Goal: Task Accomplishment & Management: Complete application form

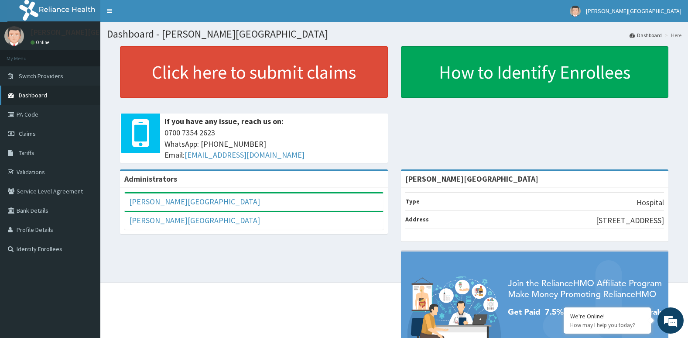
click at [48, 96] on link "Dashboard" at bounding box center [50, 95] width 100 height 19
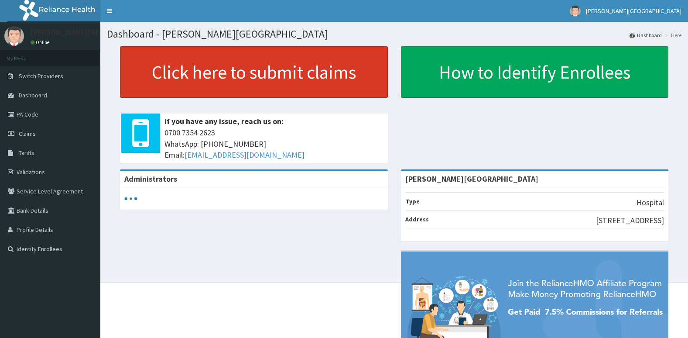
click at [188, 82] on link "Click here to submit claims" at bounding box center [254, 71] width 268 height 51
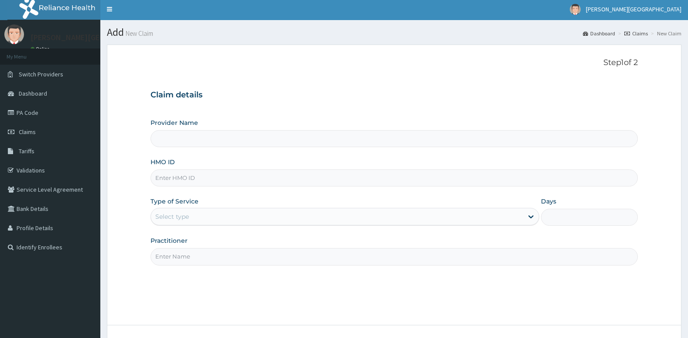
scroll to position [4, 0]
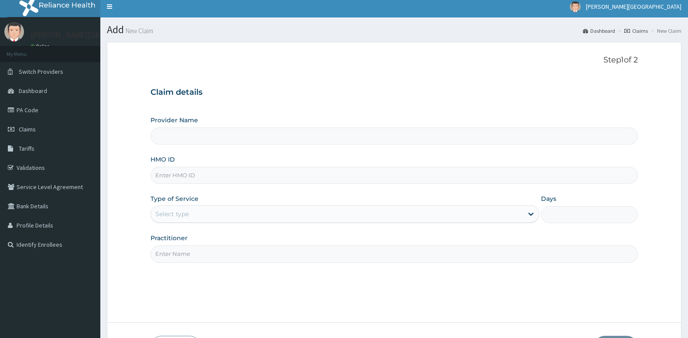
type input "[PERSON_NAME][GEOGRAPHIC_DATA]"
click at [189, 135] on input "[PERSON_NAME][GEOGRAPHIC_DATA]" at bounding box center [395, 135] width 488 height 17
click at [190, 170] on input "HMO ID" at bounding box center [395, 175] width 488 height 17
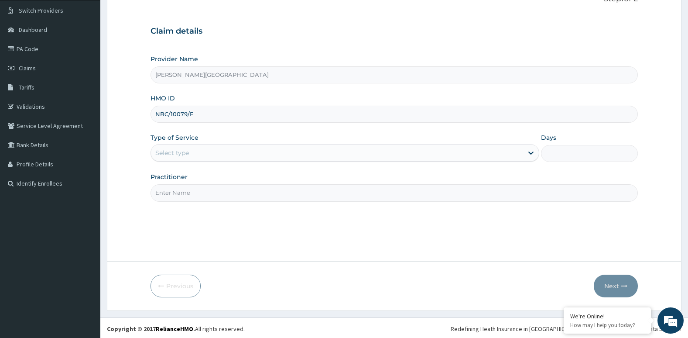
scroll to position [67, 0]
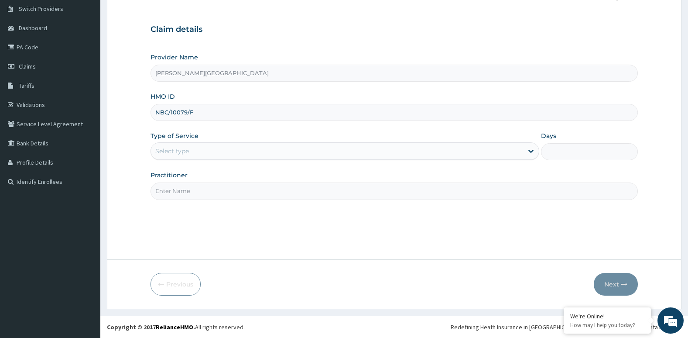
type input "NBC/10079/F"
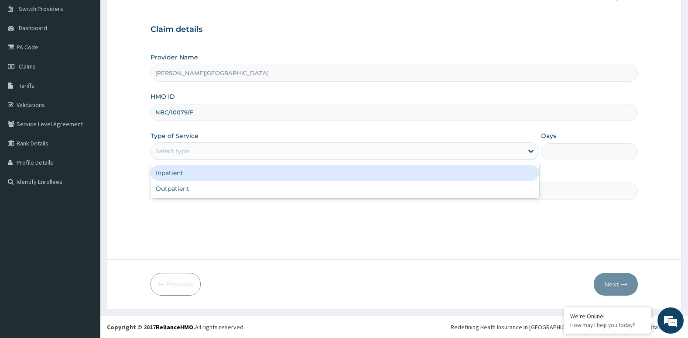
click at [190, 154] on div "Select type" at bounding box center [337, 151] width 372 height 14
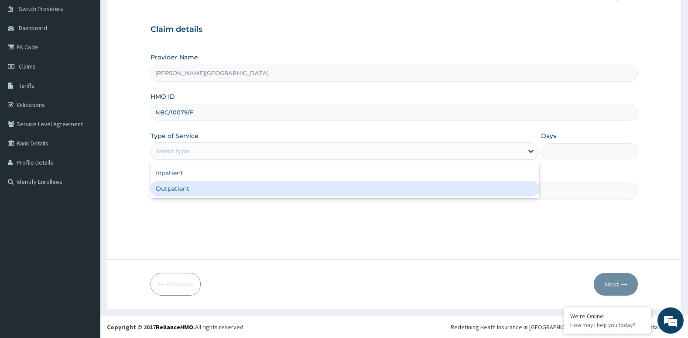
scroll to position [0, 0]
click at [191, 193] on div "Outpatient" at bounding box center [345, 189] width 389 height 16
type input "1"
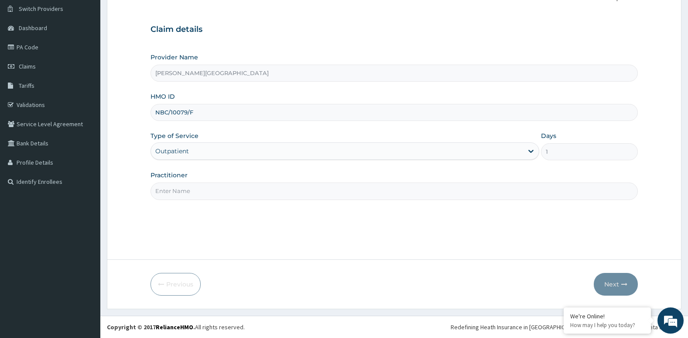
click at [203, 192] on input "Practitioner" at bounding box center [395, 190] width 488 height 17
type input "Dr. CHIKE"
click at [624, 276] on button "Next" at bounding box center [616, 284] width 44 height 23
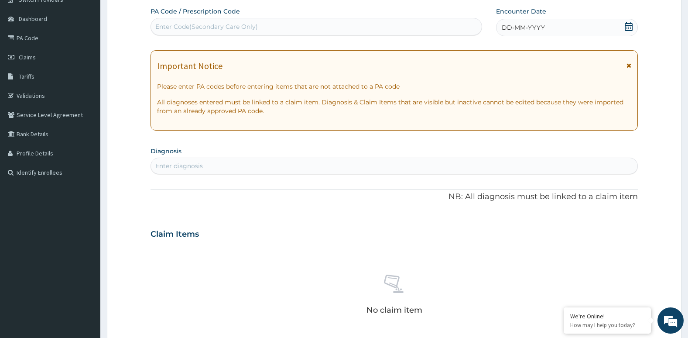
scroll to position [73, 0]
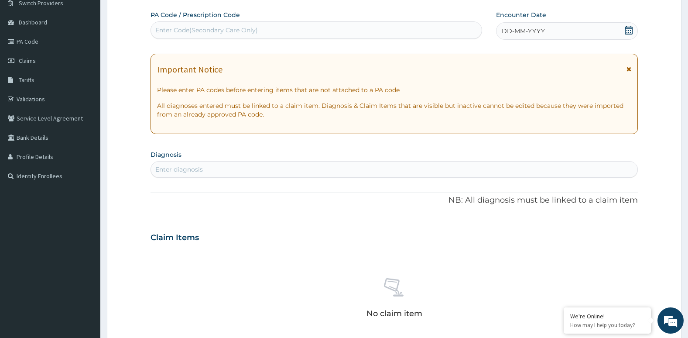
click at [628, 26] on icon at bounding box center [628, 30] width 9 height 9
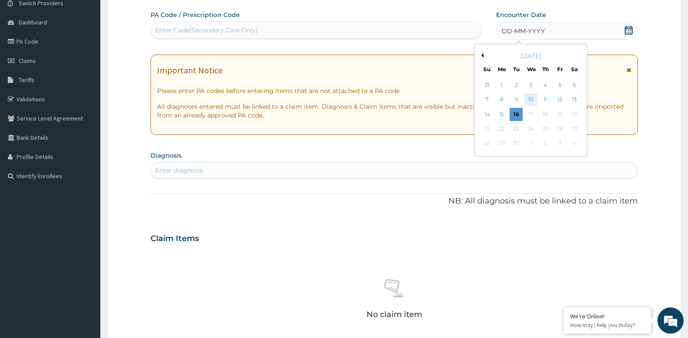
click at [531, 101] on div "10" at bounding box center [530, 99] width 13 height 13
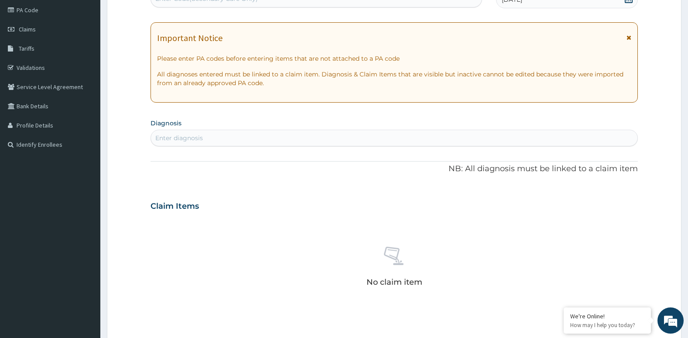
scroll to position [105, 0]
click at [300, 139] on div "Enter diagnosis" at bounding box center [394, 137] width 487 height 14
click at [299, 138] on div "UPPER RES UPPER RES" at bounding box center [385, 137] width 469 height 14
type input "UPPER RESPI"
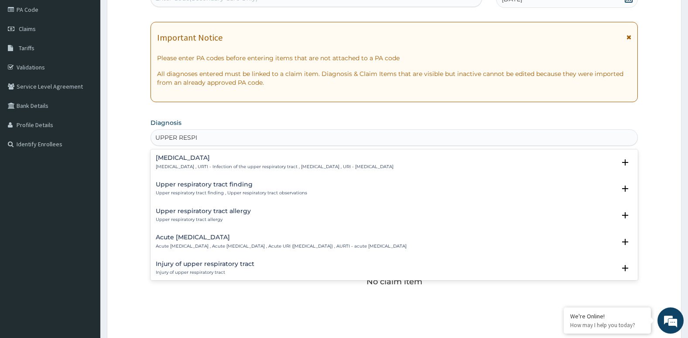
click at [283, 235] on h4 "Acute [MEDICAL_DATA]" at bounding box center [281, 237] width 251 height 7
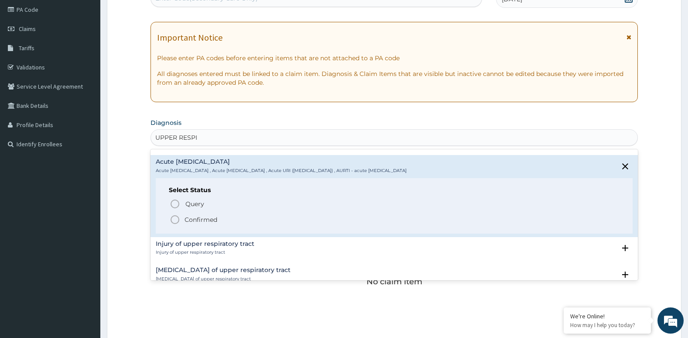
scroll to position [76, 0]
click at [173, 216] on icon "status option filled" at bounding box center [175, 219] width 10 height 10
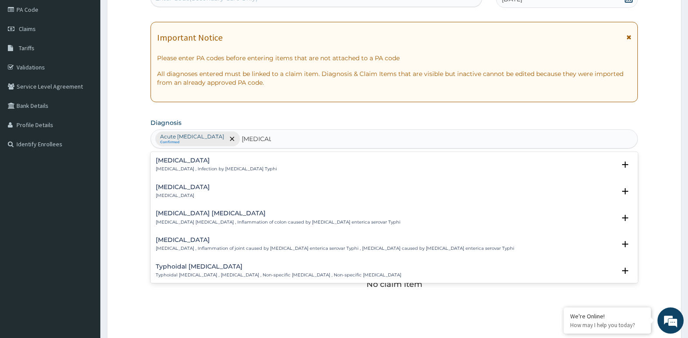
type input "TYPHOID"
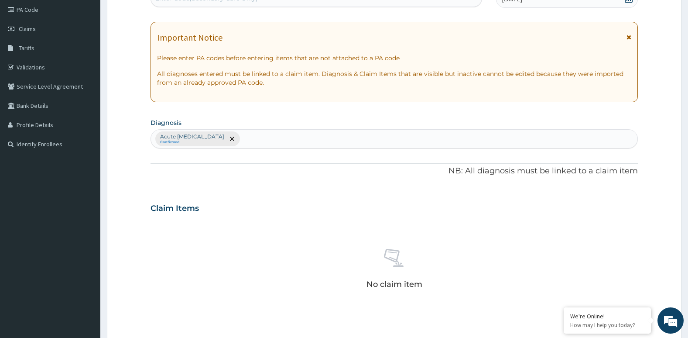
drag, startPoint x: 193, startPoint y: 170, endPoint x: 230, endPoint y: 194, distance: 44.5
click at [230, 194] on div "PA Code / Prescription Code Enter Code(Secondary Care Only) Encounter Date 10-0…" at bounding box center [395, 206] width 488 height 454
click at [288, 149] on div "PA Code / Prescription Code Enter Code(Secondary Care Only) Encounter Date 10-0…" at bounding box center [395, 206] width 488 height 454
click at [285, 143] on div "Acute upper respiratory infection Confirmed" at bounding box center [394, 139] width 487 height 18
type input "Y"
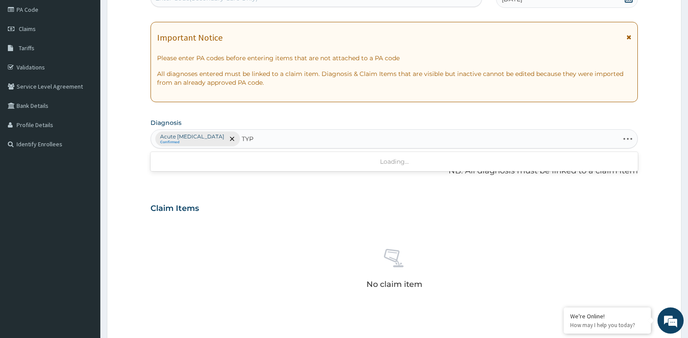
type input "TYPH"
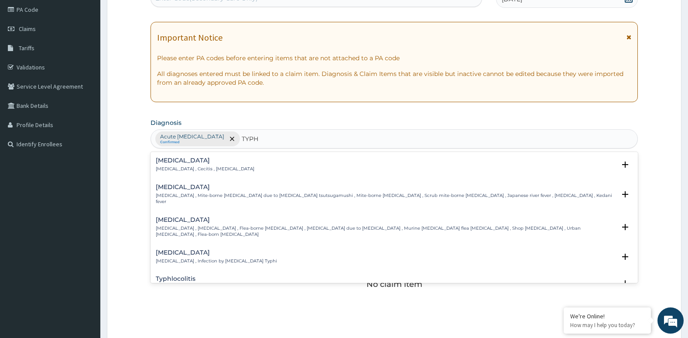
click at [247, 249] on h4 "Typhoid fever" at bounding box center [216, 252] width 121 height 7
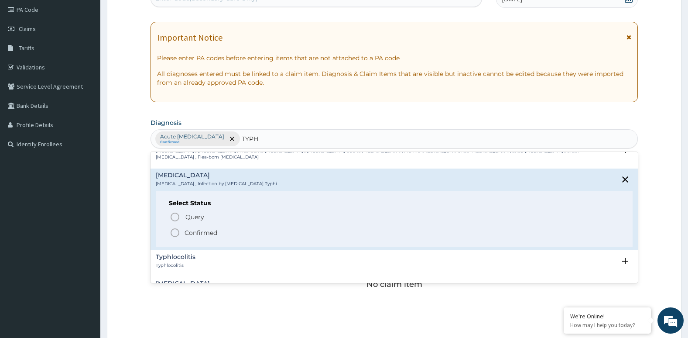
scroll to position [83, 0]
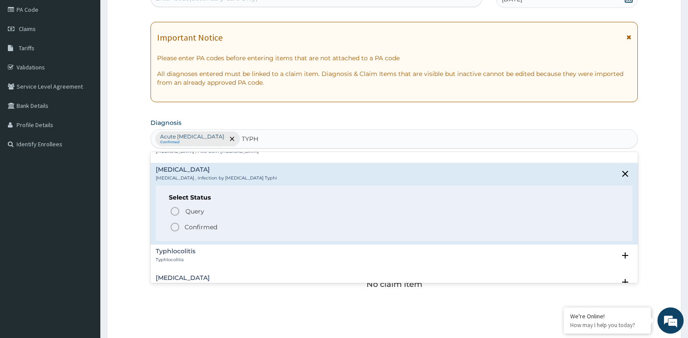
click at [177, 222] on icon "status option filled" at bounding box center [175, 227] width 10 height 10
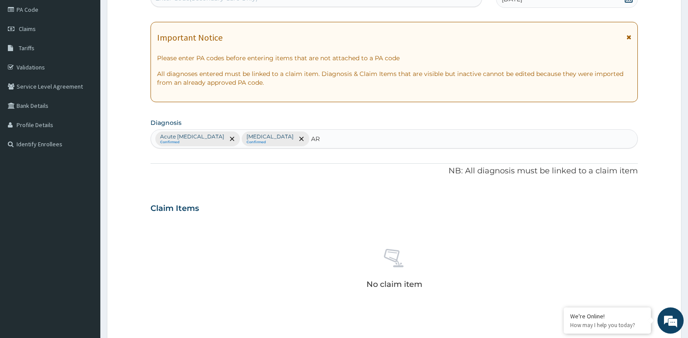
type input "A"
type input "O"
type input "PLASMOD"
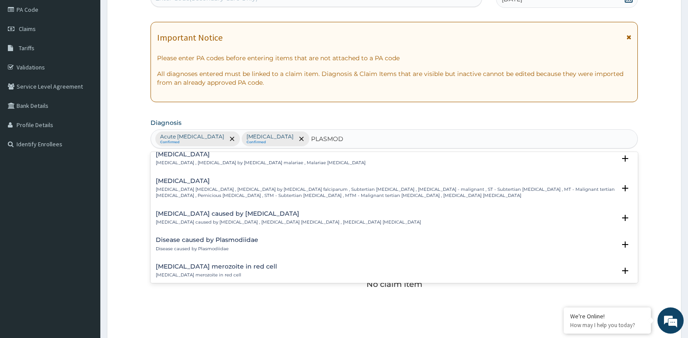
scroll to position [93, 0]
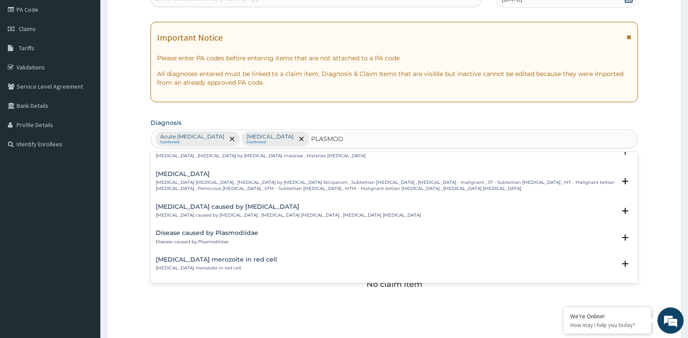
click at [203, 177] on h4 "[MEDICAL_DATA]" at bounding box center [386, 174] width 460 height 7
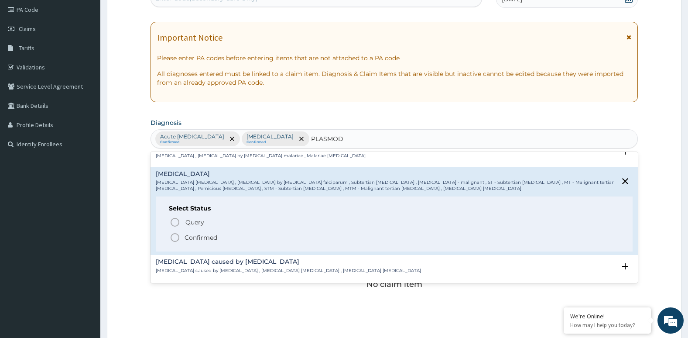
click at [177, 240] on icon "status option filled" at bounding box center [175, 237] width 10 height 10
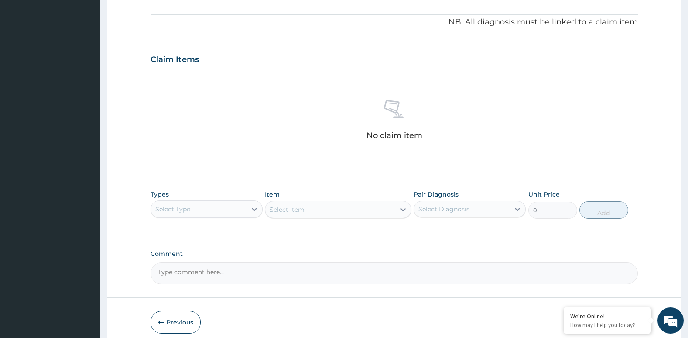
scroll to position [254, 0]
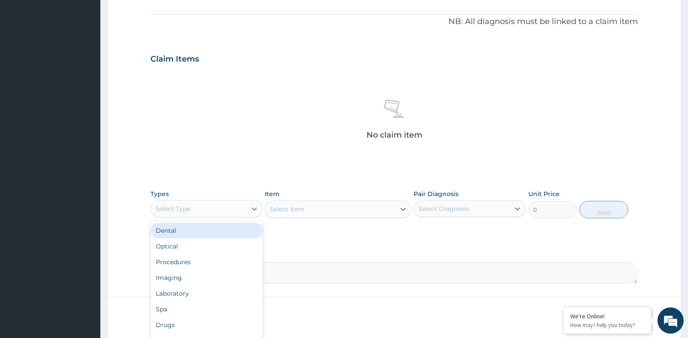
click at [189, 212] on div "Select Type" at bounding box center [172, 208] width 35 height 9
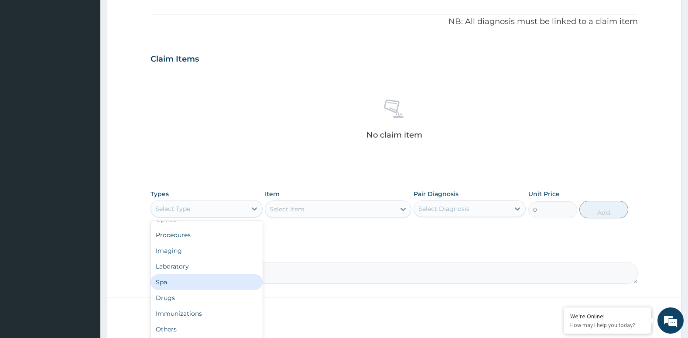
scroll to position [30, 0]
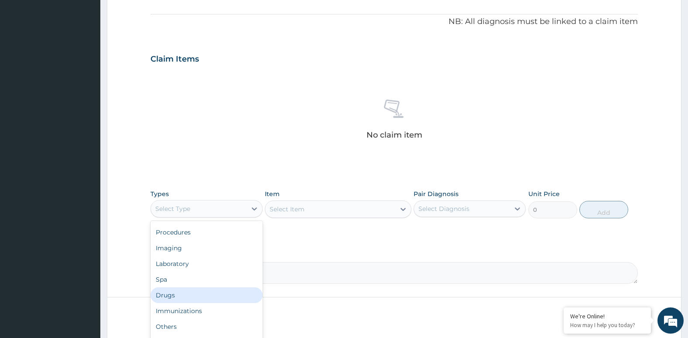
click at [195, 295] on div "Drugs" at bounding box center [207, 295] width 112 height 16
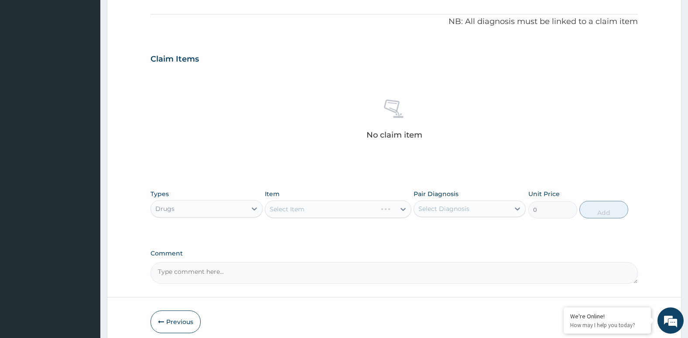
click at [307, 209] on div "Select Item" at bounding box center [338, 208] width 146 height 17
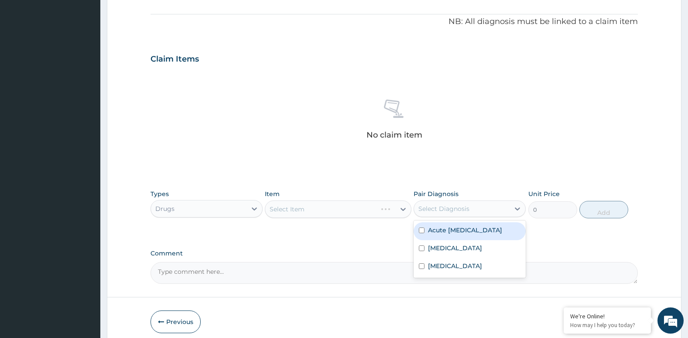
click at [445, 209] on div "Select Diagnosis" at bounding box center [444, 208] width 51 height 9
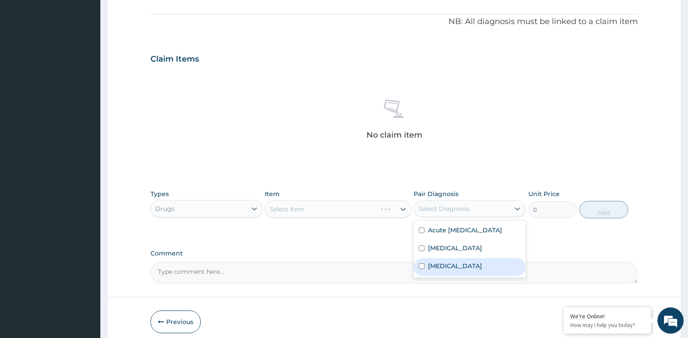
click at [435, 270] on label "[MEDICAL_DATA]" at bounding box center [455, 265] width 54 height 9
checkbox input "true"
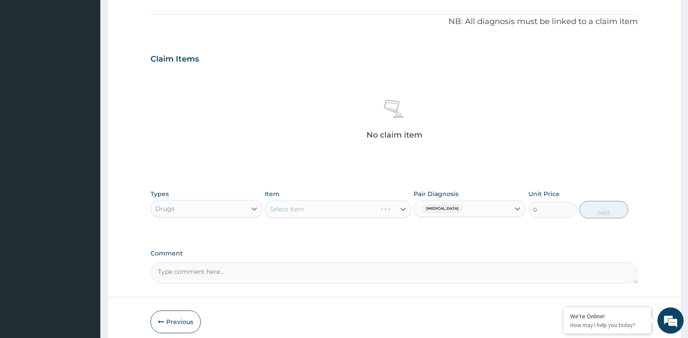
click at [400, 242] on div "PA Code / Prescription Code Enter Code(Secondary Care Only) Encounter Date 10-0…" at bounding box center [395, 56] width 488 height 454
click at [386, 208] on div "Select Item" at bounding box center [338, 208] width 146 height 17
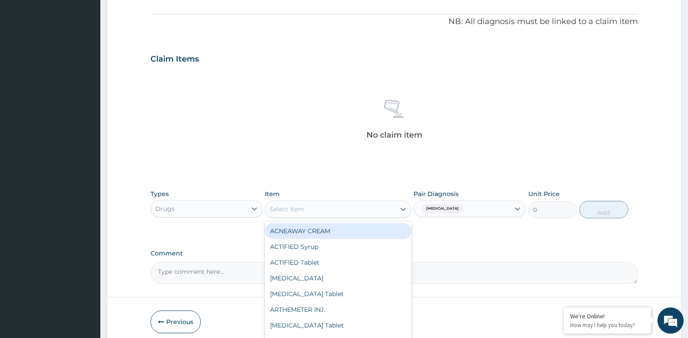
click at [376, 214] on div "Select Item" at bounding box center [330, 209] width 130 height 14
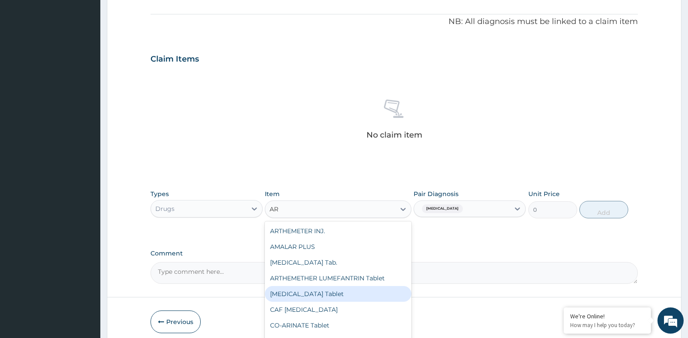
type input "A"
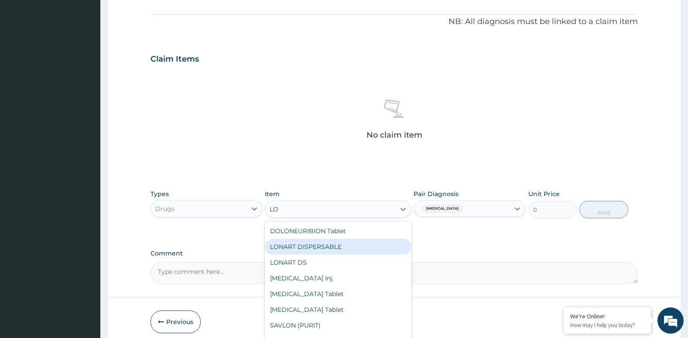
type input "L"
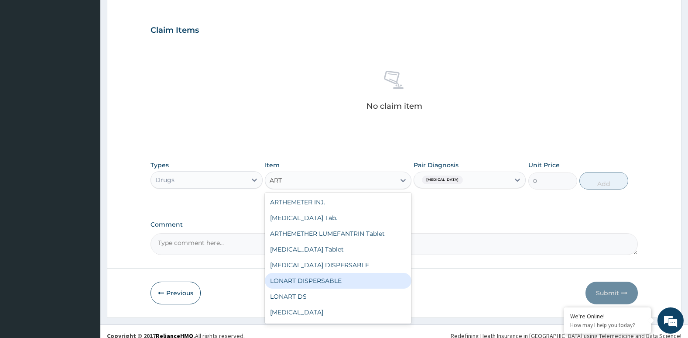
scroll to position [292, 0]
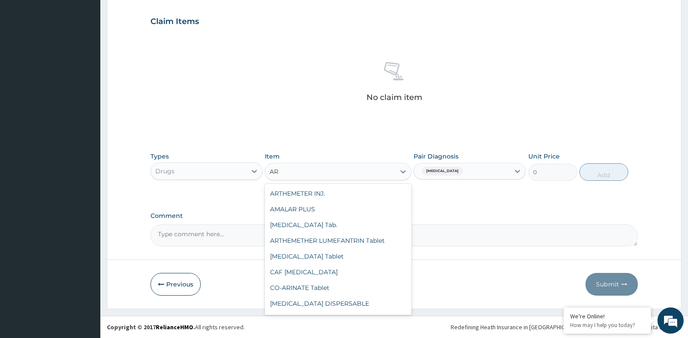
type input "A"
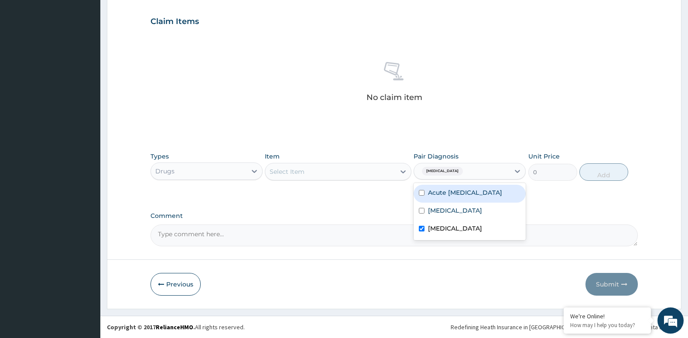
click at [493, 170] on div "[MEDICAL_DATA]" at bounding box center [462, 171] width 96 height 15
click at [465, 197] on label "Acute [MEDICAL_DATA]" at bounding box center [465, 192] width 74 height 9
checkbox input "true"
click at [427, 238] on div "[MEDICAL_DATA]" at bounding box center [470, 229] width 112 height 18
checkbox input "false"
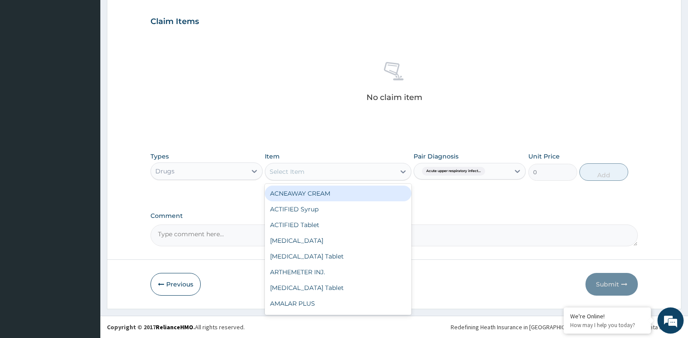
click at [348, 168] on div "Select Item" at bounding box center [330, 172] width 130 height 14
type input "PIR"
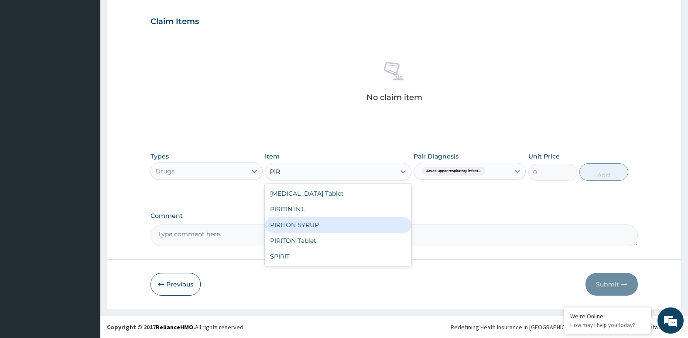
click at [346, 227] on div "PIRITON SYRUP" at bounding box center [338, 225] width 146 height 16
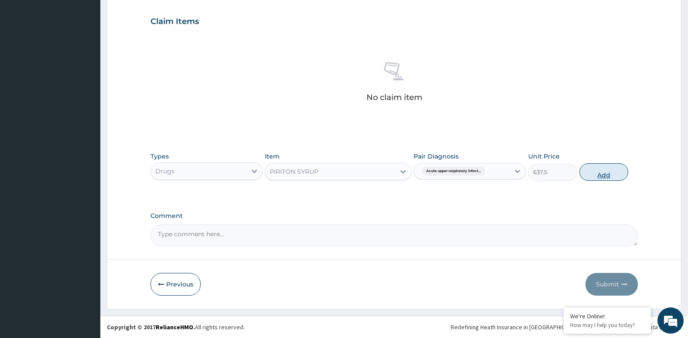
click at [604, 175] on button "Add" at bounding box center [604, 171] width 49 height 17
type input "0"
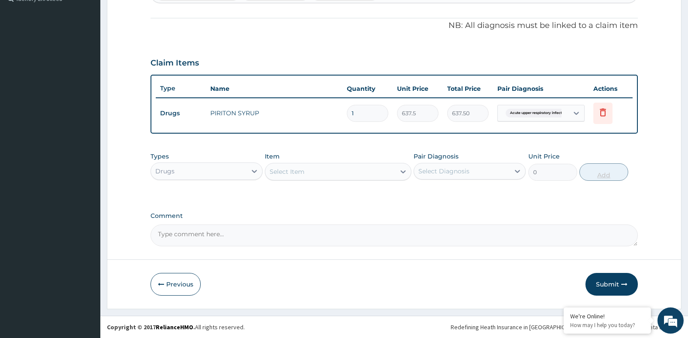
scroll to position [250, 0]
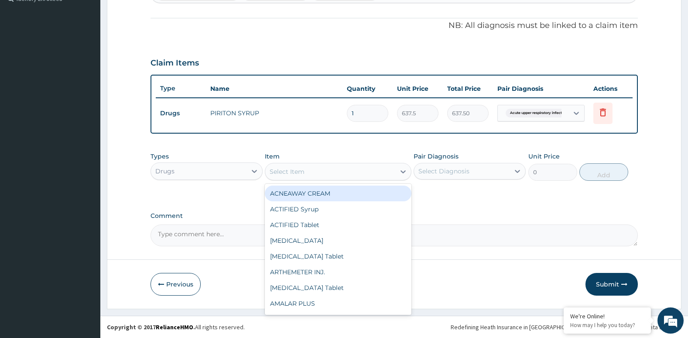
click at [382, 165] on div "Select Item" at bounding box center [330, 172] width 130 height 14
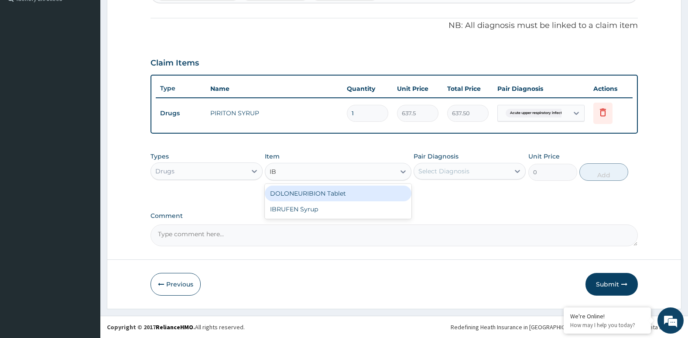
type input "IBR"
click at [377, 190] on div "IBRUFEN Syrup" at bounding box center [338, 193] width 146 height 16
type input "614.13"
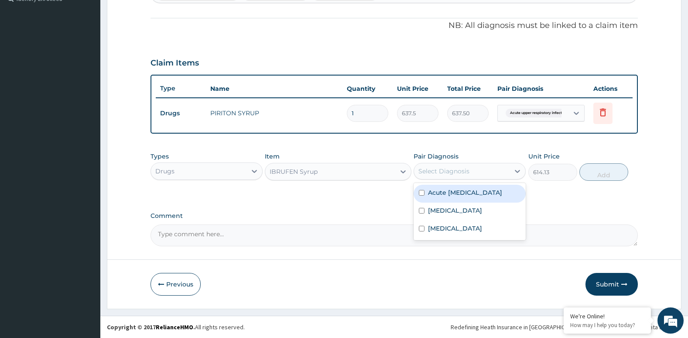
click at [455, 172] on div "Select Diagnosis" at bounding box center [444, 171] width 51 height 9
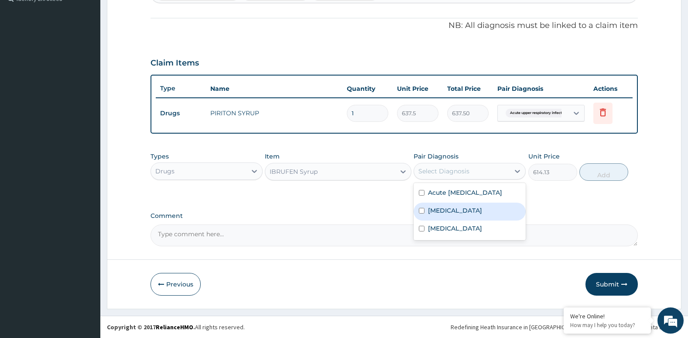
click at [448, 215] on label "Typhoid fever" at bounding box center [455, 210] width 54 height 9
checkbox input "true"
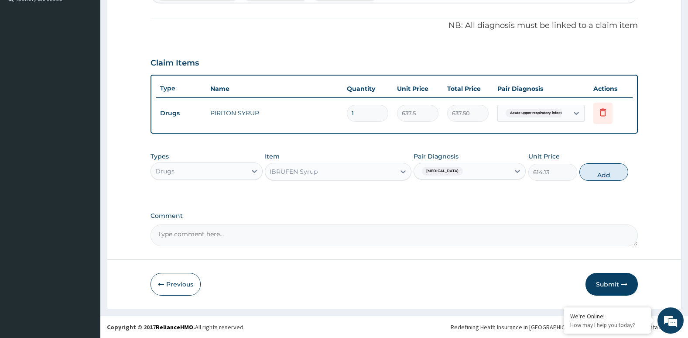
click at [609, 174] on button "Add" at bounding box center [604, 171] width 49 height 17
type input "0"
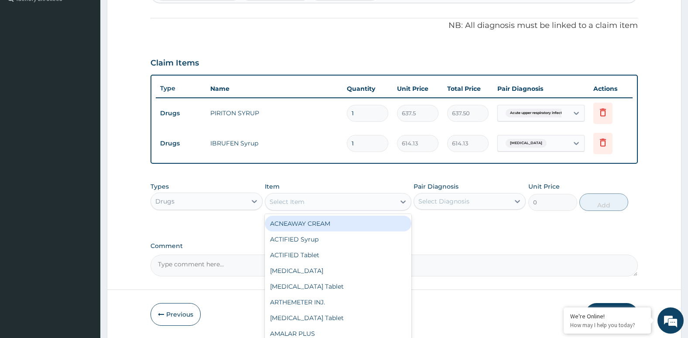
click at [357, 204] on div "Select Item" at bounding box center [330, 202] width 130 height 14
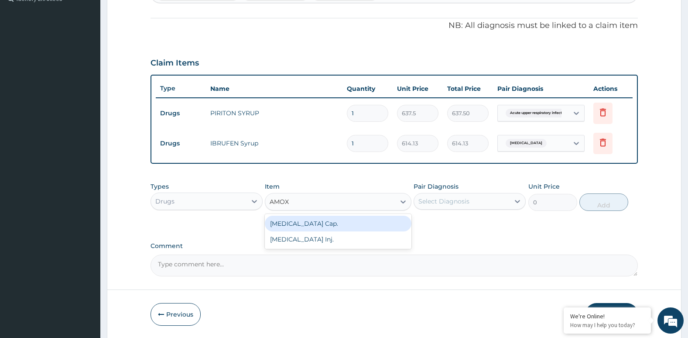
type input "AMO"
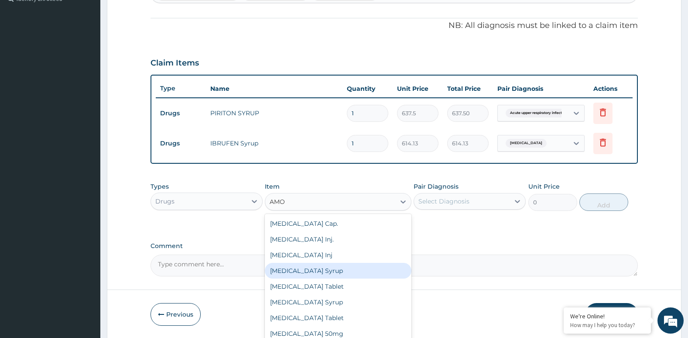
scroll to position [14, 0]
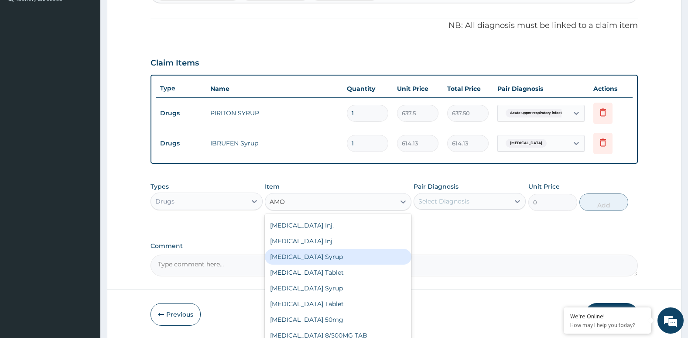
click at [357, 255] on div "[MEDICAL_DATA] Syrup" at bounding box center [338, 257] width 146 height 16
type input "382.5"
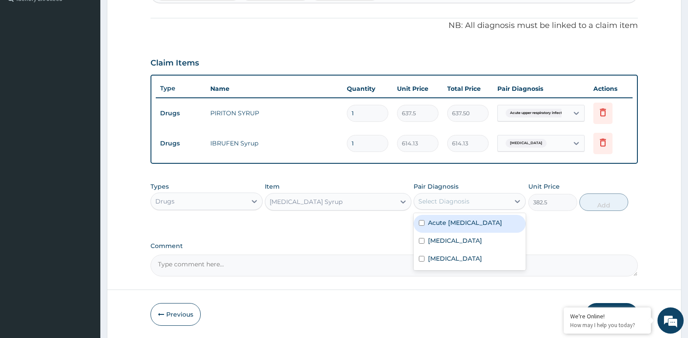
click at [467, 201] on div "Select Diagnosis" at bounding box center [444, 201] width 51 height 9
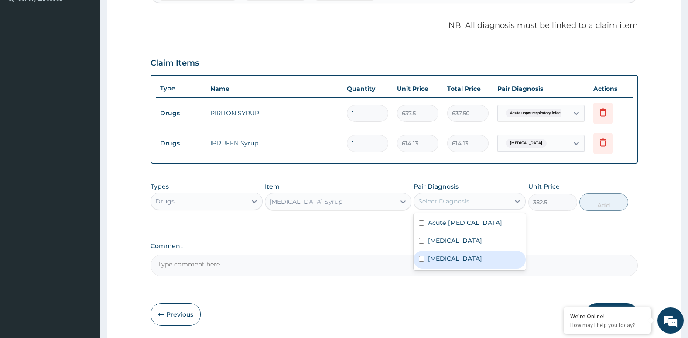
click at [430, 263] on label "[MEDICAL_DATA]" at bounding box center [455, 258] width 54 height 9
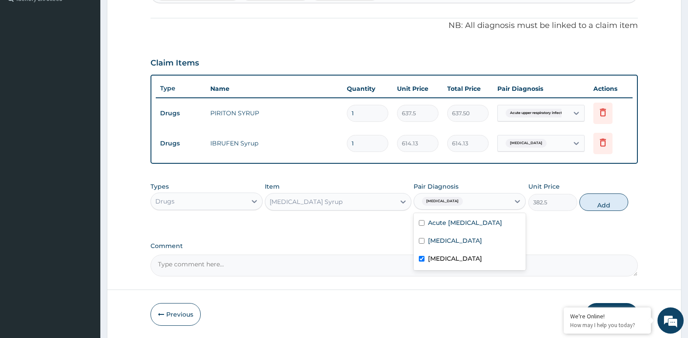
checkbox input "true"
click at [597, 205] on button "Add" at bounding box center [604, 201] width 49 height 17
type input "0"
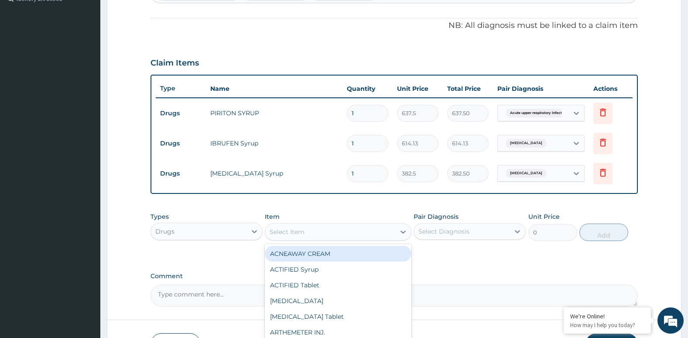
click at [376, 225] on div "Select Item" at bounding box center [330, 232] width 130 height 14
type input "F"
type input "METR"
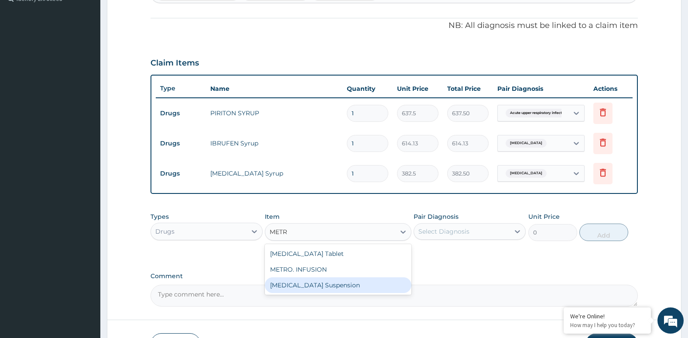
click at [342, 292] on div "[MEDICAL_DATA] Suspension" at bounding box center [338, 285] width 146 height 16
type input "578"
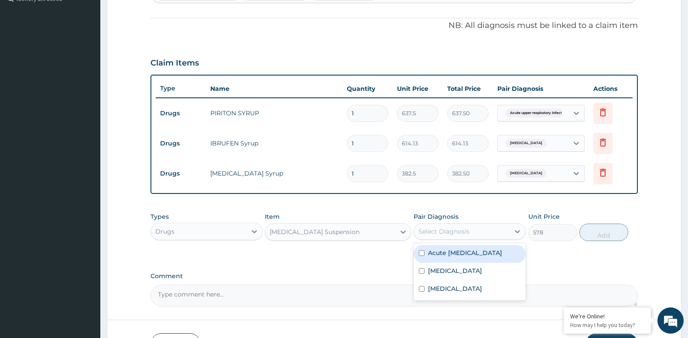
click at [453, 228] on div "Select Diagnosis" at bounding box center [444, 231] width 51 height 9
click at [422, 253] on div "Acute [MEDICAL_DATA]" at bounding box center [470, 254] width 112 height 18
checkbox input "true"
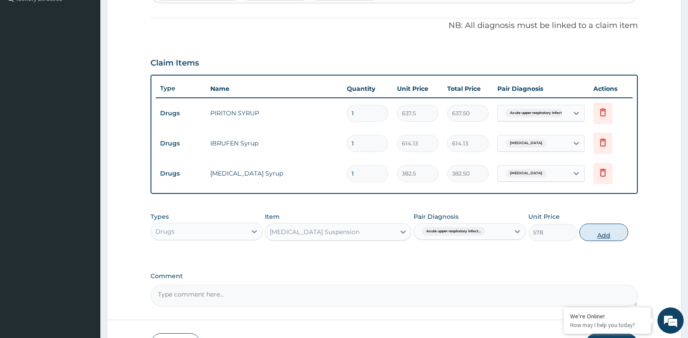
click at [607, 235] on button "Add" at bounding box center [604, 231] width 49 height 17
type input "0"
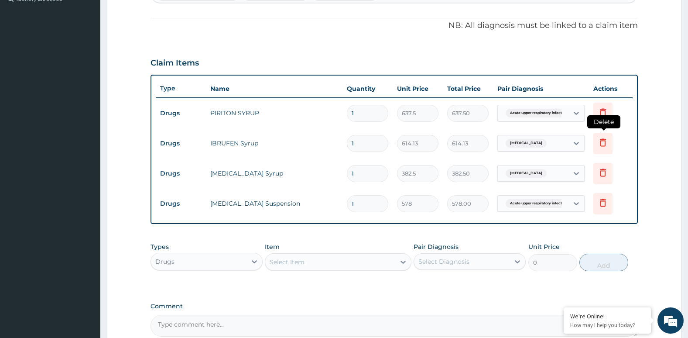
click at [604, 143] on icon at bounding box center [603, 142] width 10 height 10
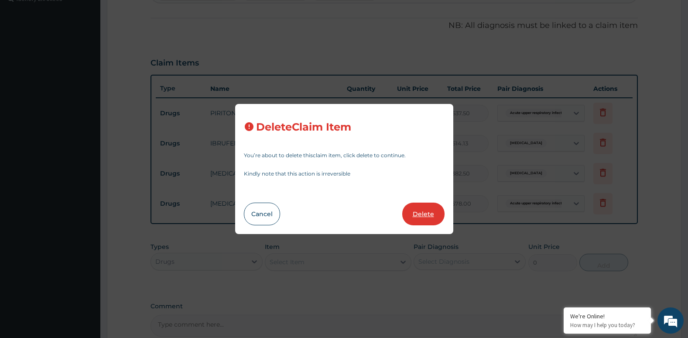
click at [429, 211] on button "Delete" at bounding box center [423, 213] width 42 height 23
type input "382.5"
type input "382.50"
type input "578"
type input "578.00"
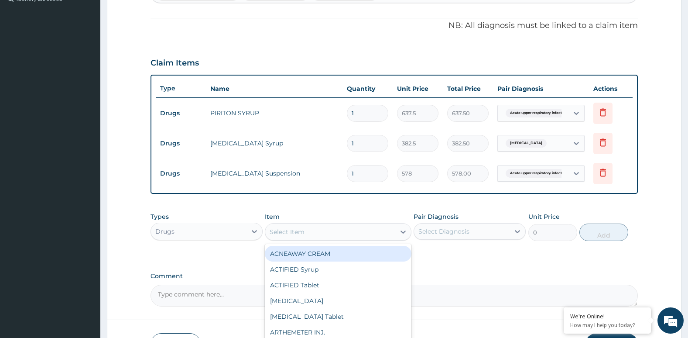
click at [331, 235] on div "Select Item" at bounding box center [330, 232] width 130 height 14
type input "IA"
click at [439, 231] on div "Select Diagnosis" at bounding box center [444, 231] width 51 height 9
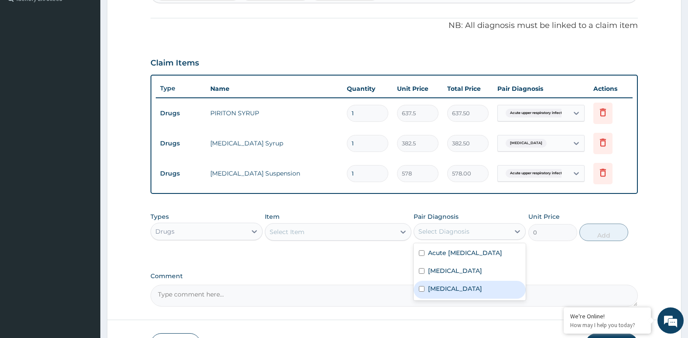
click at [435, 293] on label "[MEDICAL_DATA]" at bounding box center [455, 288] width 54 height 9
checkbox input "true"
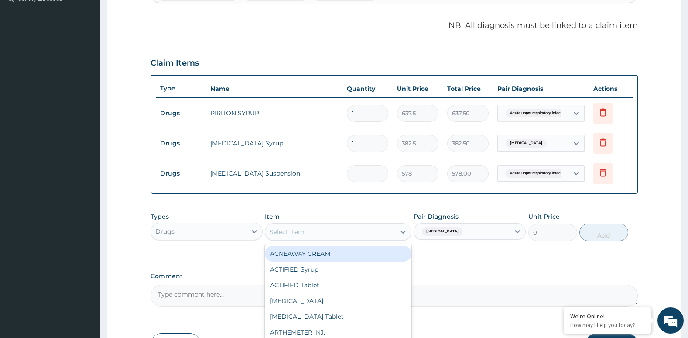
click at [360, 227] on div "Select Item" at bounding box center [330, 232] width 130 height 14
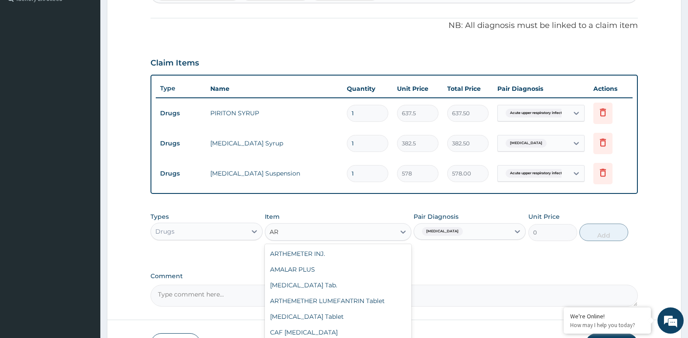
type input "A"
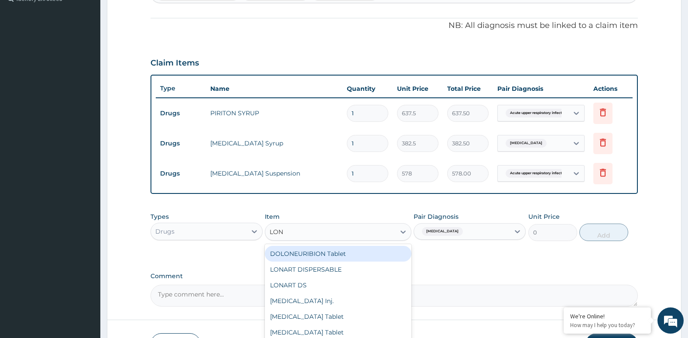
type input "LONA"
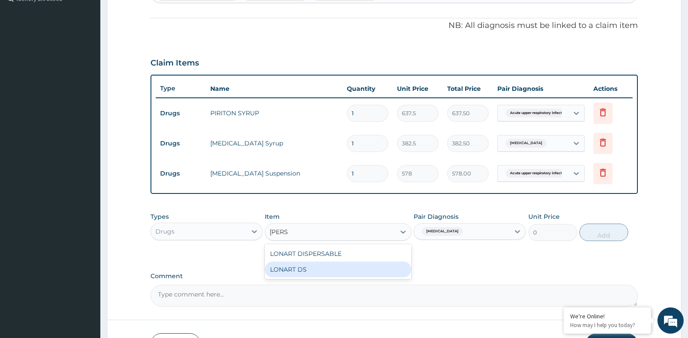
click at [347, 274] on div "LONART DS" at bounding box center [338, 269] width 146 height 16
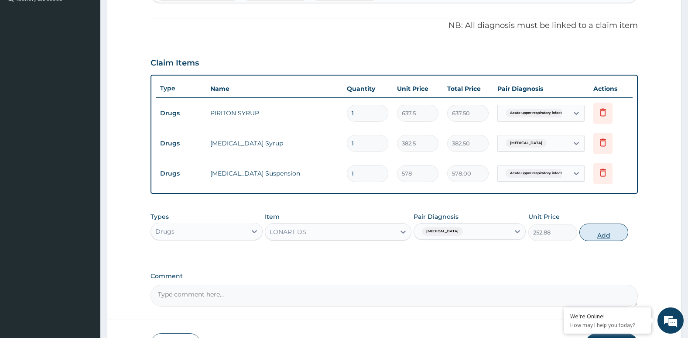
click at [608, 236] on button "Add" at bounding box center [604, 231] width 49 height 17
type input "0"
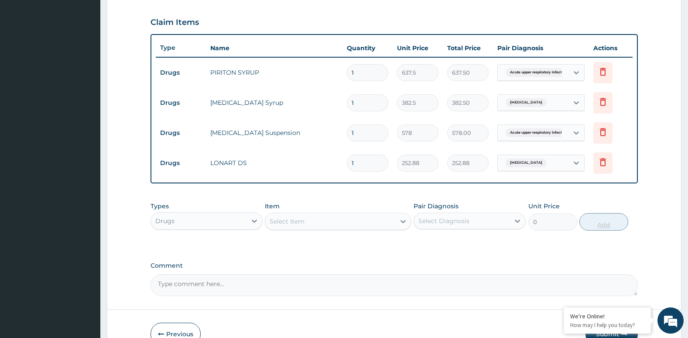
scroll to position [308, 0]
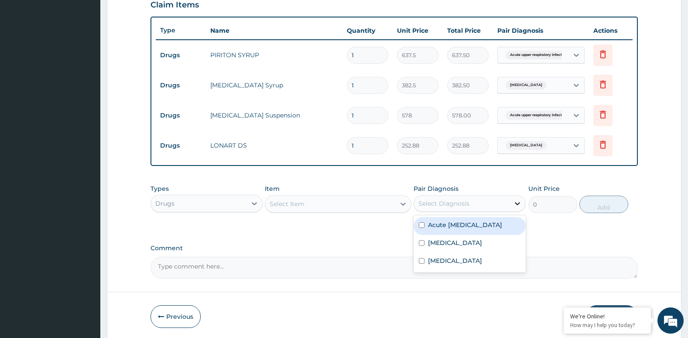
click at [512, 203] on div at bounding box center [518, 204] width 16 height 16
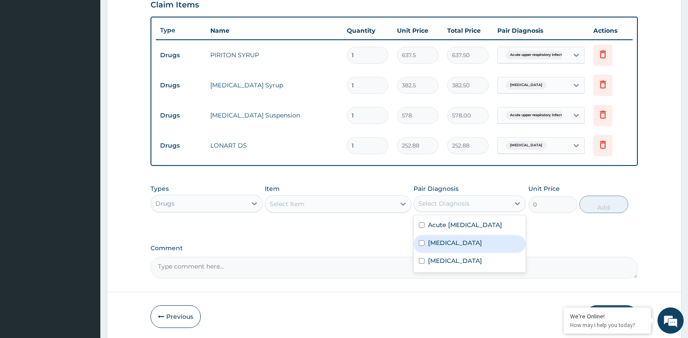
click at [494, 253] on div "Typhoid fever" at bounding box center [470, 244] width 112 height 18
checkbox input "true"
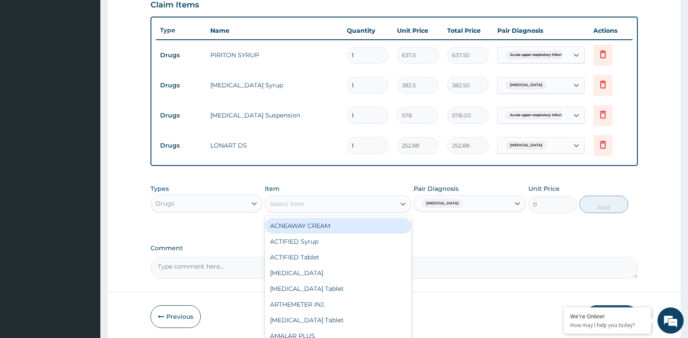
click at [359, 204] on div "Select Item" at bounding box center [330, 204] width 130 height 14
type input "IB"
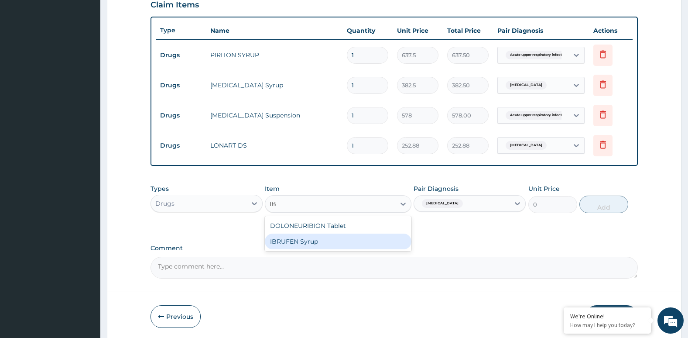
click at [354, 247] on div "IBRUFEN Syrup" at bounding box center [338, 241] width 146 height 16
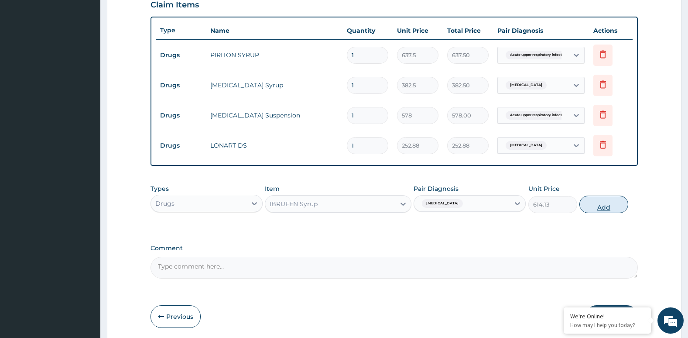
click at [610, 205] on button "Add" at bounding box center [604, 204] width 49 height 17
type input "0"
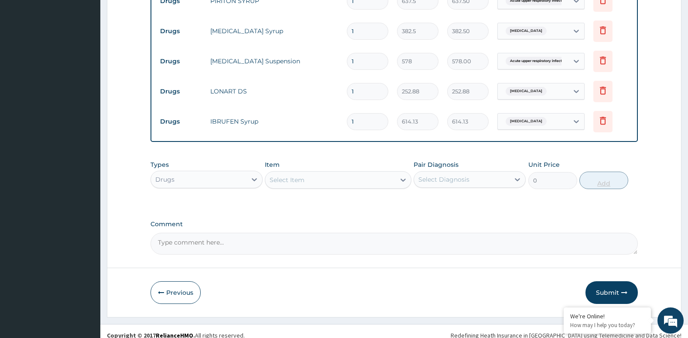
scroll to position [371, 0]
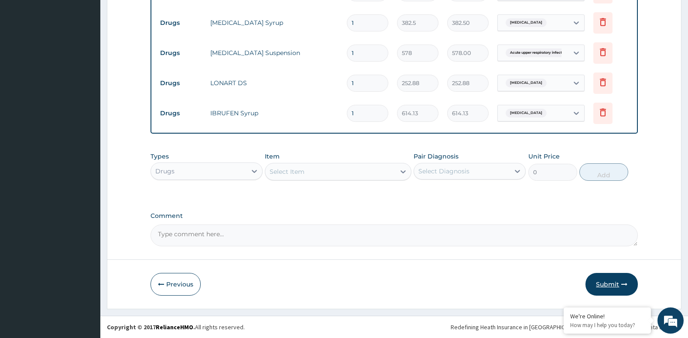
click at [616, 277] on button "Submit" at bounding box center [612, 284] width 52 height 23
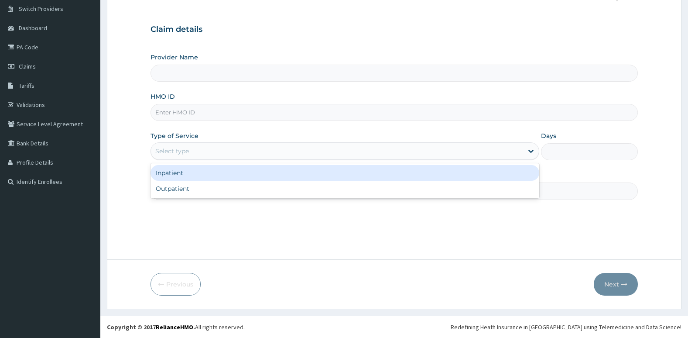
click at [301, 150] on div "Select type" at bounding box center [337, 151] width 372 height 14
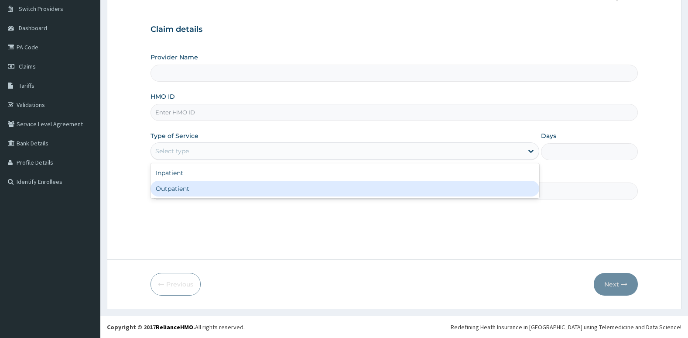
click at [295, 190] on div "Outpatient" at bounding box center [345, 189] width 389 height 16
type input "1"
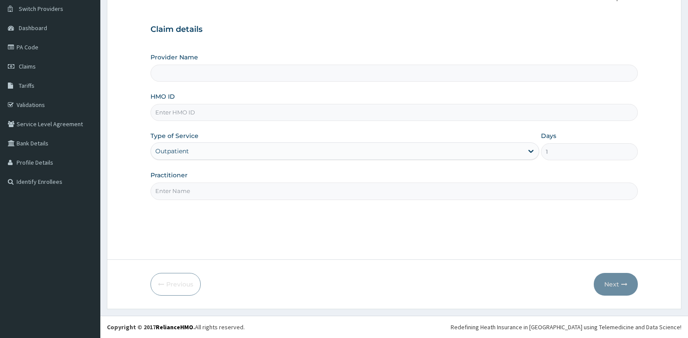
type input "[PERSON_NAME][GEOGRAPHIC_DATA]"
click at [302, 192] on input "Practitioner" at bounding box center [395, 190] width 488 height 17
type input "Dr. Chike"
click at [446, 114] on input "HMO ID" at bounding box center [395, 112] width 488 height 17
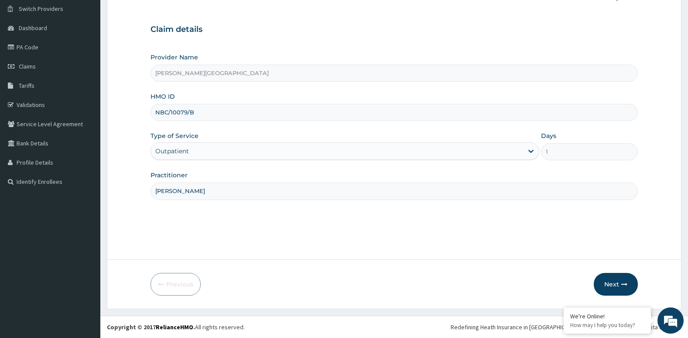
click at [446, 114] on input "NBC/10079/B" at bounding box center [395, 112] width 488 height 17
type input "NBC/10079/B"
click at [617, 275] on button "Next" at bounding box center [616, 284] width 44 height 23
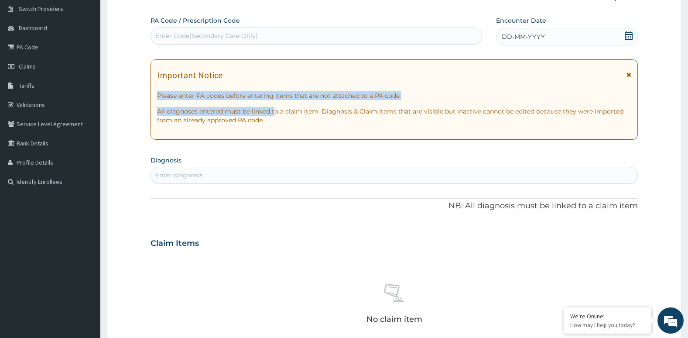
drag, startPoint x: 276, startPoint y: 104, endPoint x: 261, endPoint y: 57, distance: 49.5
click at [261, 57] on div "PA Code / Prescription Code Enter Code(Secondary Care Only) Encounter Date DD-M…" at bounding box center [395, 242] width 488 height 452
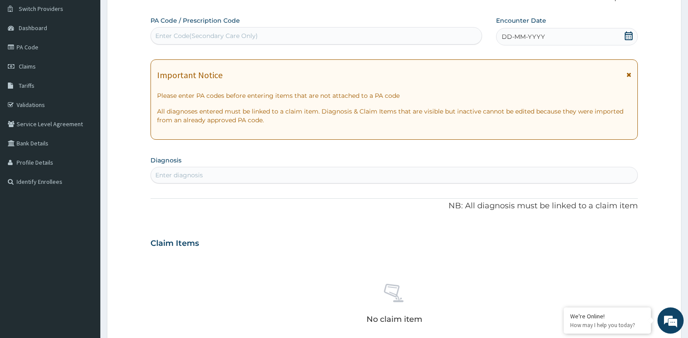
drag, startPoint x: 261, startPoint y: 57, endPoint x: 240, endPoint y: 32, distance: 32.2
click at [240, 32] on div "Enter Code(Secondary Care Only)" at bounding box center [206, 35] width 103 height 9
click at [55, 44] on link "PA Code" at bounding box center [50, 47] width 100 height 19
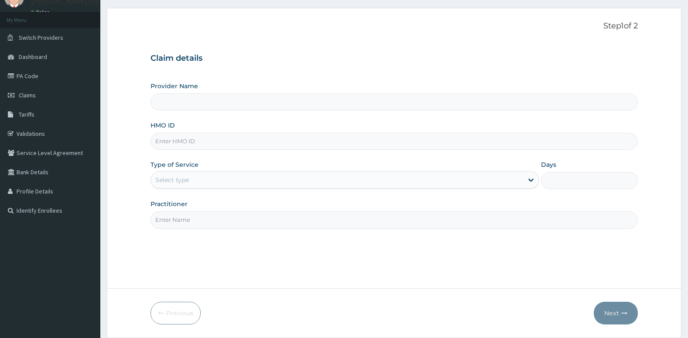
scroll to position [41, 0]
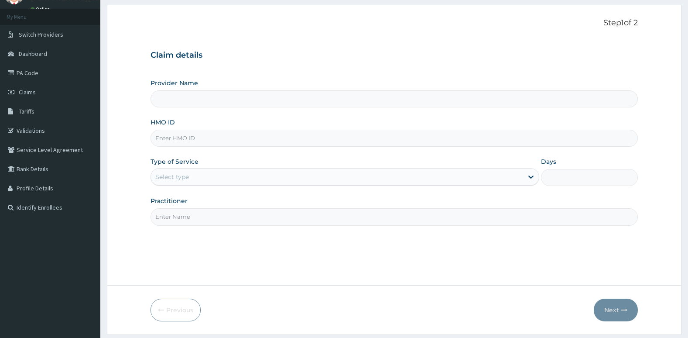
click at [364, 143] on input "HMO ID" at bounding box center [395, 138] width 488 height 17
click at [76, 65] on link "PA Code" at bounding box center [50, 72] width 100 height 19
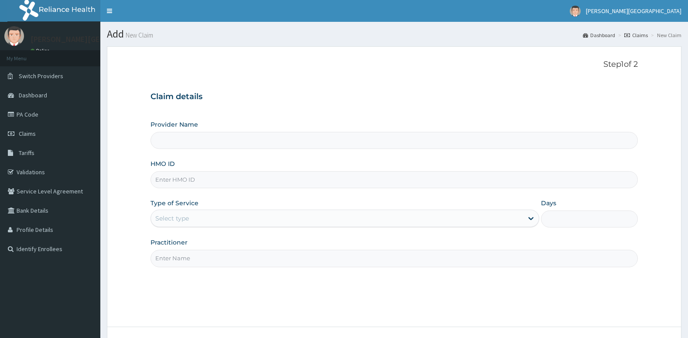
click at [461, 185] on input "HMO ID" at bounding box center [395, 179] width 488 height 17
type input "nbc"
type input "Aruna Ogun Memorial Specialist Hospital"
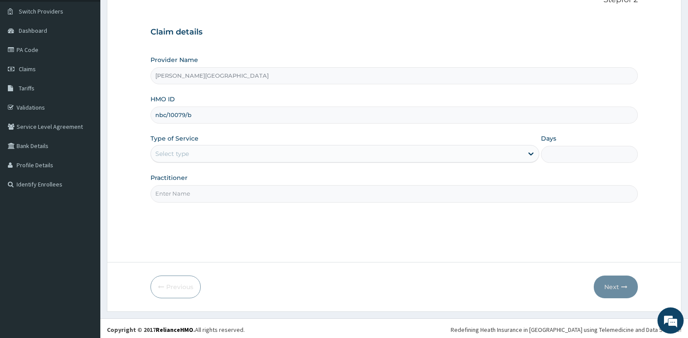
scroll to position [65, 0]
type input "nbc/10079/b"
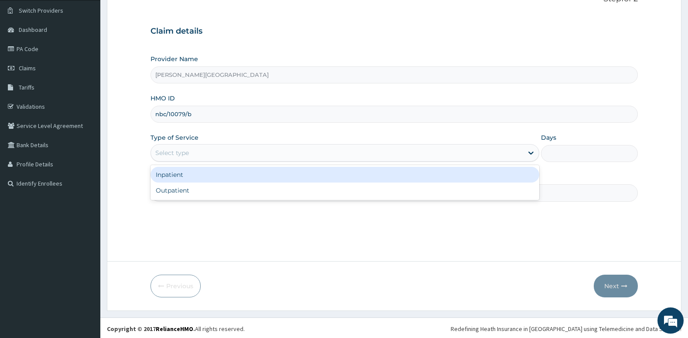
click at [405, 150] on div "Select type" at bounding box center [337, 153] width 372 height 14
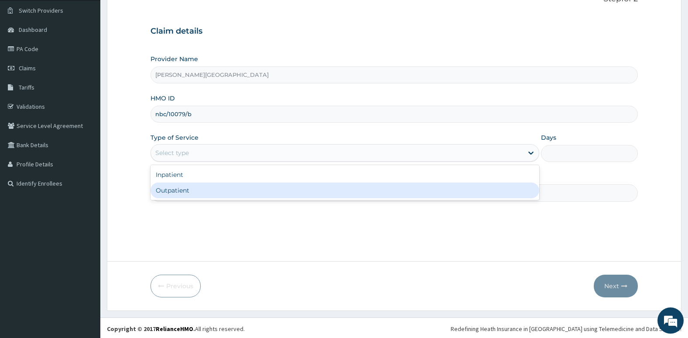
click at [379, 199] on div "Inpatient Outpatient" at bounding box center [345, 182] width 389 height 35
click at [374, 194] on div "Outpatient" at bounding box center [345, 190] width 389 height 16
type input "1"
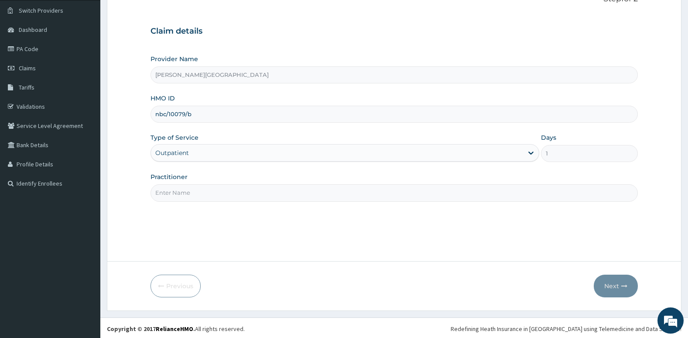
click at [353, 196] on input "Practitioner" at bounding box center [395, 192] width 488 height 17
type input "Dr. Chike"
click at [610, 281] on button "Next" at bounding box center [616, 286] width 44 height 23
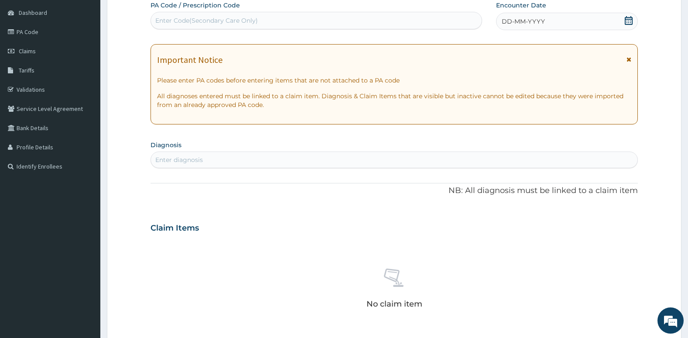
scroll to position [85, 0]
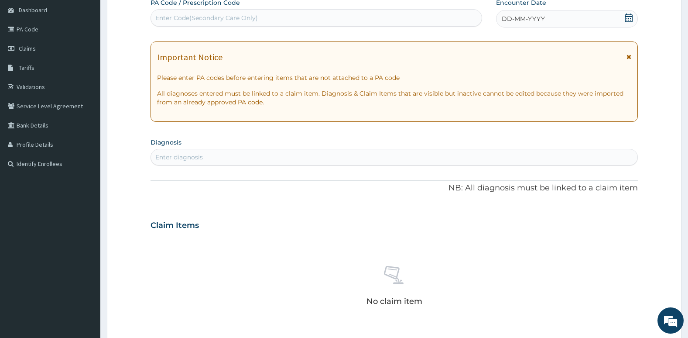
click at [395, 158] on div "Enter diagnosis" at bounding box center [394, 157] width 487 height 14
type input "plasmod"
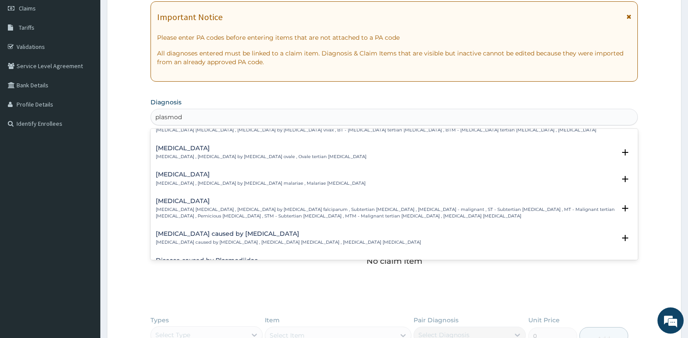
scroll to position [43, 0]
click at [321, 214] on p "[MEDICAL_DATA] [MEDICAL_DATA] , [MEDICAL_DATA] by [MEDICAL_DATA] falciparum , S…" at bounding box center [386, 212] width 460 height 13
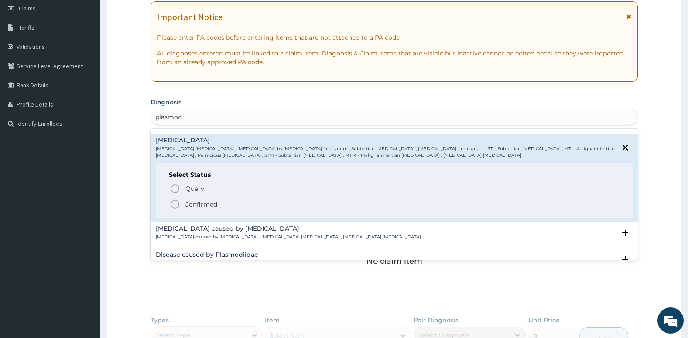
scroll to position [103, 0]
click at [177, 205] on icon "status option filled" at bounding box center [175, 204] width 10 height 10
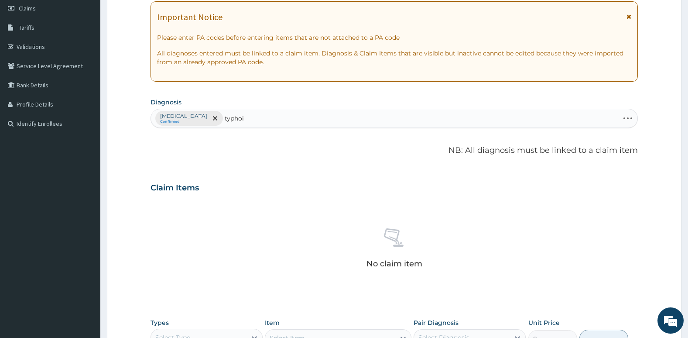
type input "typhoid"
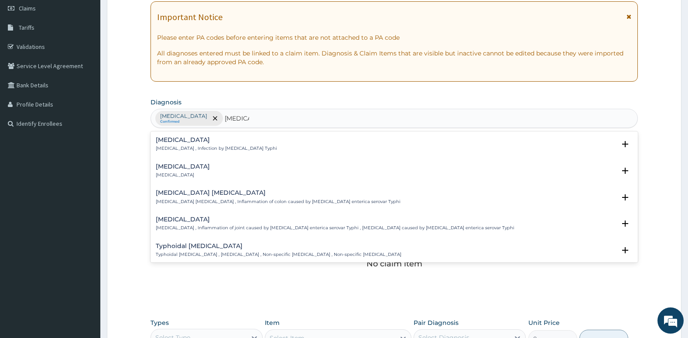
click at [220, 141] on h4 "Typhoid fever" at bounding box center [216, 140] width 121 height 7
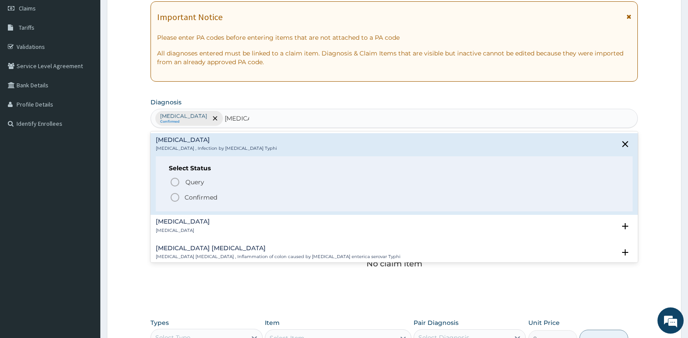
click at [175, 197] on icon "status option filled" at bounding box center [175, 197] width 10 height 10
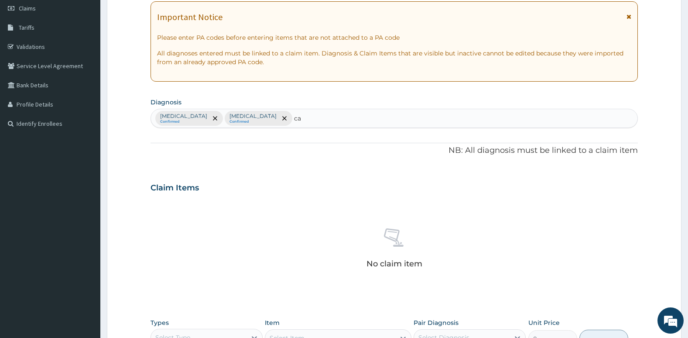
type input "c"
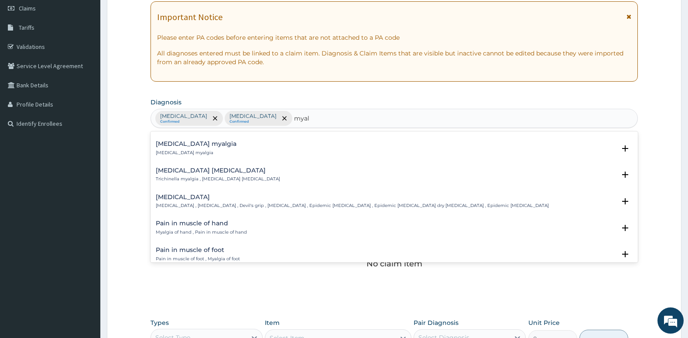
scroll to position [48, 0]
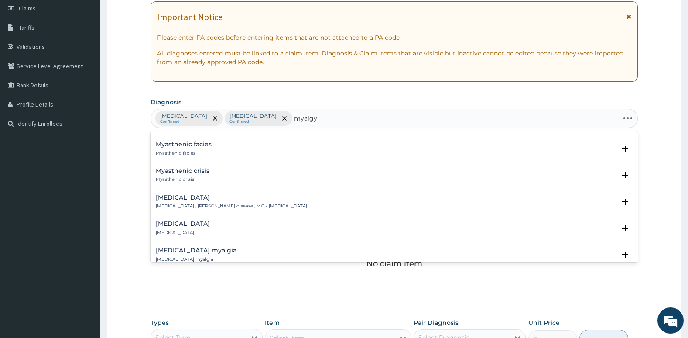
type input "myalgya"
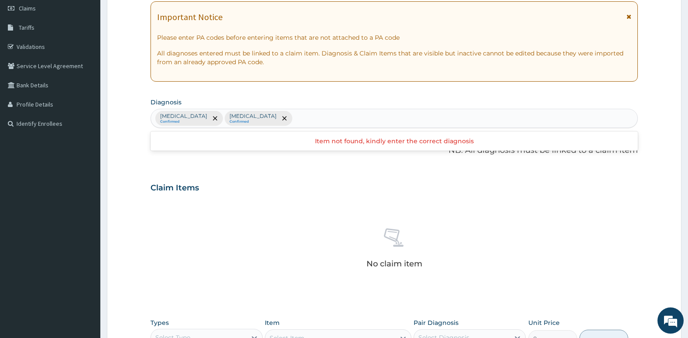
click at [326, 117] on div "Falciparum malaria Confirmed Typhoid fever Confirmed" at bounding box center [394, 118] width 487 height 18
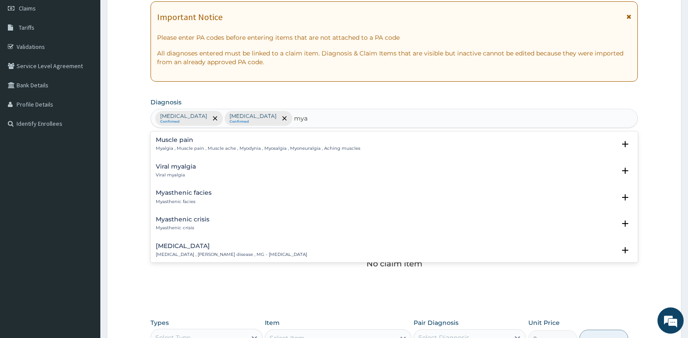
type input "myal"
click at [285, 146] on p "Myalgia , Muscle pain , Muscle ache , Myodynia , Myosalgia , Myoneuralgia , Ach…" at bounding box center [258, 148] width 205 height 6
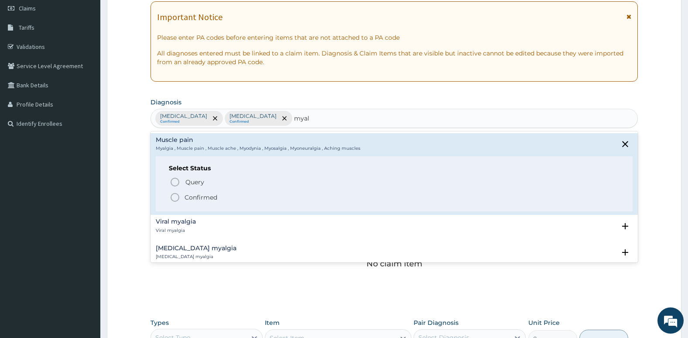
click at [175, 196] on icon "status option filled" at bounding box center [175, 197] width 10 height 10
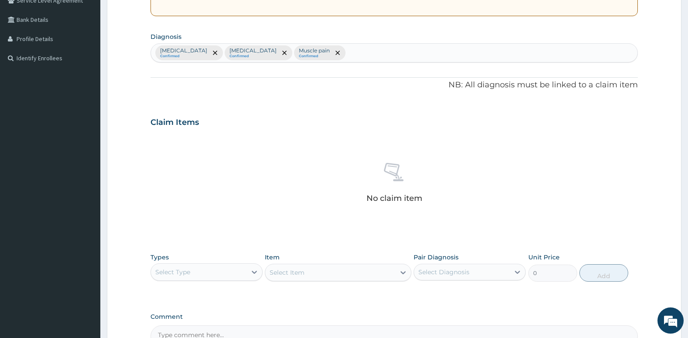
scroll to position [292, 0]
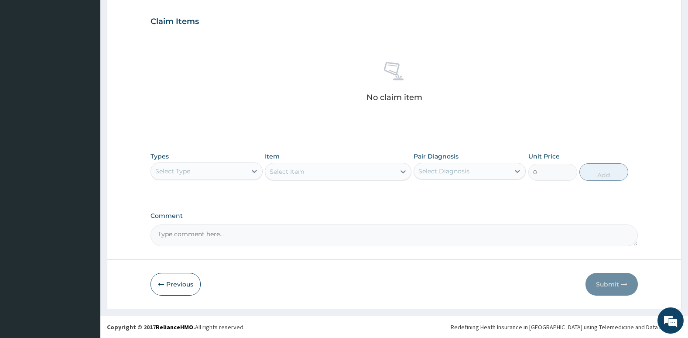
click at [185, 173] on div "Select Type" at bounding box center [172, 171] width 35 height 9
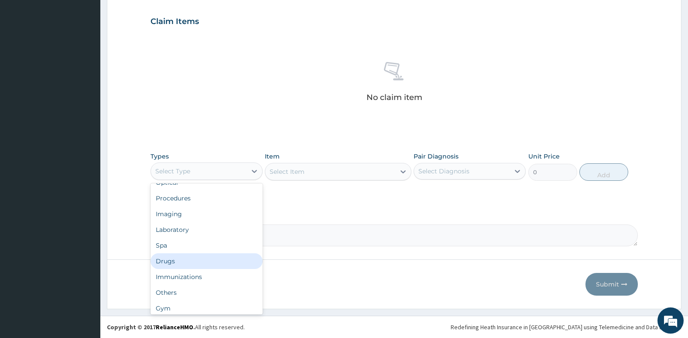
scroll to position [27, 0]
click at [198, 261] on div "Drugs" at bounding box center [207, 261] width 112 height 16
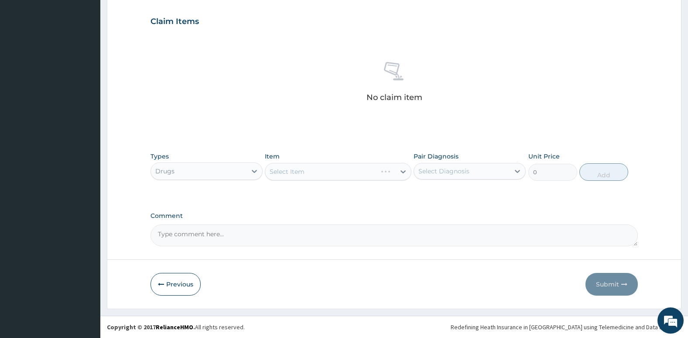
click at [450, 172] on div "Select Diagnosis" at bounding box center [444, 171] width 51 height 9
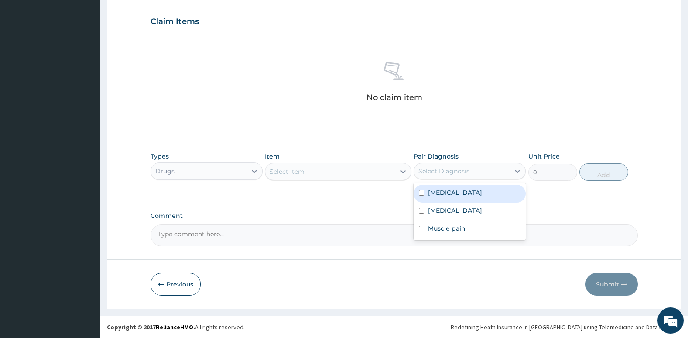
click at [425, 196] on div "[MEDICAL_DATA]" at bounding box center [470, 194] width 112 height 18
checkbox input "true"
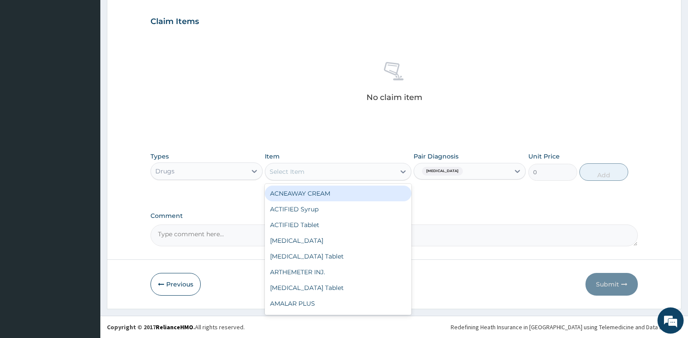
click at [377, 173] on div "Select Item" at bounding box center [330, 172] width 130 height 14
type input "arte"
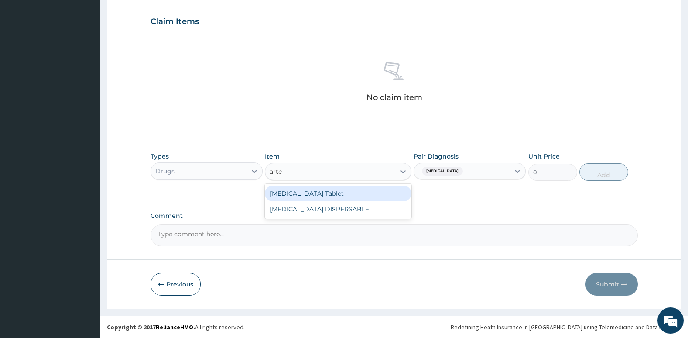
click at [364, 190] on div "ARTESUNATE Tablet" at bounding box center [338, 193] width 146 height 16
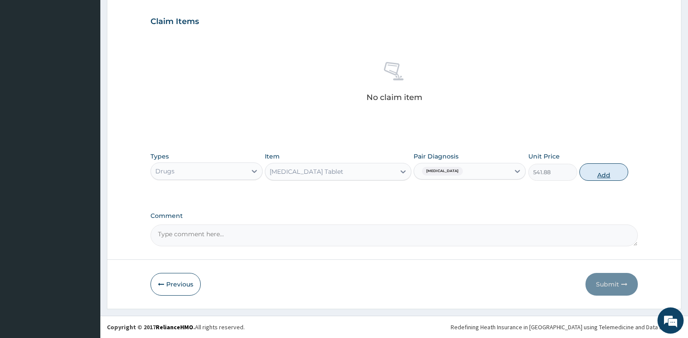
click at [603, 175] on button "Add" at bounding box center [604, 171] width 49 height 17
type input "0"
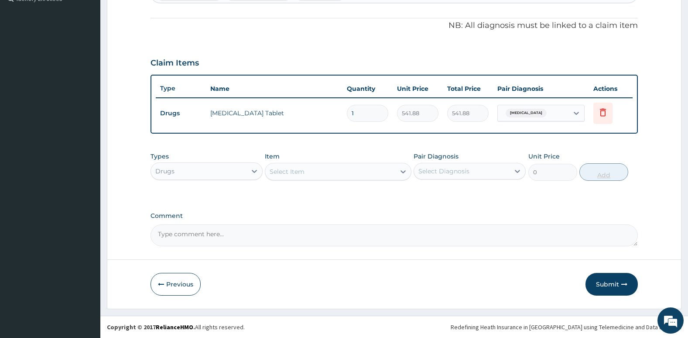
scroll to position [250, 0]
type input "0.00"
type input "6"
type input "3251.28"
type input "6"
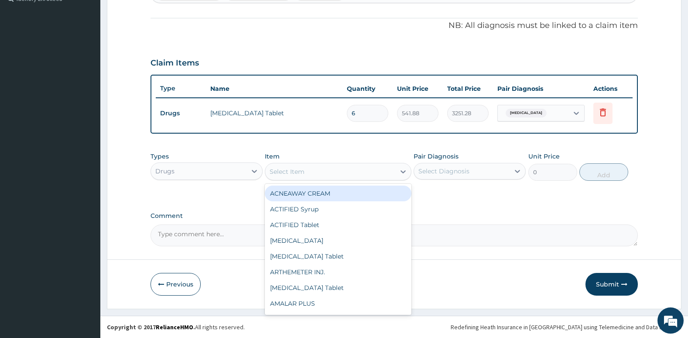
click at [302, 168] on div "Select Item" at bounding box center [287, 171] width 35 height 9
type input "para"
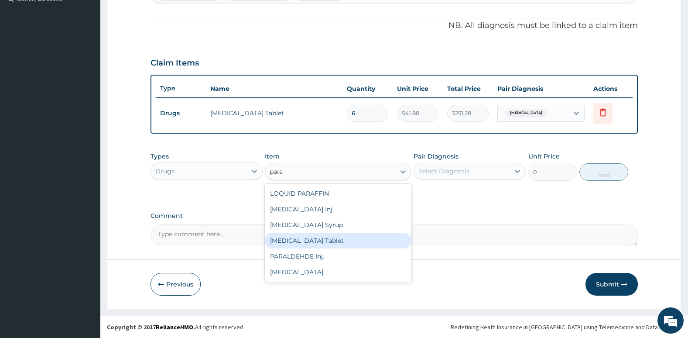
click at [307, 242] on div "PARACETAMOL Tablet" at bounding box center [338, 241] width 146 height 16
type input "38.25"
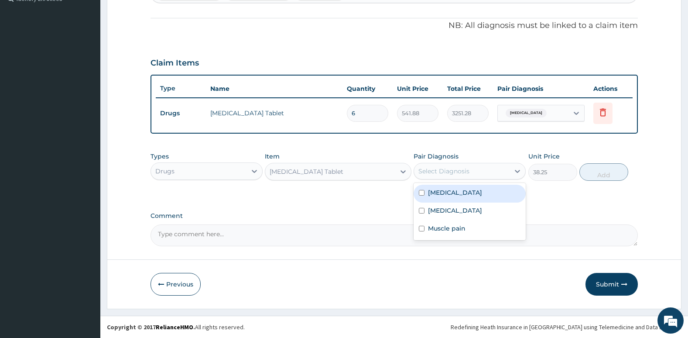
click at [456, 175] on div "Select Diagnosis" at bounding box center [462, 171] width 96 height 14
click at [424, 193] on input "checkbox" at bounding box center [422, 193] width 6 height 6
checkbox input "true"
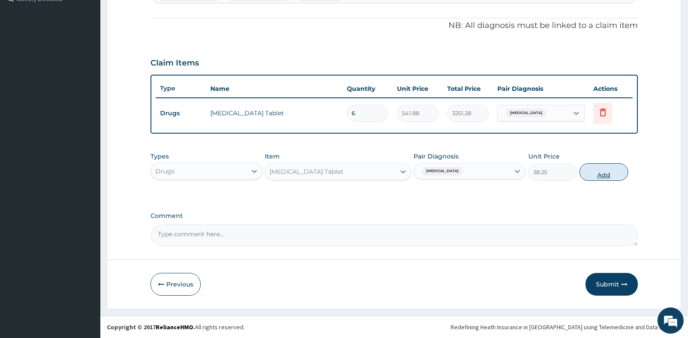
click at [610, 178] on button "Add" at bounding box center [604, 171] width 49 height 17
type input "0"
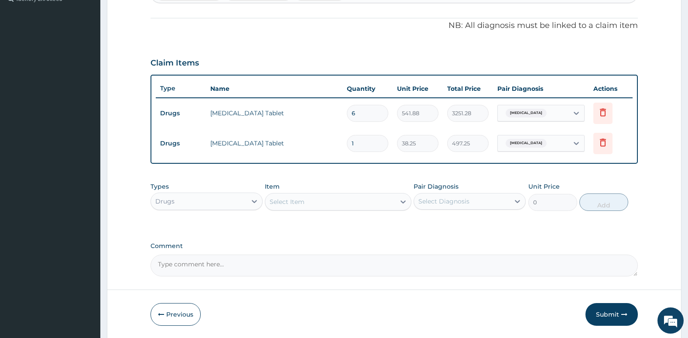
type input "13"
type input "497.25"
type input "1"
type input "38.25"
type input "12"
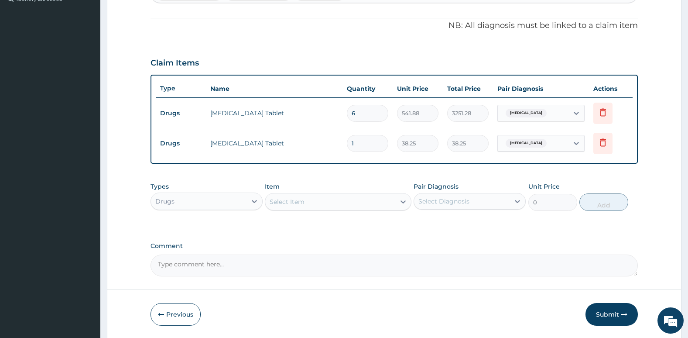
type input "459.00"
type input "10"
type input "382.50"
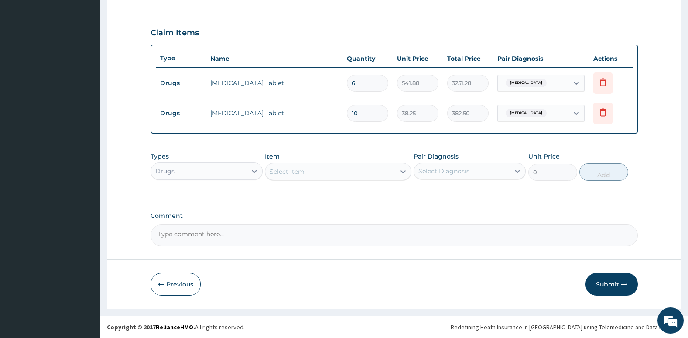
type input "10"
click at [328, 170] on div "Select Item" at bounding box center [330, 172] width 130 height 14
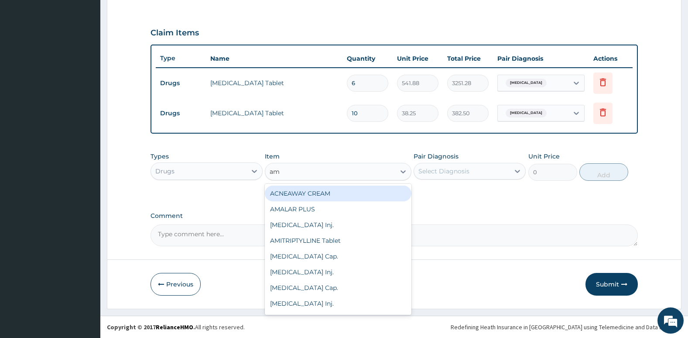
type input "amo"
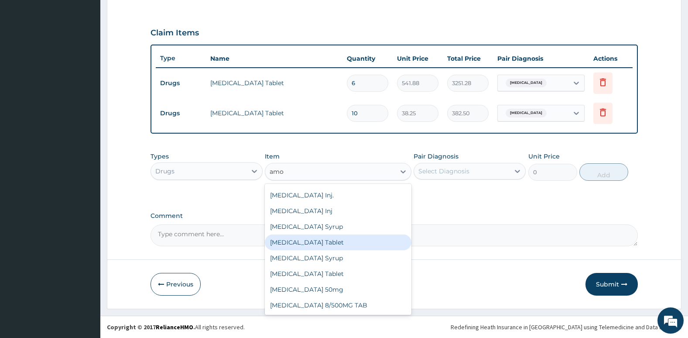
scroll to position [0, 0]
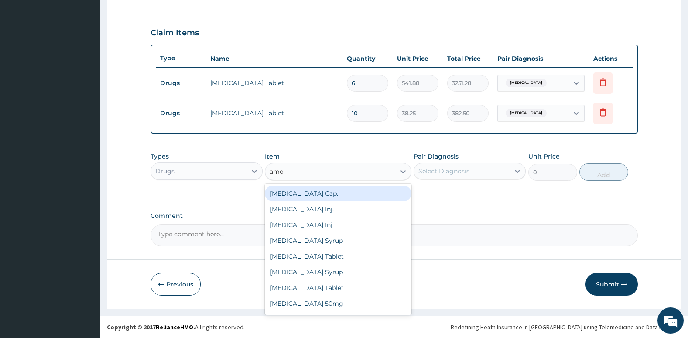
click at [324, 189] on div "AMOXIL Cap." at bounding box center [338, 193] width 146 height 16
type input "57.8"
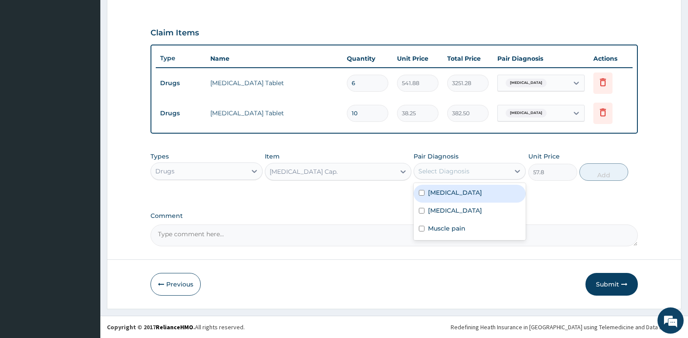
click at [436, 168] on div "Select Diagnosis" at bounding box center [444, 171] width 51 height 9
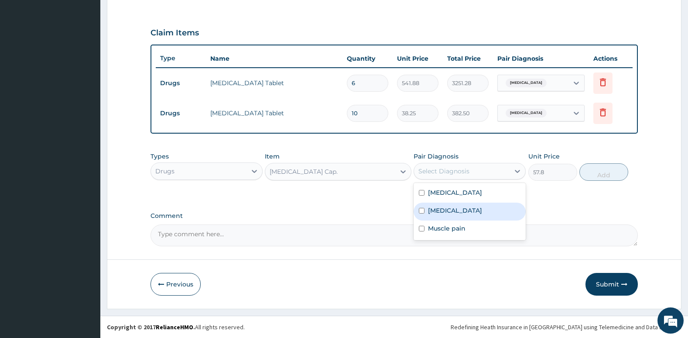
click at [422, 207] on div "Typhoid fever" at bounding box center [470, 211] width 112 height 18
checkbox input "true"
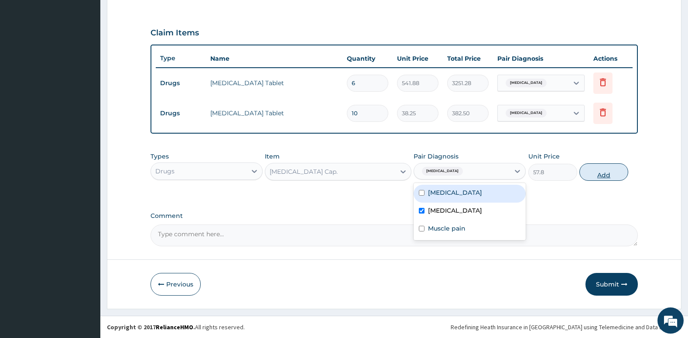
click at [597, 176] on button "Add" at bounding box center [604, 171] width 49 height 17
type input "0"
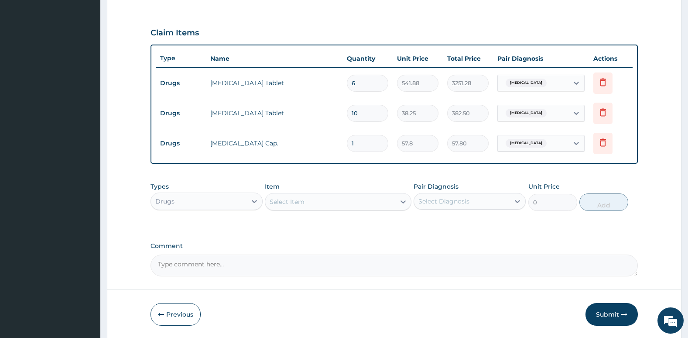
type input "15"
type input "867.00"
type input "15"
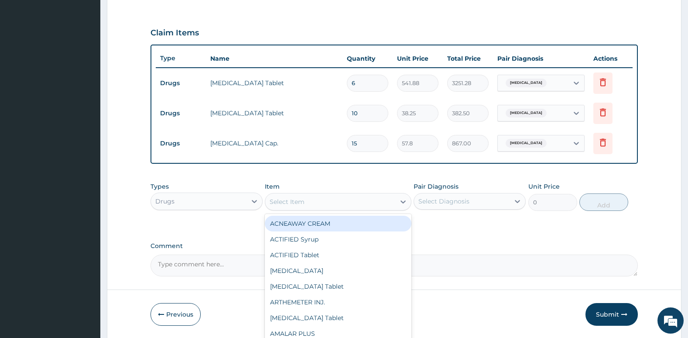
click at [351, 202] on div "Select Item" at bounding box center [330, 202] width 130 height 14
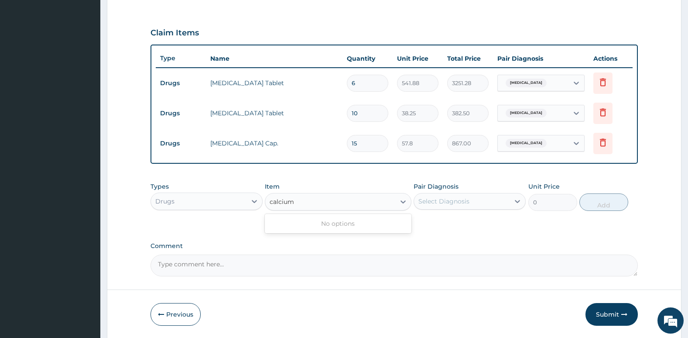
type input "calcium"
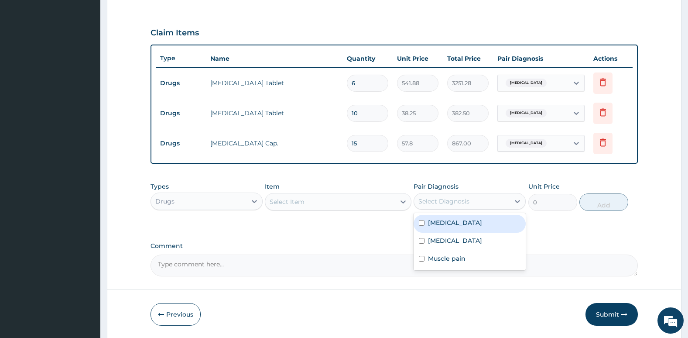
click at [465, 204] on div "Select Diagnosis" at bounding box center [444, 201] width 51 height 9
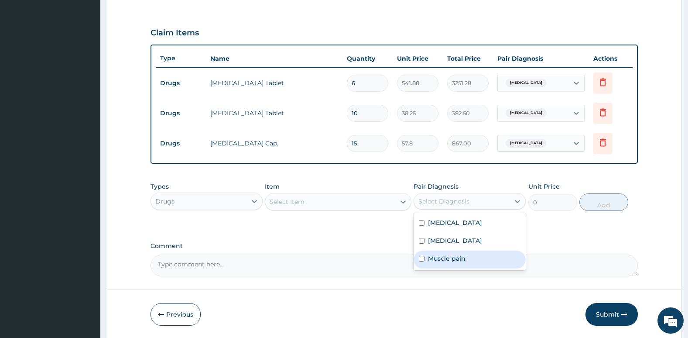
click at [428, 255] on label "Muscle pain" at bounding box center [447, 258] width 38 height 9
checkbox input "true"
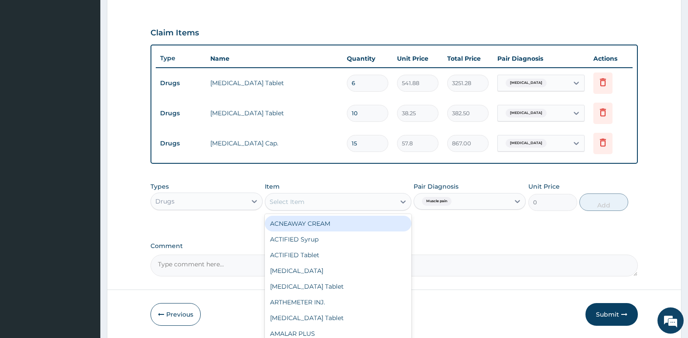
click at [353, 202] on div "Select Item" at bounding box center [330, 202] width 130 height 14
type input "m"
type input "cal"
click at [348, 218] on div "CAL. LACTATE Tablet" at bounding box center [338, 224] width 146 height 16
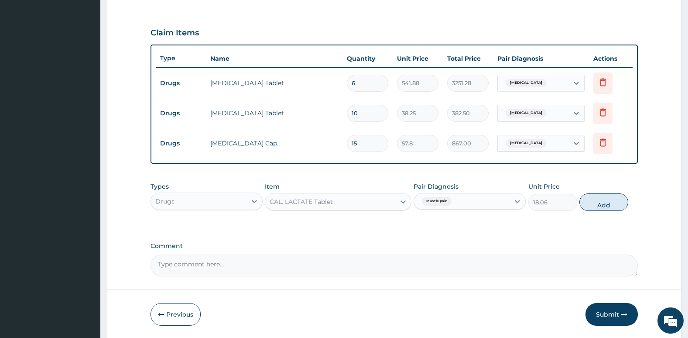
click at [602, 206] on button "Add" at bounding box center [604, 201] width 49 height 17
type input "0"
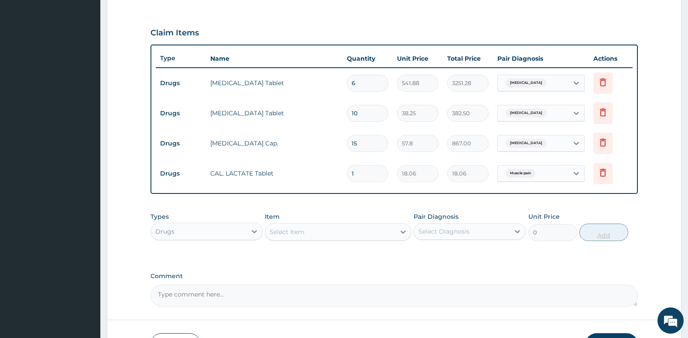
type input "0.00"
type input "3"
type input "54.18"
type input "30"
type input "541.80"
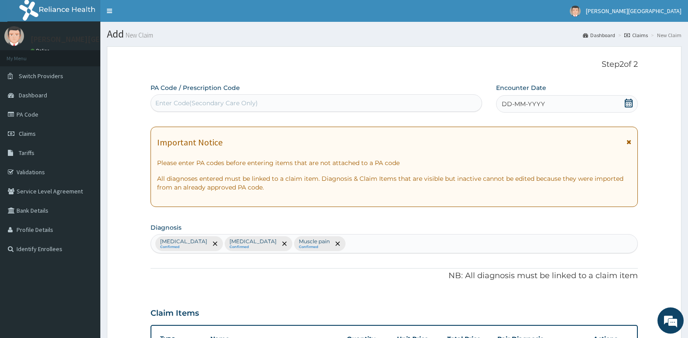
type input "30"
click at [632, 105] on icon at bounding box center [629, 103] width 8 height 9
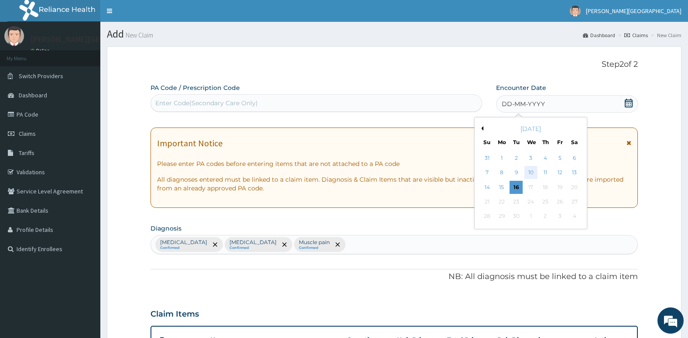
click at [531, 170] on div "10" at bounding box center [530, 172] width 13 height 13
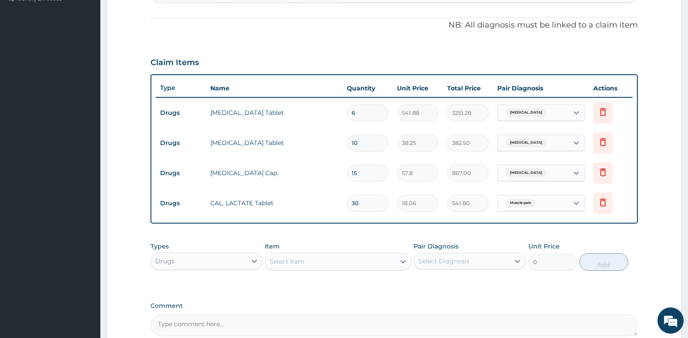
scroll to position [340, 0]
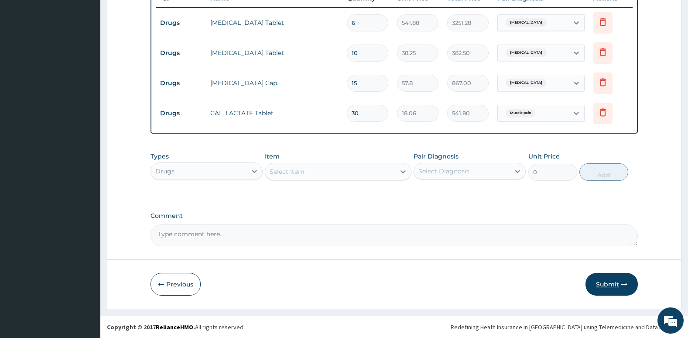
click at [613, 279] on button "Submit" at bounding box center [612, 284] width 52 height 23
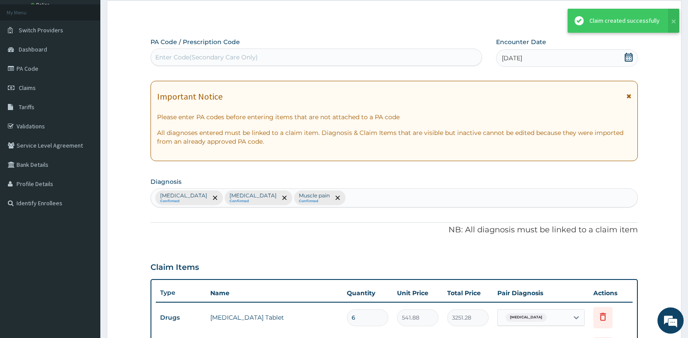
scroll to position [0, 0]
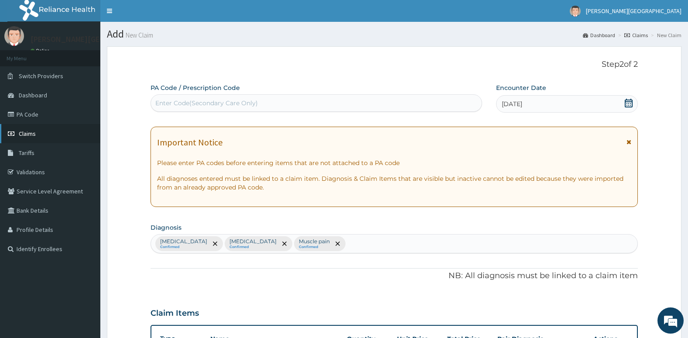
click at [38, 137] on link "Claims" at bounding box center [50, 133] width 100 height 19
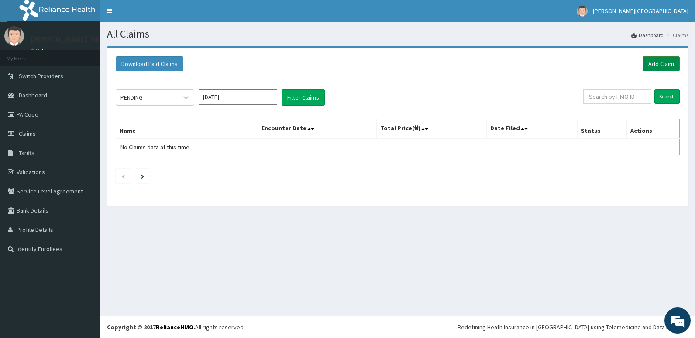
click at [661, 67] on link "Add Claim" at bounding box center [660, 63] width 37 height 15
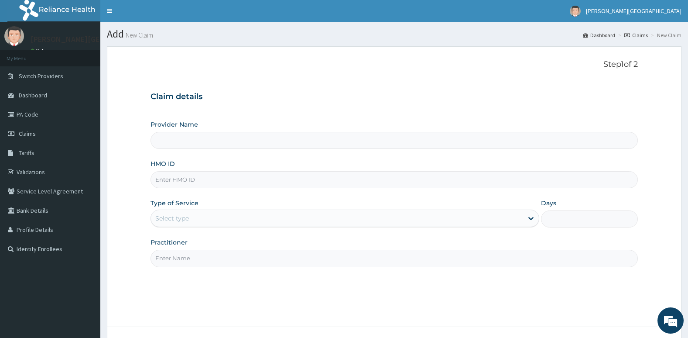
click at [323, 183] on input "HMO ID" at bounding box center [395, 179] width 488 height 17
type input "nbc/10079"
type input "[PERSON_NAME][GEOGRAPHIC_DATA]"
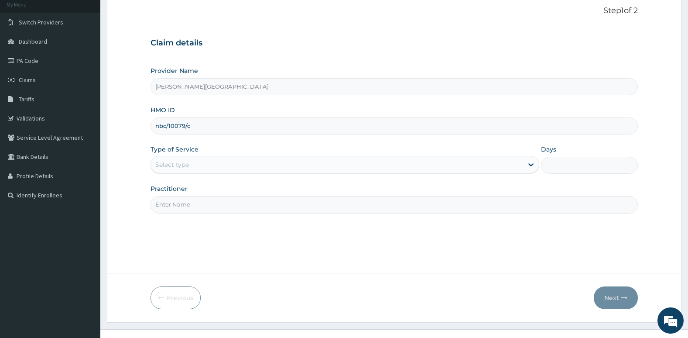
scroll to position [55, 0]
type input "nbc/10079/c"
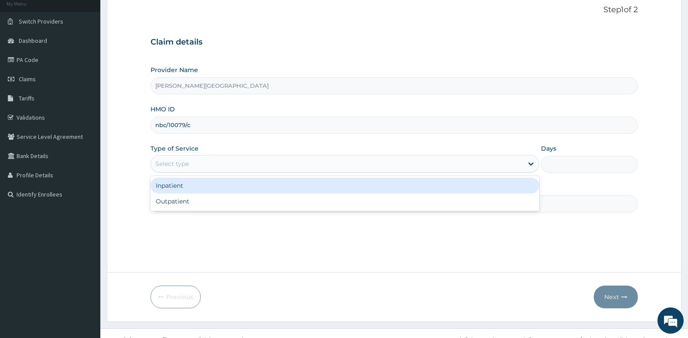
click at [323, 162] on div "Select type" at bounding box center [337, 164] width 372 height 14
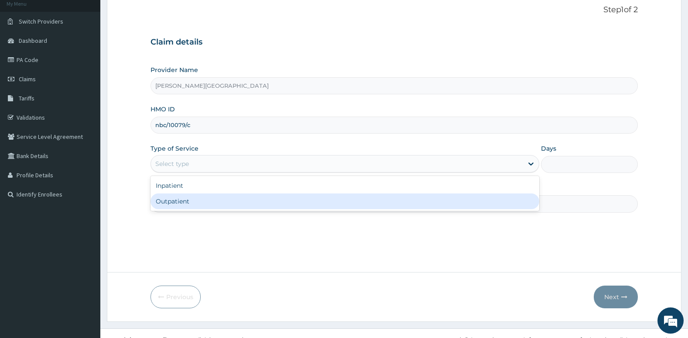
click at [288, 205] on div "Outpatient" at bounding box center [345, 201] width 389 height 16
type input "1"
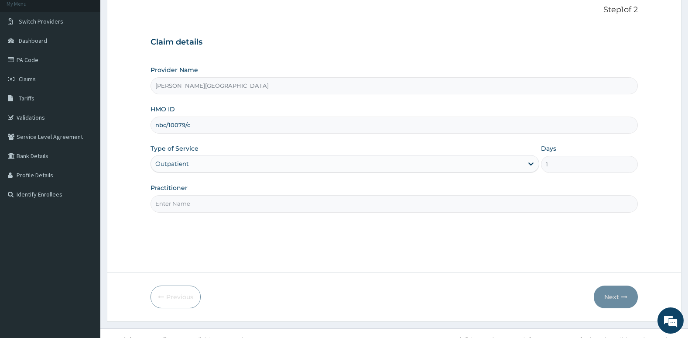
click at [288, 204] on input "Practitioner" at bounding box center [395, 203] width 488 height 17
type input "Dr. Oni"
click at [626, 293] on button "Next" at bounding box center [616, 296] width 44 height 23
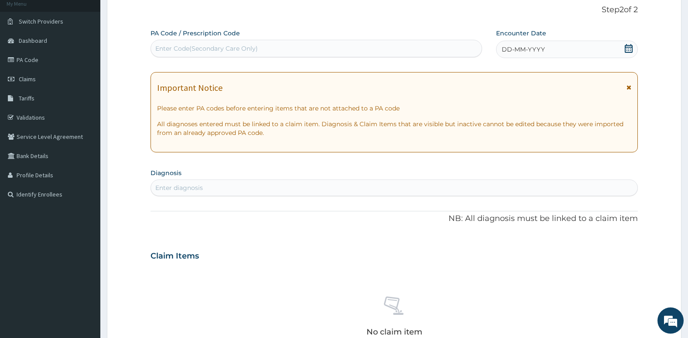
click at [624, 46] on icon at bounding box center [628, 48] width 9 height 9
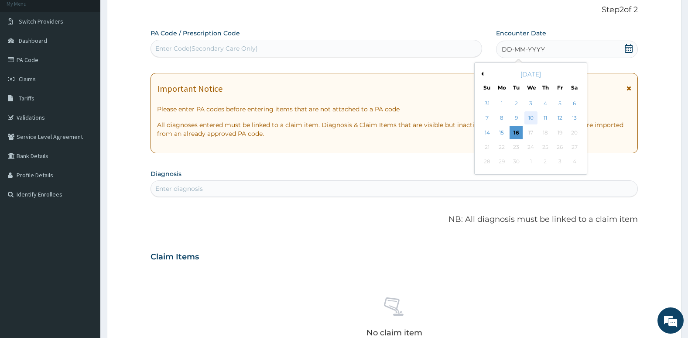
click at [529, 118] on div "10" at bounding box center [530, 118] width 13 height 13
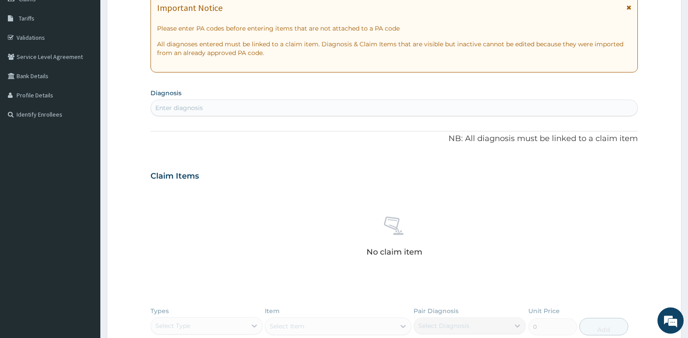
scroll to position [136, 0]
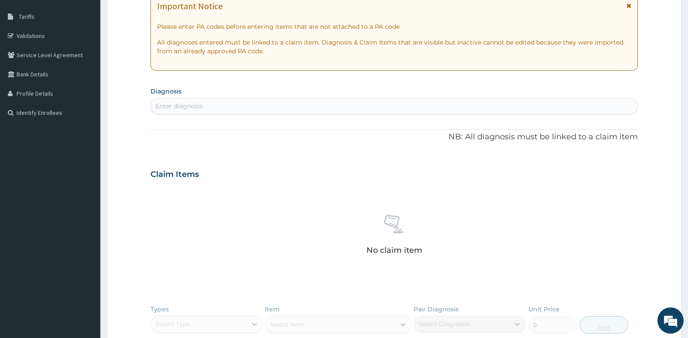
click at [474, 108] on div "Enter diagnosis" at bounding box center [394, 106] width 487 height 14
type input "plasmod"
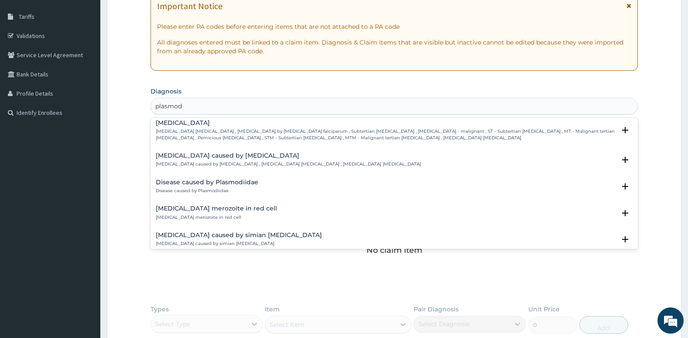
scroll to position [110, 0]
click at [373, 134] on p "[MEDICAL_DATA] [MEDICAL_DATA] , [MEDICAL_DATA] by [MEDICAL_DATA] falciparum , S…" at bounding box center [386, 134] width 460 height 13
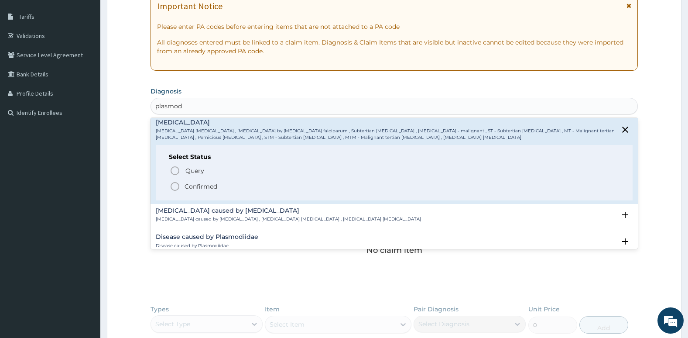
click at [175, 186] on icon "status option filled" at bounding box center [175, 186] width 10 height 10
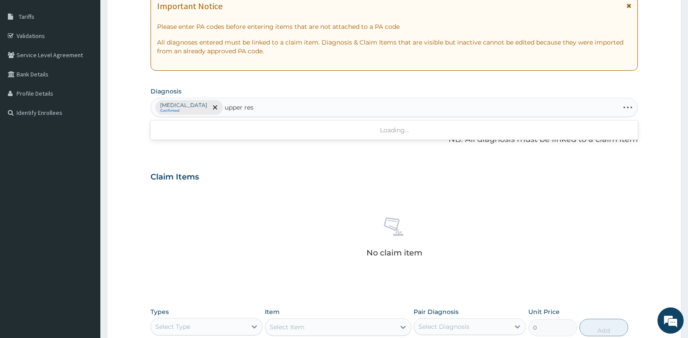
type input "upper resp"
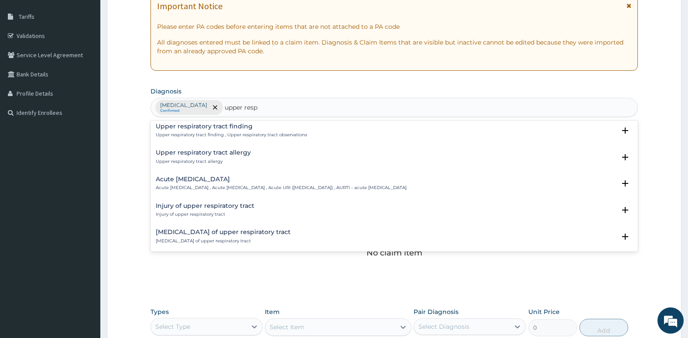
scroll to position [31, 0]
click at [211, 187] on p "Acute [MEDICAL_DATA] , Acute [MEDICAL_DATA] , Acute URI ([MEDICAL_DATA]) , AURT…" at bounding box center [281, 186] width 251 height 6
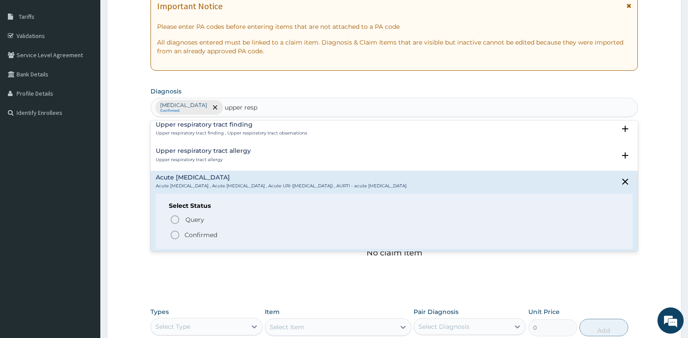
click at [175, 237] on icon "status option filled" at bounding box center [175, 235] width 10 height 10
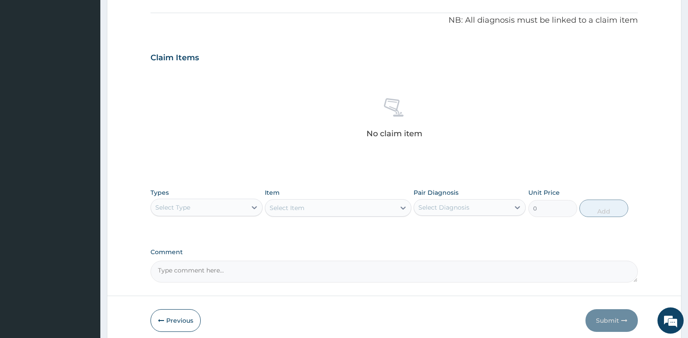
scroll to position [256, 0]
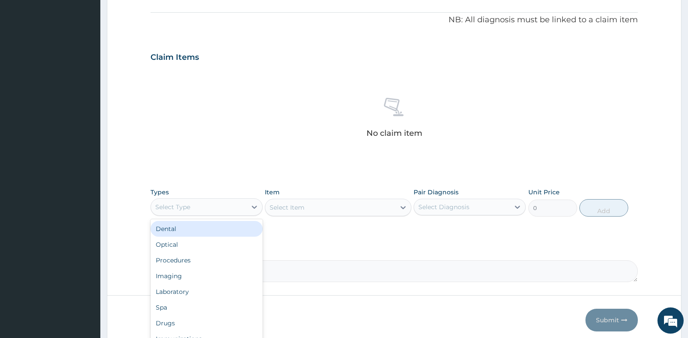
click at [188, 206] on div "Select Type" at bounding box center [172, 206] width 35 height 9
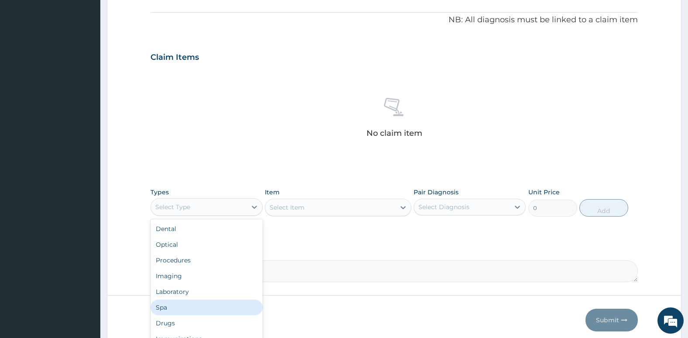
scroll to position [30, 0]
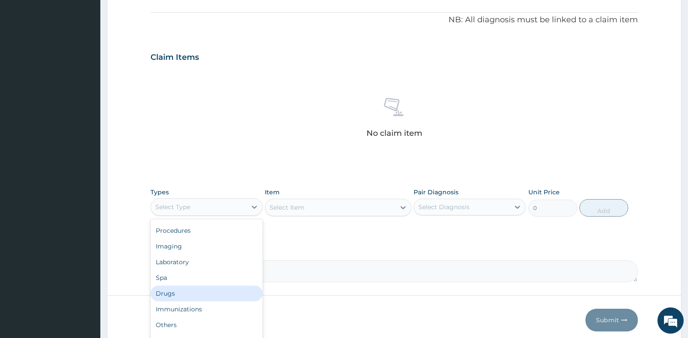
click at [183, 296] on div "Drugs" at bounding box center [207, 293] width 112 height 16
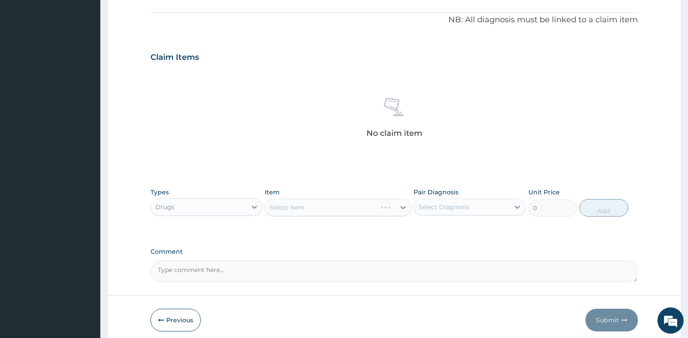
click at [323, 199] on div "Select Item" at bounding box center [338, 207] width 146 height 17
click at [456, 206] on div "Select Diagnosis" at bounding box center [444, 206] width 51 height 9
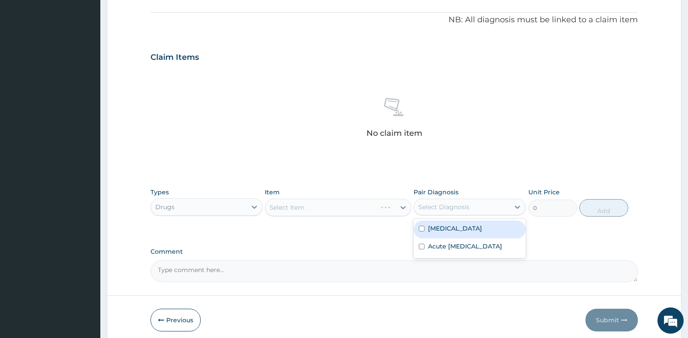
click at [426, 228] on div "Falciparum malaria" at bounding box center [470, 229] width 112 height 18
checkbox input "true"
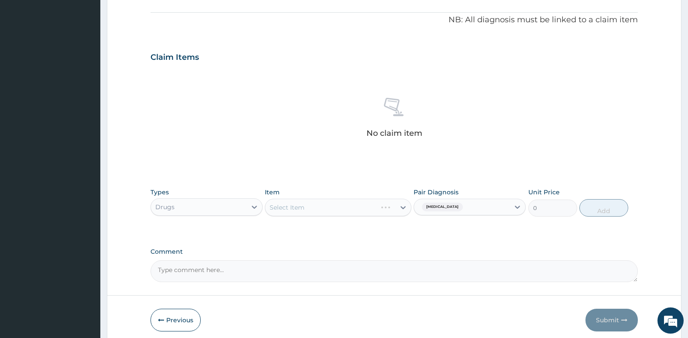
click at [345, 199] on div "Select Item" at bounding box center [338, 207] width 146 height 17
click at [345, 202] on div "Select Item" at bounding box center [338, 207] width 146 height 17
click at [345, 202] on div "Select Item" at bounding box center [330, 207] width 130 height 14
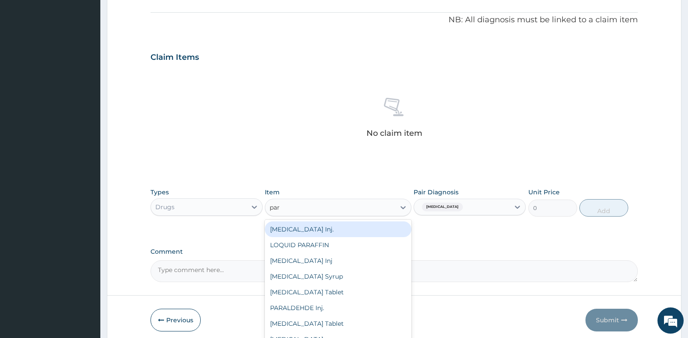
type input "para"
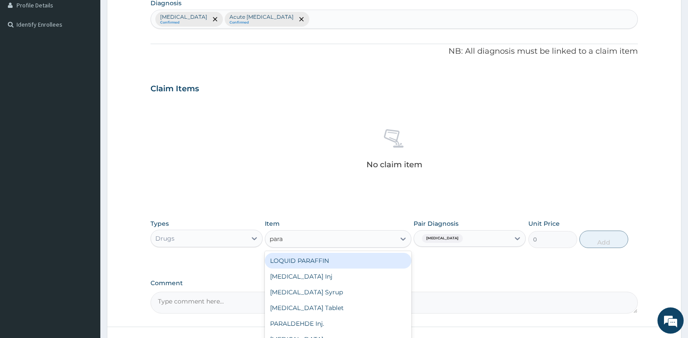
scroll to position [292, 0]
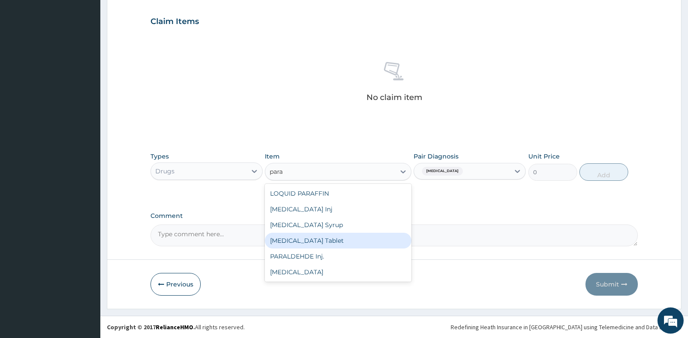
click at [340, 240] on div "PARACETAMOL Tablet" at bounding box center [338, 241] width 146 height 16
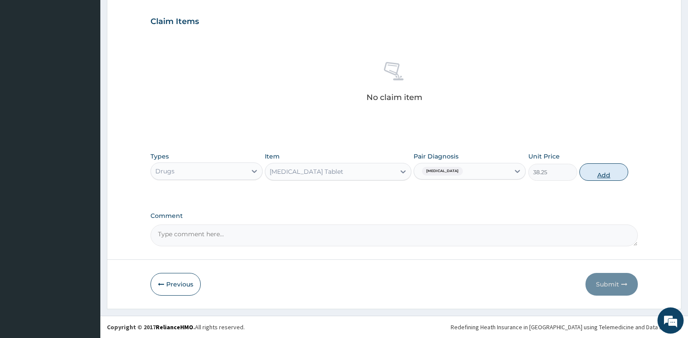
click at [607, 175] on button "Add" at bounding box center [604, 171] width 49 height 17
type input "0"
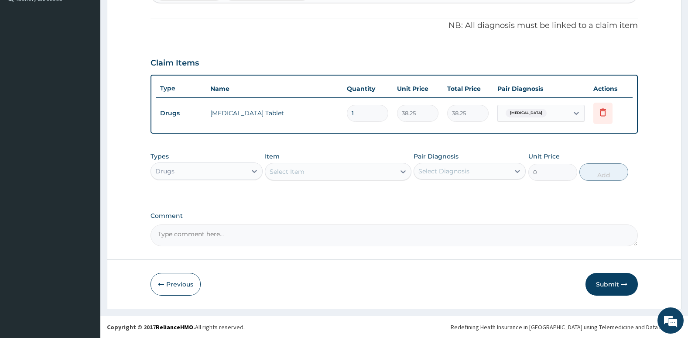
click at [379, 113] on input "1" at bounding box center [367, 113] width 41 height 17
type input "18"
type input "688.50"
type input "18"
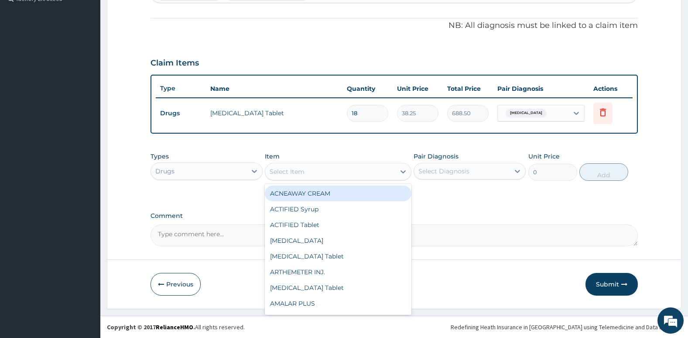
click at [322, 173] on div "Select Item" at bounding box center [330, 172] width 130 height 14
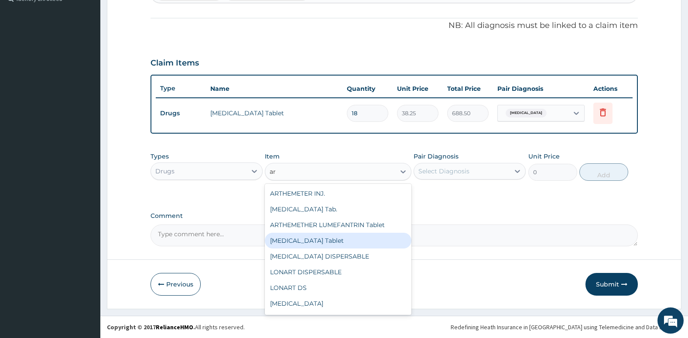
type input "a"
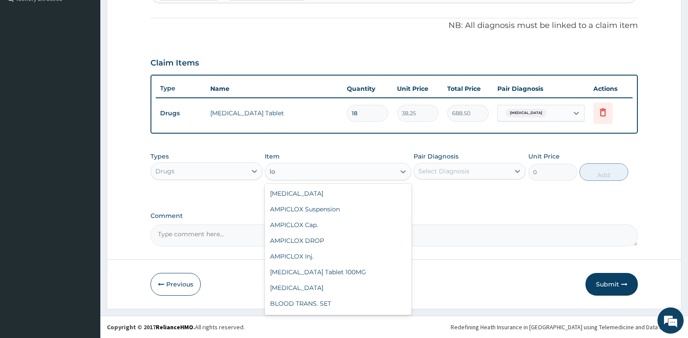
type input "l"
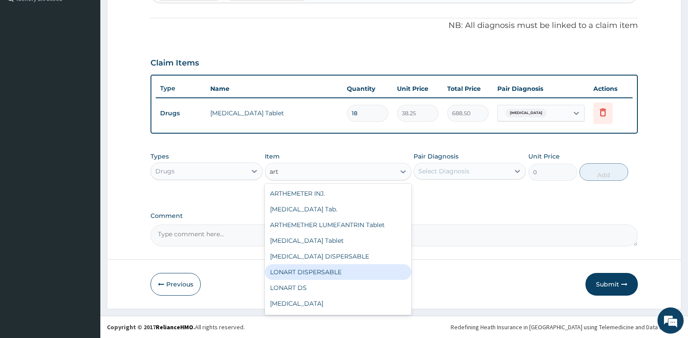
type input "arte"
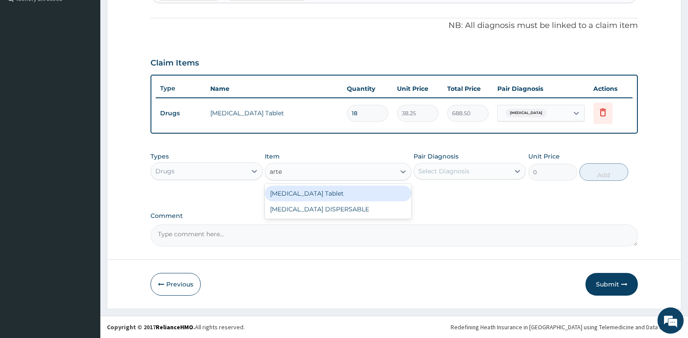
click at [322, 190] on div "ARTESUNATE Tablet" at bounding box center [338, 193] width 146 height 16
type input "541.88"
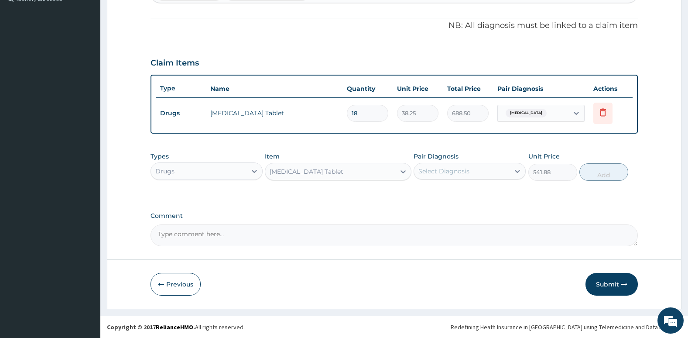
click at [453, 174] on div "Select Diagnosis" at bounding box center [444, 171] width 51 height 9
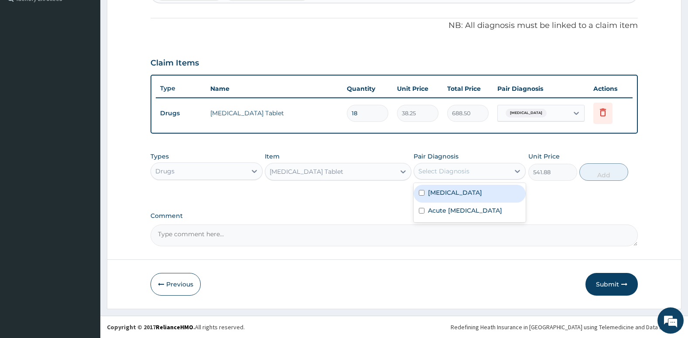
click at [422, 197] on div "Falciparum malaria" at bounding box center [470, 194] width 112 height 18
checkbox input "true"
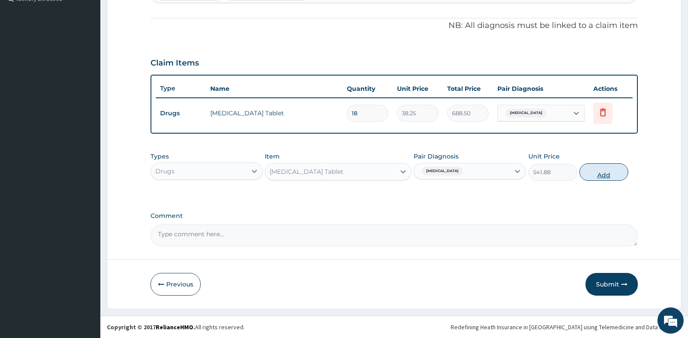
click at [600, 173] on button "Add" at bounding box center [604, 171] width 49 height 17
type input "0"
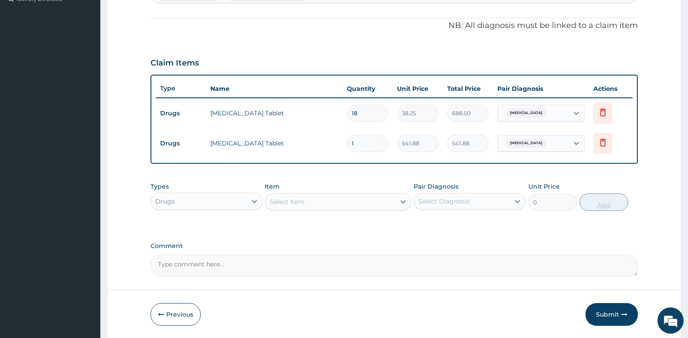
type input "0.00"
type input "6"
type input "3251.28"
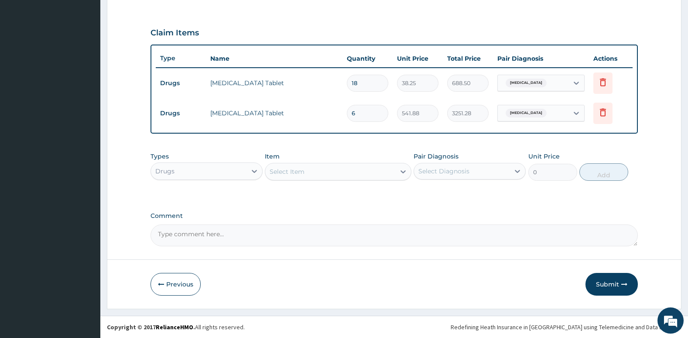
type input "6"
click at [369, 173] on div "Select Item" at bounding box center [330, 172] width 130 height 14
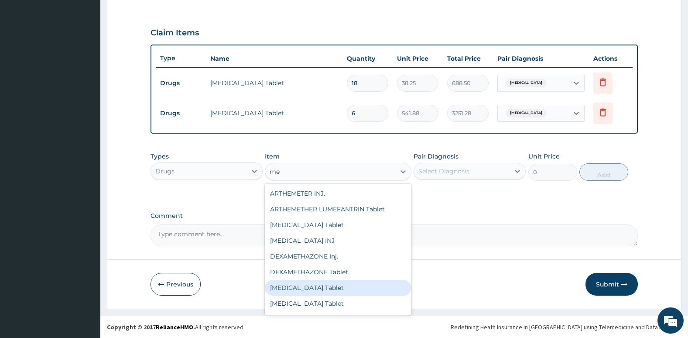
type input "m"
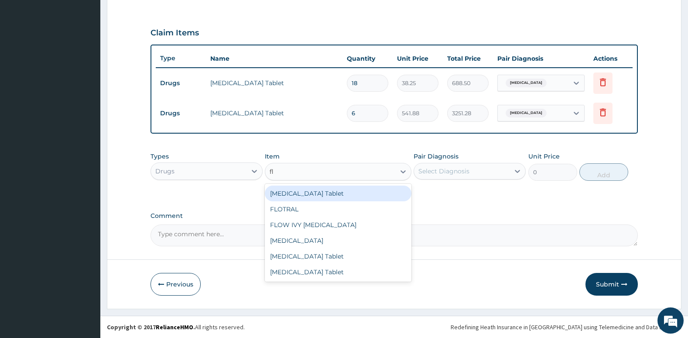
type input "fla"
click at [355, 197] on div "FLAGYL Tablet" at bounding box center [338, 193] width 146 height 16
type input "28.9"
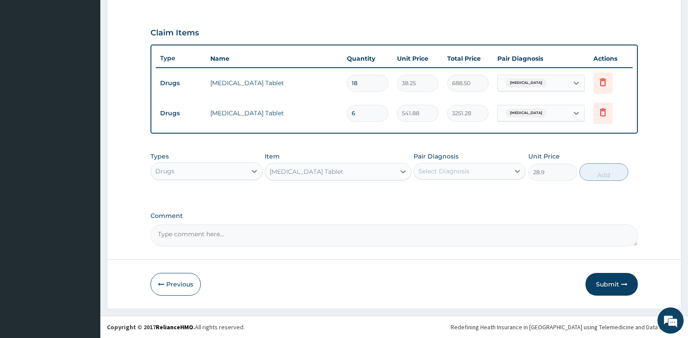
click at [437, 167] on div "Select Diagnosis" at bounding box center [444, 171] width 51 height 9
click at [421, 213] on input "checkbox" at bounding box center [422, 211] width 6 height 6
checkbox input "true"
click at [610, 176] on button "Add" at bounding box center [604, 171] width 49 height 17
type input "0"
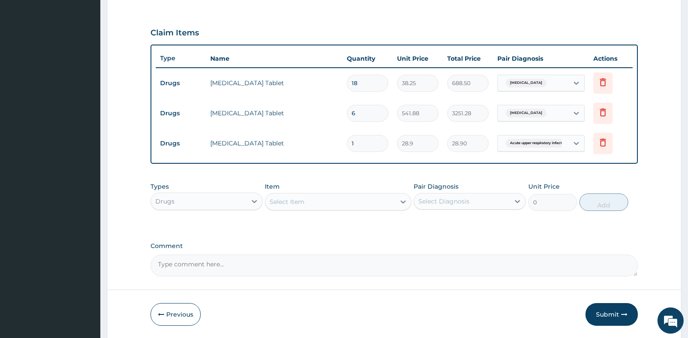
type input "0.00"
type input "1"
type input "28.90"
type input "15"
type input "433.50"
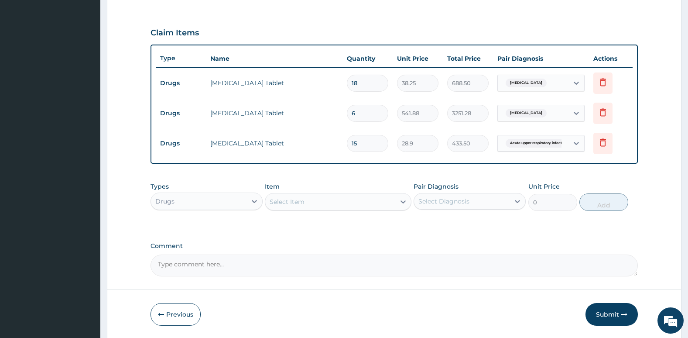
scroll to position [310, 0]
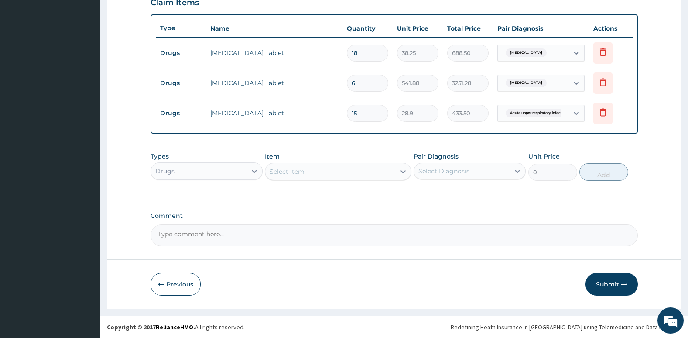
type input "15"
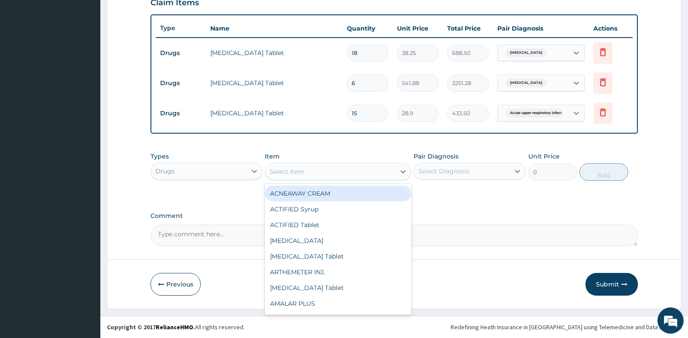
click at [350, 165] on div "Select Item" at bounding box center [330, 172] width 130 height 14
type input "o"
type input "ome"
click at [350, 165] on div "ome" at bounding box center [330, 172] width 130 height 14
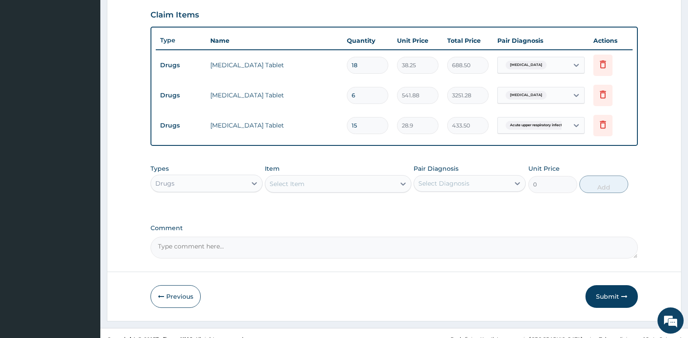
scroll to position [298, 0]
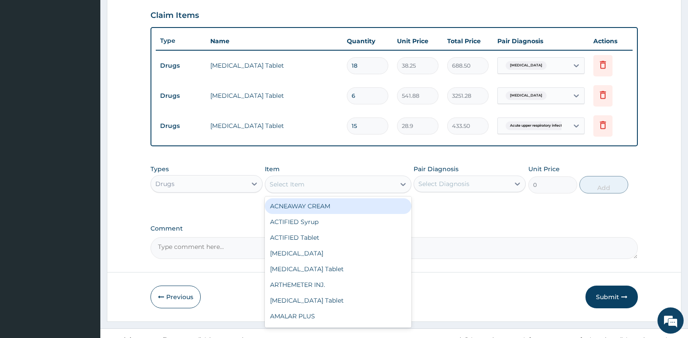
click at [325, 185] on div "Select Item" at bounding box center [330, 184] width 130 height 14
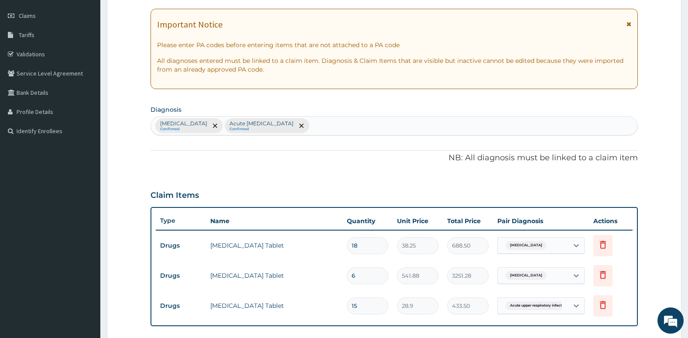
scroll to position [117, 0]
type input "c"
click at [358, 124] on div "Falciparum malaria Confirmed Acute upper respiratory infection Confirmed" at bounding box center [394, 126] width 487 height 18
type input "peptic ul"
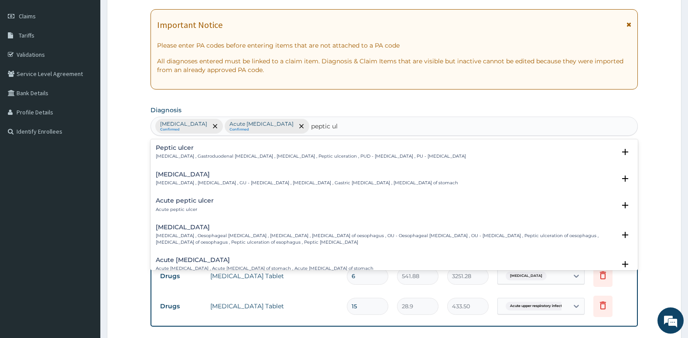
click at [245, 209] on div "Acute peptic ulcer Acute peptic ulcer" at bounding box center [394, 204] width 477 height 15
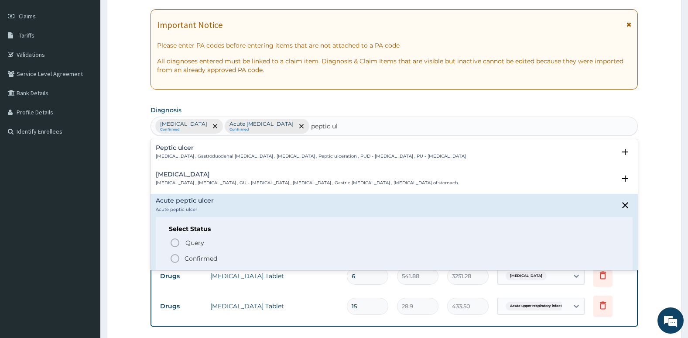
click at [177, 259] on icon "status option filled" at bounding box center [175, 258] width 10 height 10
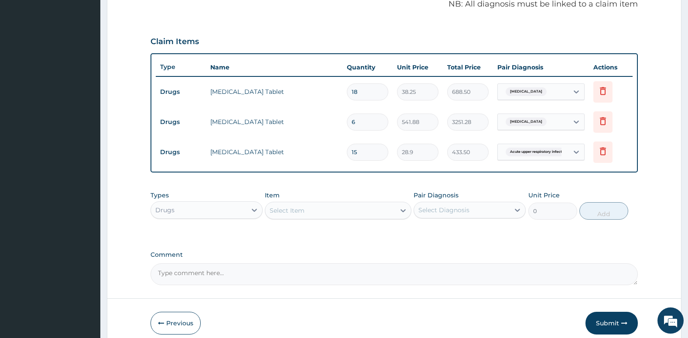
scroll to position [272, 0]
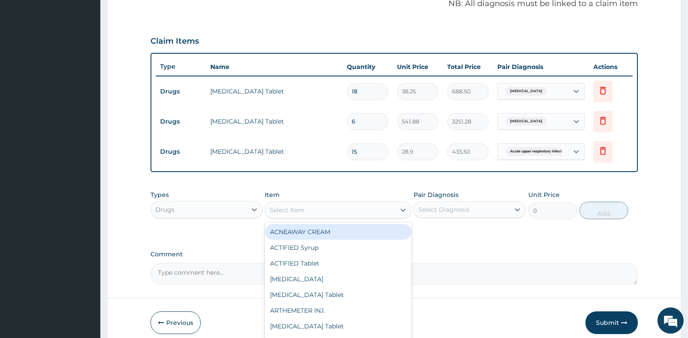
click at [281, 213] on div "Select Item" at bounding box center [287, 210] width 35 height 9
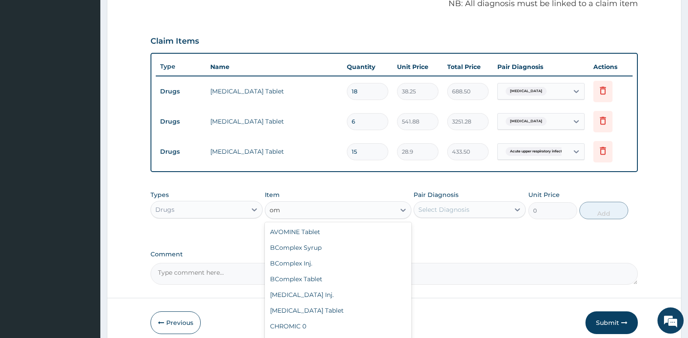
type input "o"
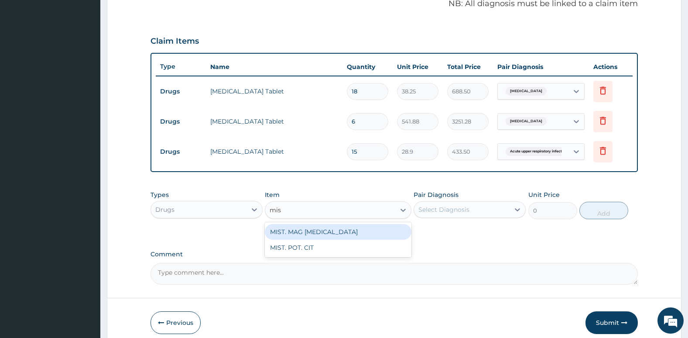
type input "mist"
click at [299, 230] on div "MIST. MAG TRIS" at bounding box center [338, 232] width 146 height 16
type input "361.25"
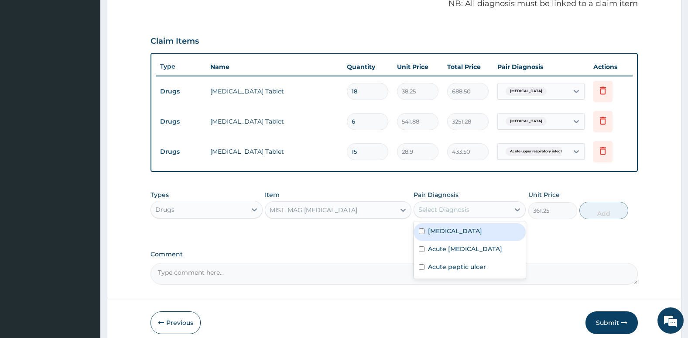
click at [439, 212] on div "Select Diagnosis" at bounding box center [444, 209] width 51 height 9
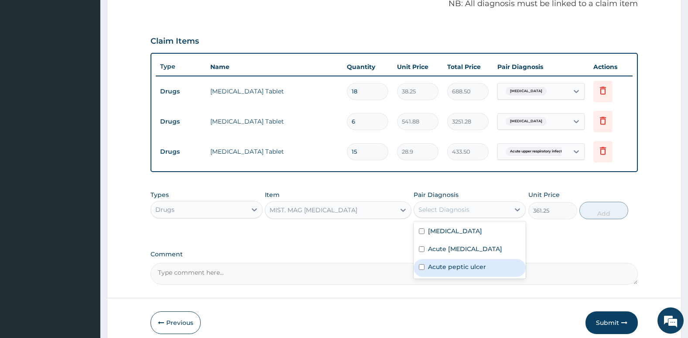
click at [423, 270] on input "checkbox" at bounding box center [422, 267] width 6 height 6
checkbox input "true"
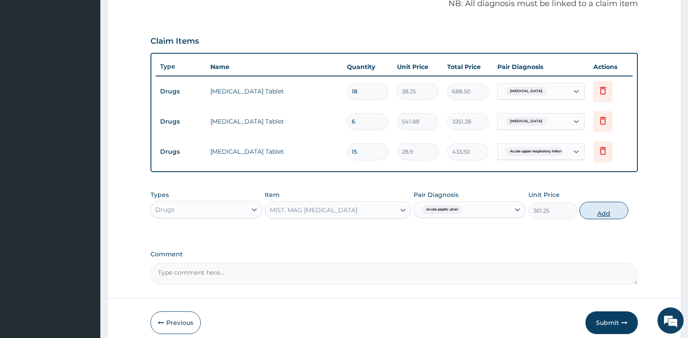
click at [601, 217] on button "Add" at bounding box center [604, 210] width 49 height 17
type input "0"
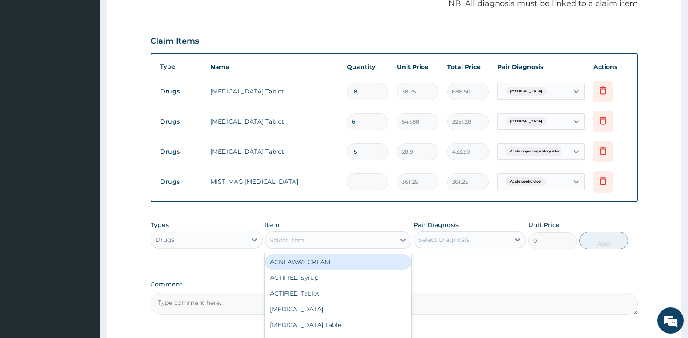
click at [327, 237] on div "Select Item" at bounding box center [330, 240] width 130 height 14
type input "ome"
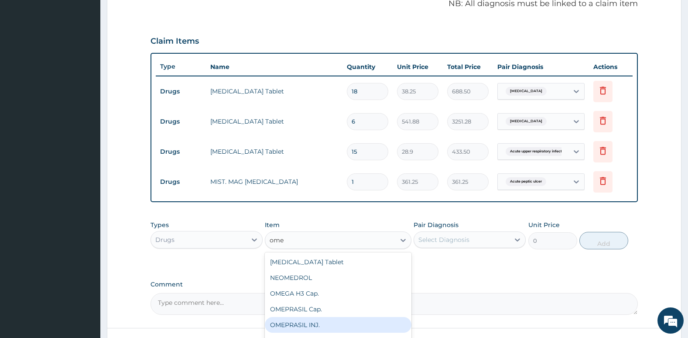
scroll to position [14, 0]
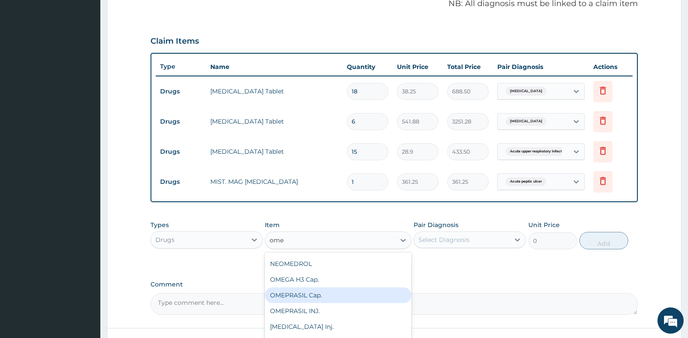
click at [319, 294] on div "OMEPRASIL Cap." at bounding box center [338, 295] width 146 height 16
type input "57.8"
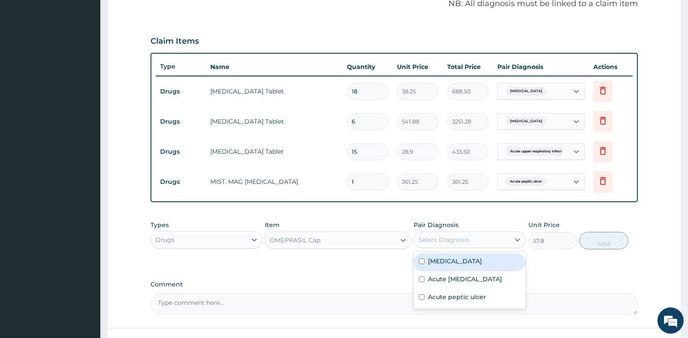
click at [452, 237] on div "Select Diagnosis" at bounding box center [444, 239] width 51 height 9
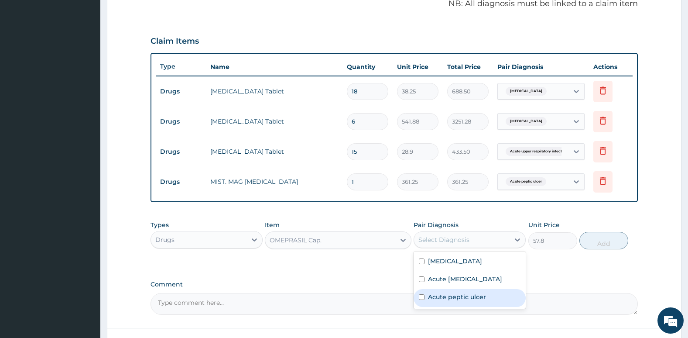
click at [438, 301] on label "Acute peptic ulcer" at bounding box center [457, 296] width 58 height 9
checkbox input "true"
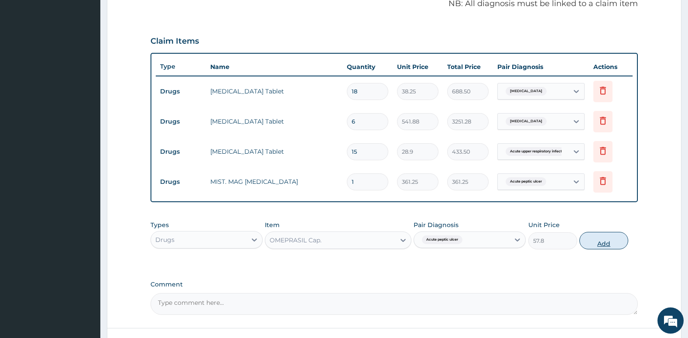
click at [596, 241] on button "Add" at bounding box center [604, 240] width 49 height 17
type input "0"
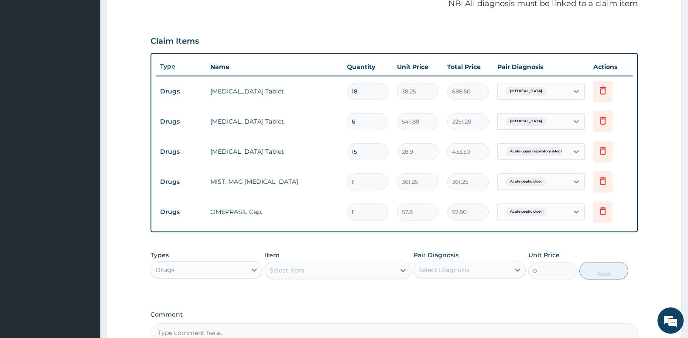
click at [367, 211] on input "1" at bounding box center [367, 211] width 41 height 17
type input "0.00"
type input "6"
type input "346.80"
type input "0.00"
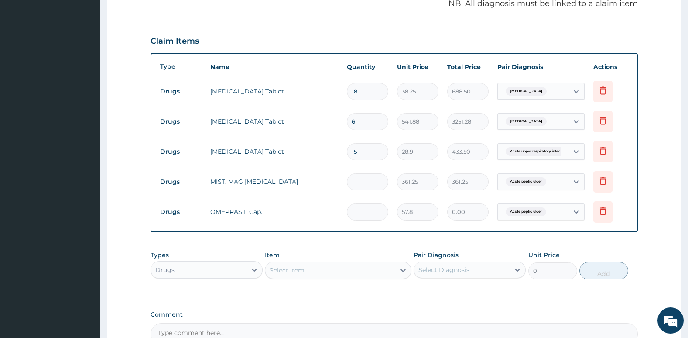
type input "5"
type input "289.00"
type input "0.00"
type input "6"
type input "346.80"
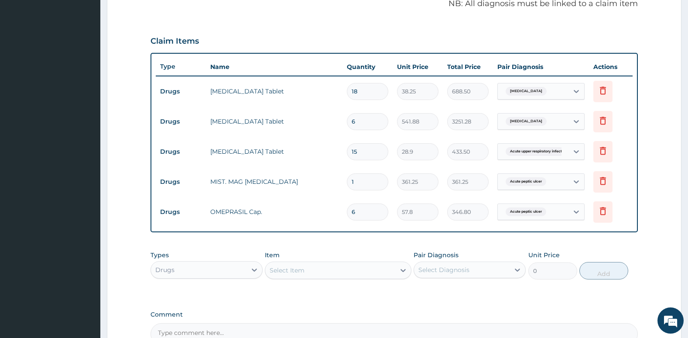
type input "60"
type input "3468.00"
type input "54"
type input "3121.20"
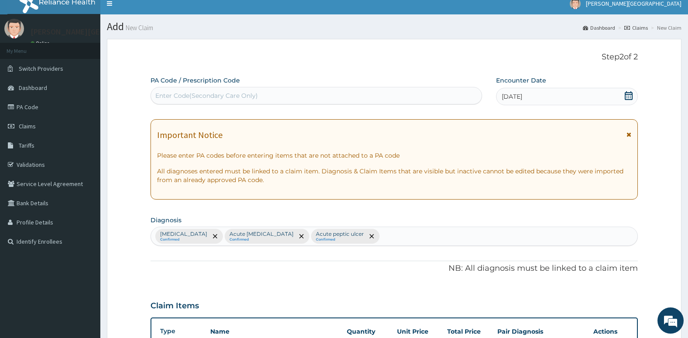
scroll to position [0, 0]
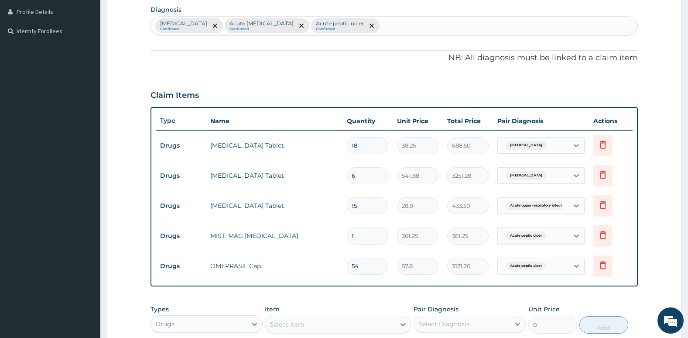
type input "52"
type input "3005.60"
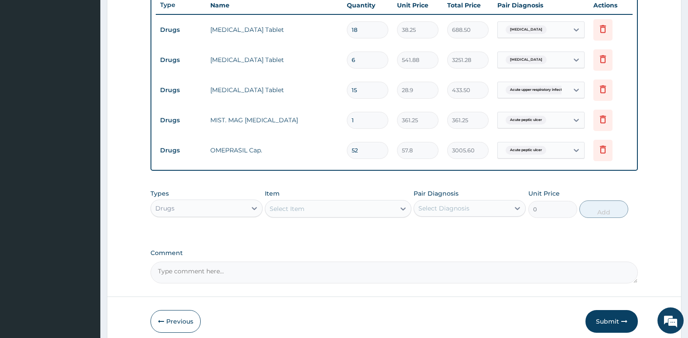
scroll to position [371, 0]
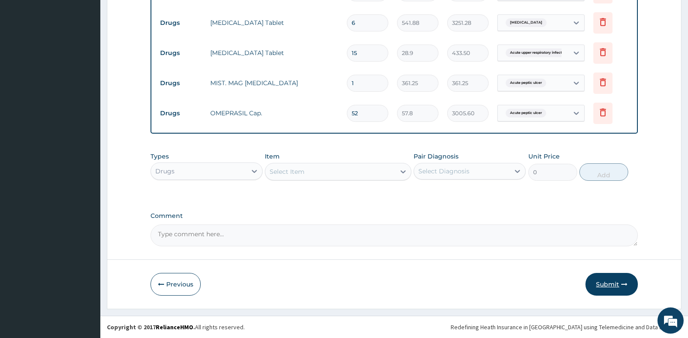
type input "52"
click at [606, 280] on button "Submit" at bounding box center [612, 284] width 52 height 23
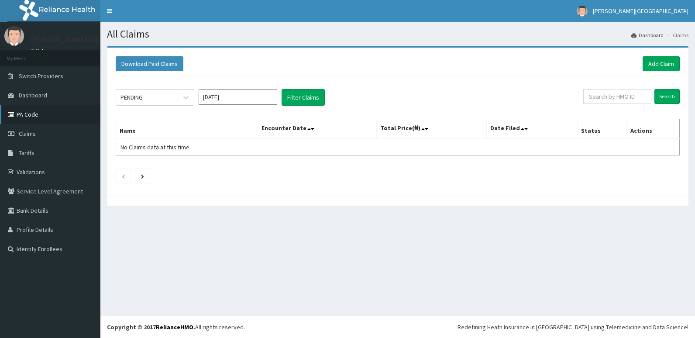
click at [40, 114] on link "PA Code" at bounding box center [50, 114] width 100 height 19
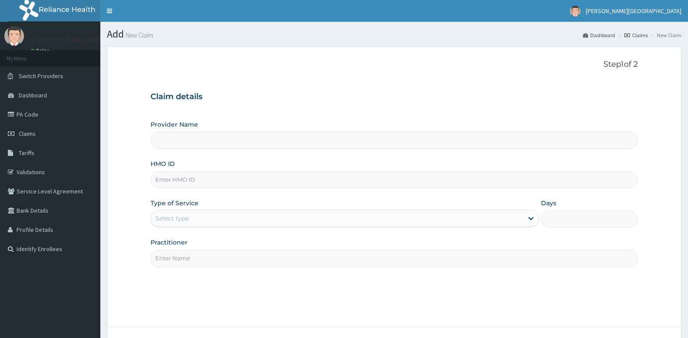
type input "[PERSON_NAME][GEOGRAPHIC_DATA]"
click at [345, 179] on input "HMO ID" at bounding box center [395, 179] width 488 height 17
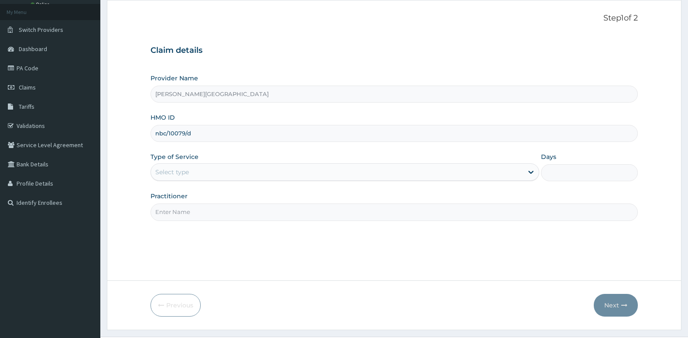
scroll to position [47, 0]
type input "nbc/10079/d"
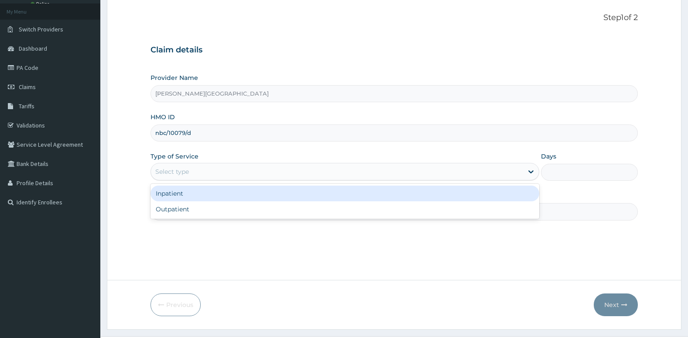
click at [345, 179] on div "Select type" at bounding box center [345, 171] width 389 height 17
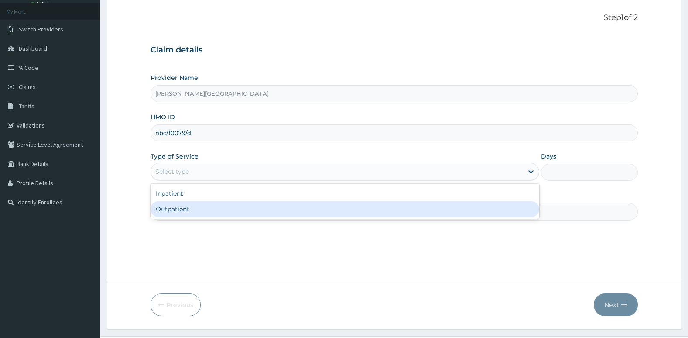
click at [326, 213] on div "Outpatient" at bounding box center [345, 209] width 389 height 16
type input "1"
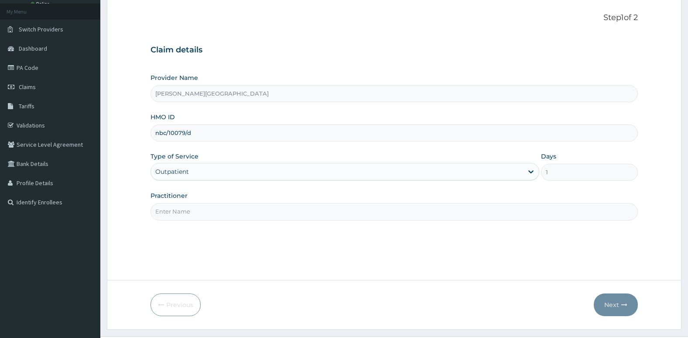
click at [326, 213] on input "Practitioner" at bounding box center [395, 211] width 488 height 17
type input "Dr. Oni"
click at [611, 299] on button "Next" at bounding box center [616, 304] width 44 height 23
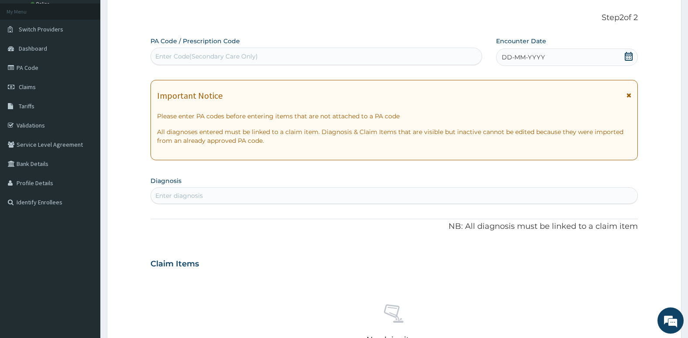
click at [320, 196] on div "Enter diagnosis" at bounding box center [394, 196] width 487 height 14
type input "plasmod"
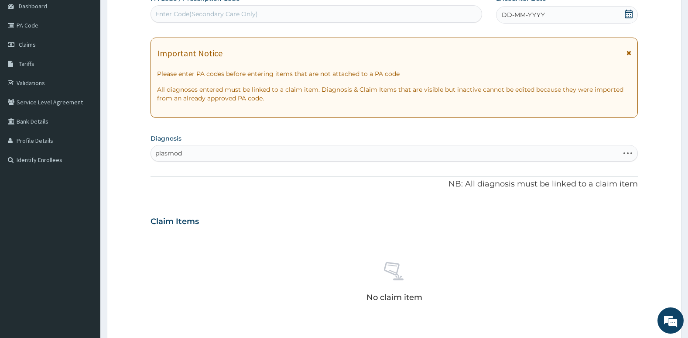
scroll to position [0, 0]
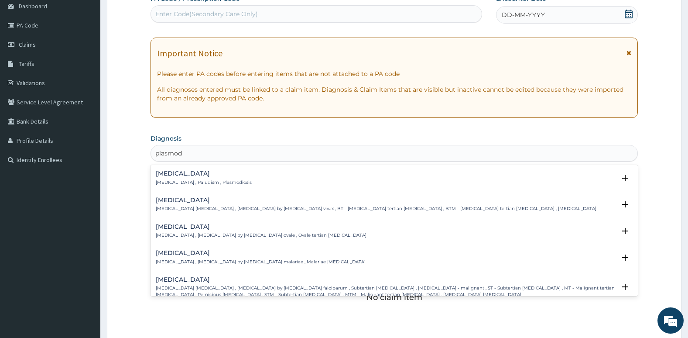
click at [306, 278] on h4 "[MEDICAL_DATA]" at bounding box center [386, 279] width 460 height 7
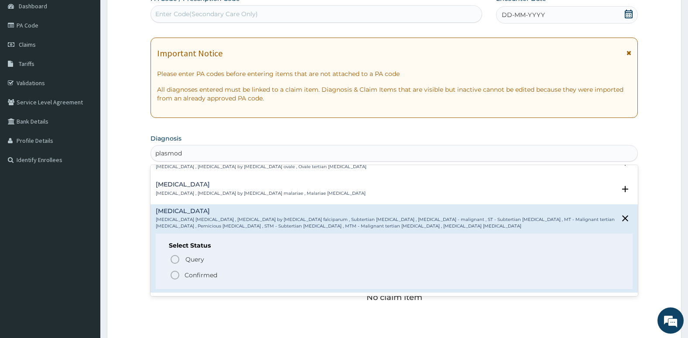
scroll to position [77, 0]
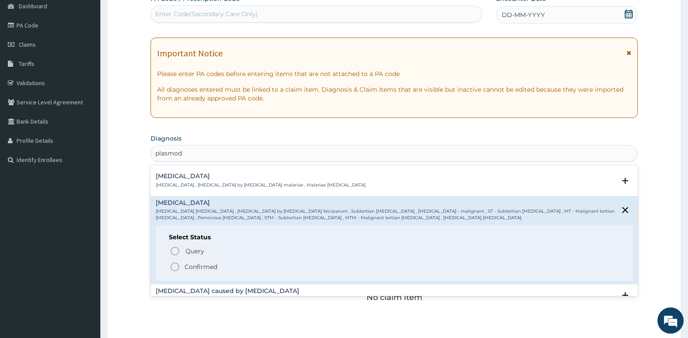
click at [176, 266] on icon "status option filled" at bounding box center [175, 266] width 10 height 10
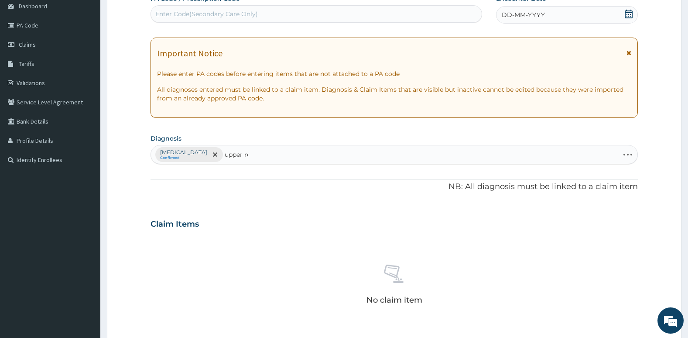
type input "upper res"
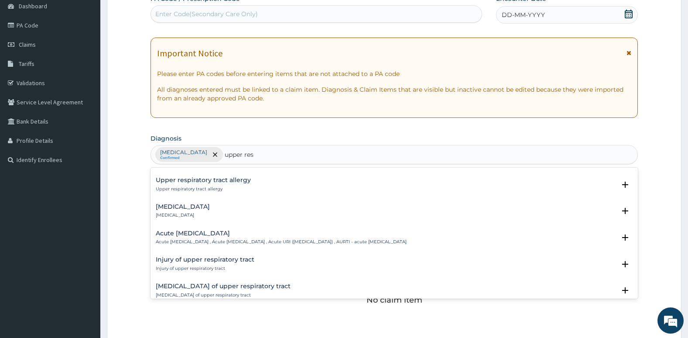
scroll to position [50, 0]
click at [188, 233] on h4 "Acute [MEDICAL_DATA]" at bounding box center [281, 232] width 251 height 7
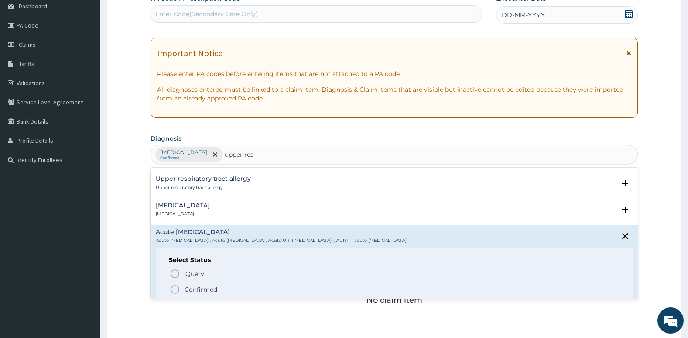
click at [172, 288] on icon "status option filled" at bounding box center [175, 289] width 10 height 10
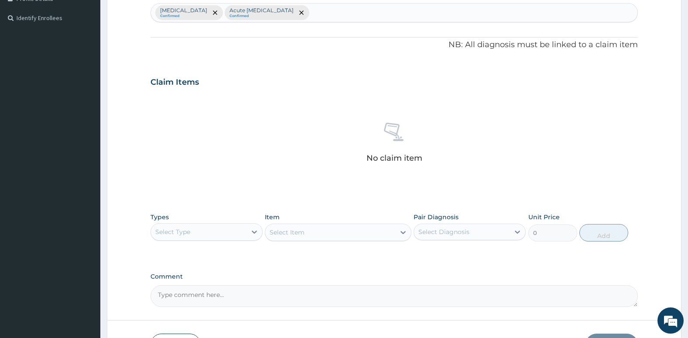
scroll to position [232, 0]
click at [192, 230] on div "Select Type" at bounding box center [199, 230] width 96 height 14
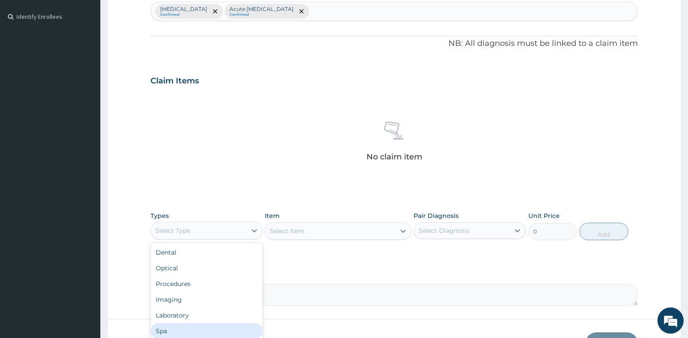
scroll to position [30, 0]
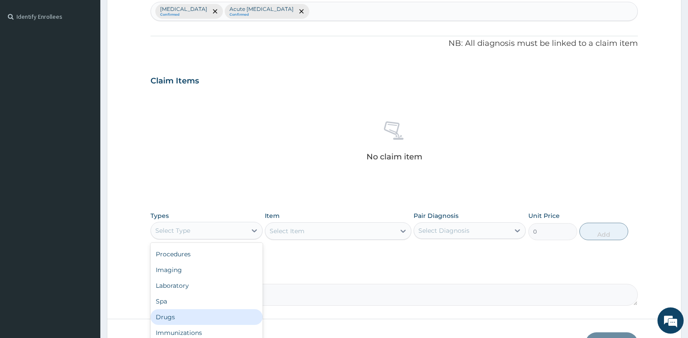
click at [192, 317] on div "Drugs" at bounding box center [207, 317] width 112 height 16
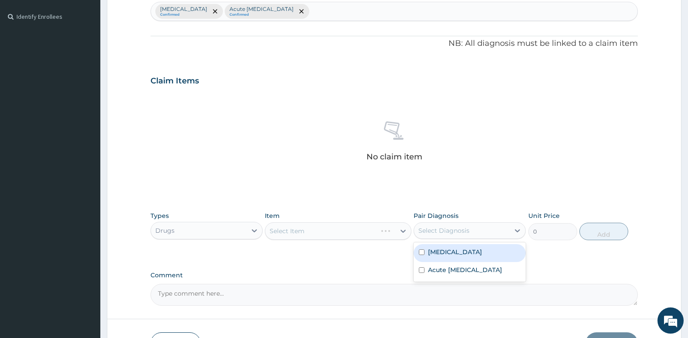
click at [441, 233] on div "Select Diagnosis" at bounding box center [444, 230] width 51 height 9
click at [425, 253] on input "checkbox" at bounding box center [422, 252] width 6 height 6
checkbox input "true"
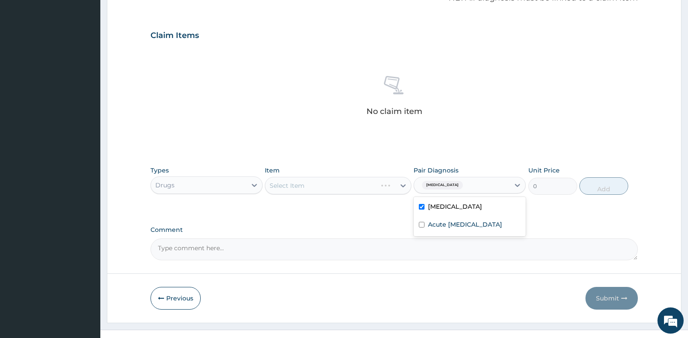
scroll to position [288, 0]
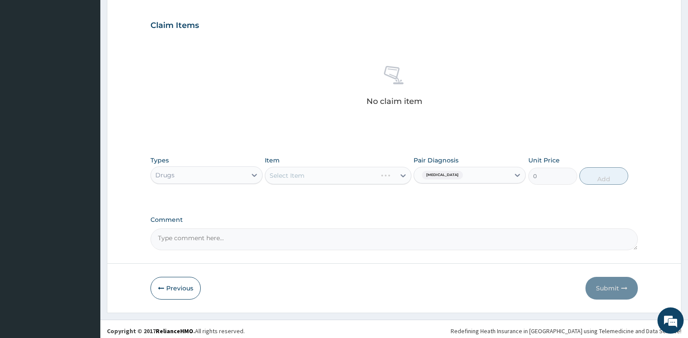
click at [357, 231] on textarea "Comment" at bounding box center [395, 239] width 488 height 22
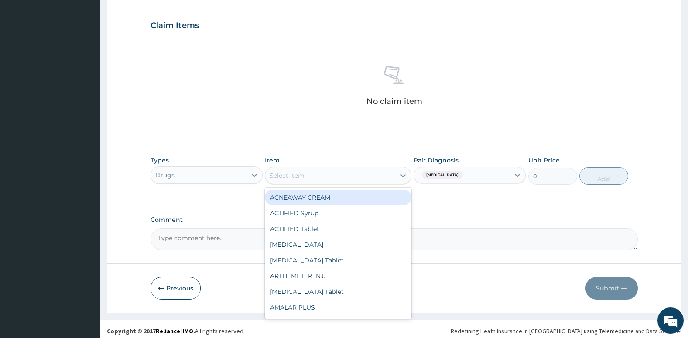
click at [353, 177] on div "Select Item" at bounding box center [330, 175] width 130 height 14
type input "art"
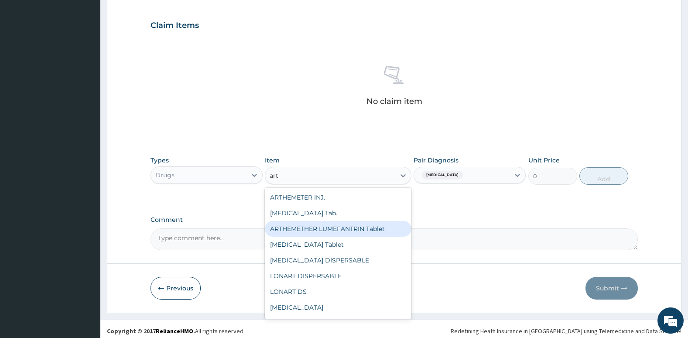
click at [351, 226] on div "ARTHEMETHER LUMEFANTRIN Tablet" at bounding box center [338, 229] width 146 height 16
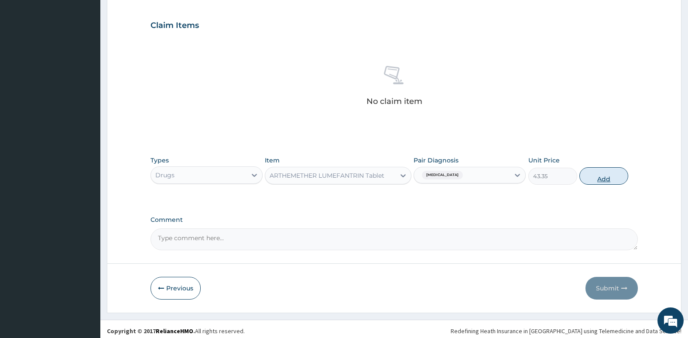
click at [601, 177] on button "Add" at bounding box center [604, 175] width 49 height 17
type input "0"
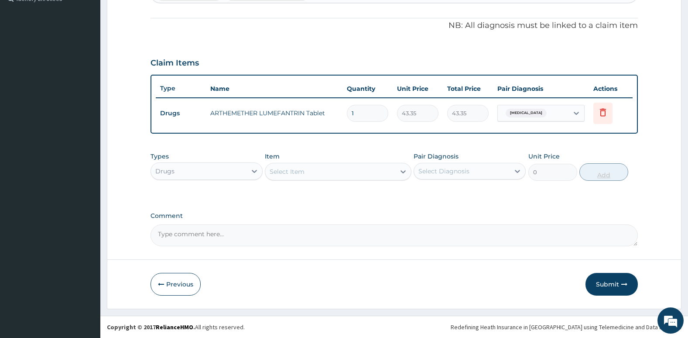
scroll to position [250, 0]
type input "0.00"
type input "6"
type input "260.10"
type input "6"
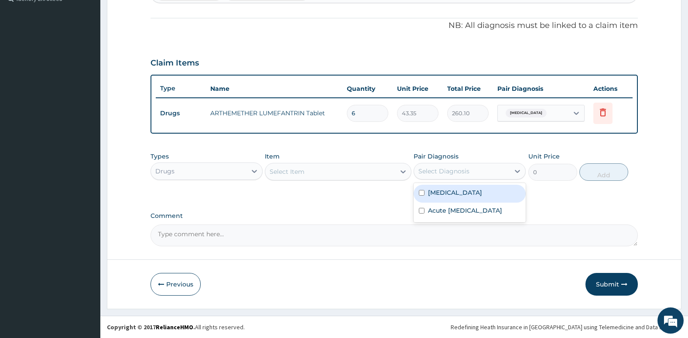
click at [444, 168] on div "Select Diagnosis" at bounding box center [444, 171] width 51 height 9
click at [428, 189] on label "[MEDICAL_DATA]" at bounding box center [455, 192] width 54 height 9
checkbox input "true"
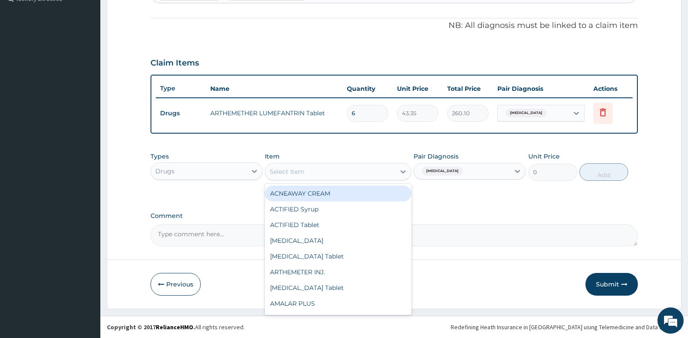
click at [347, 168] on div "Select Item" at bounding box center [330, 172] width 130 height 14
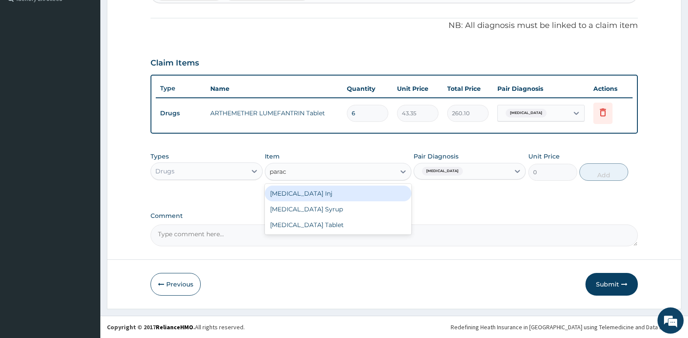
type input "parace"
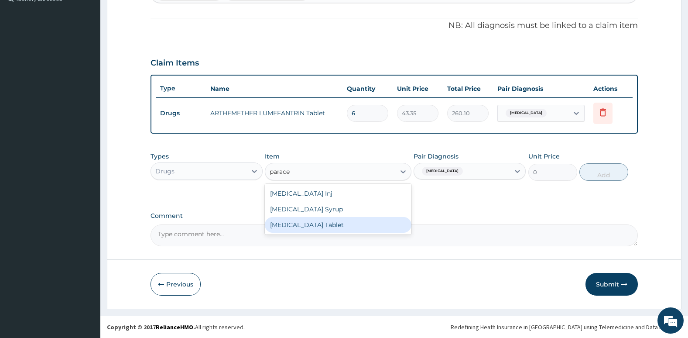
click at [344, 223] on div "[MEDICAL_DATA] Tablet" at bounding box center [338, 225] width 146 height 16
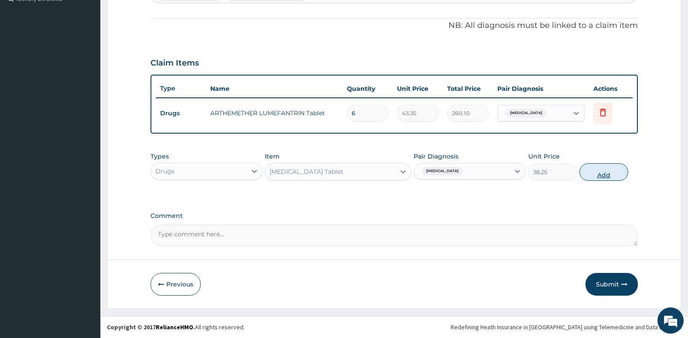
click at [604, 172] on button "Add" at bounding box center [604, 171] width 49 height 17
type input "0"
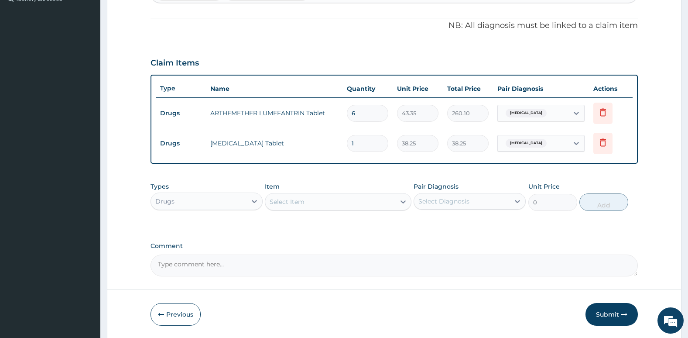
type input "18"
type input "688.50"
type input "18"
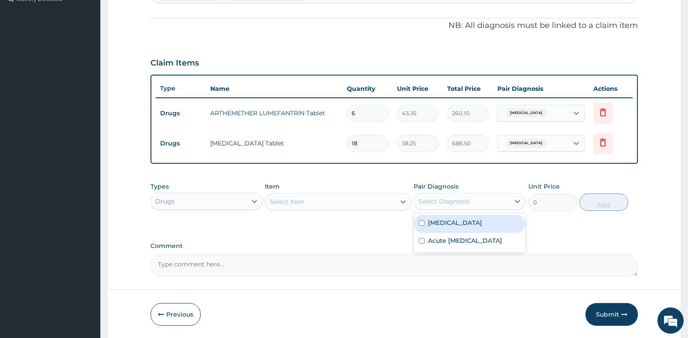
click at [437, 196] on div "Select Diagnosis" at bounding box center [462, 201] width 96 height 14
click at [428, 242] on label "Acute [MEDICAL_DATA]" at bounding box center [465, 240] width 74 height 9
checkbox input "true"
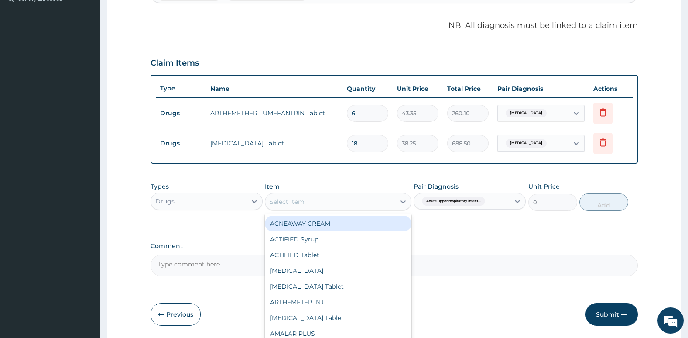
click at [363, 202] on div "Select Item" at bounding box center [330, 202] width 130 height 14
type input "ery"
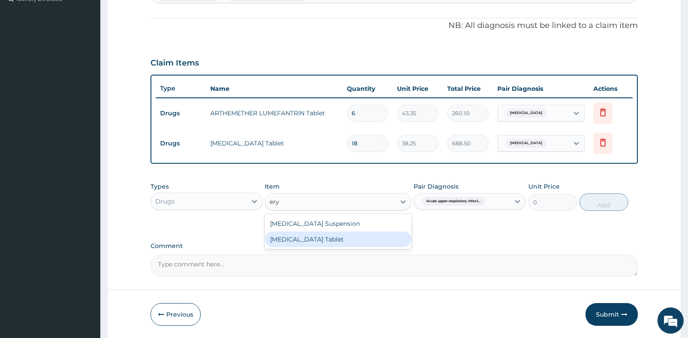
click at [354, 240] on div "[MEDICAL_DATA] Tablet" at bounding box center [338, 239] width 146 height 16
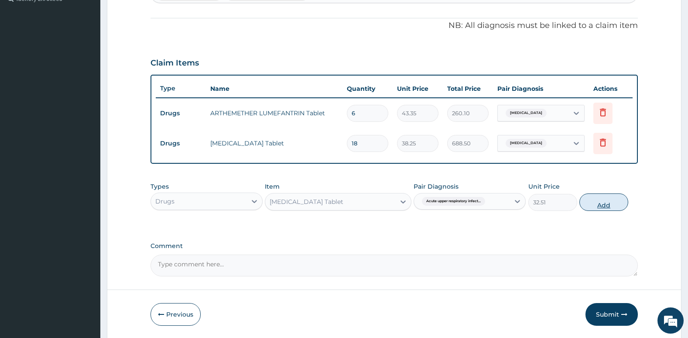
click at [604, 207] on button "Add" at bounding box center [604, 201] width 49 height 17
type input "0"
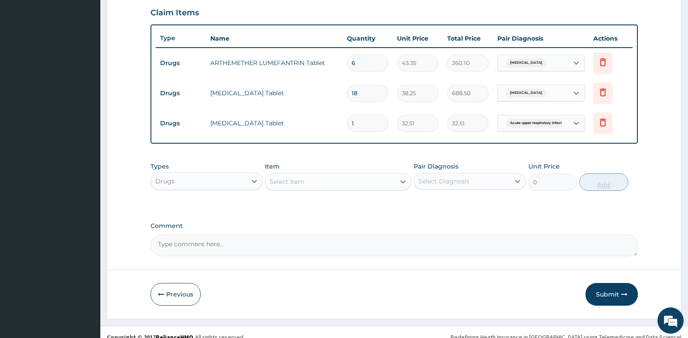
scroll to position [305, 0]
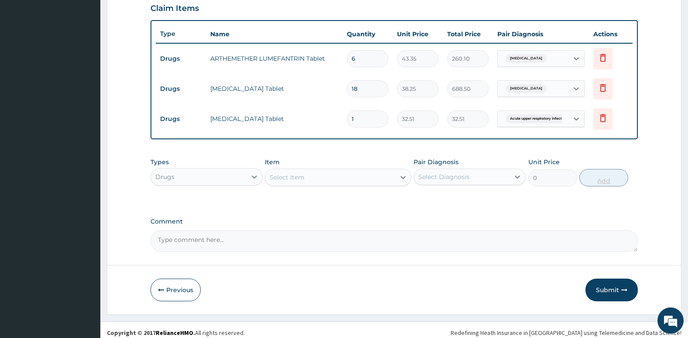
type input "10"
type input "325.10"
type input "10"
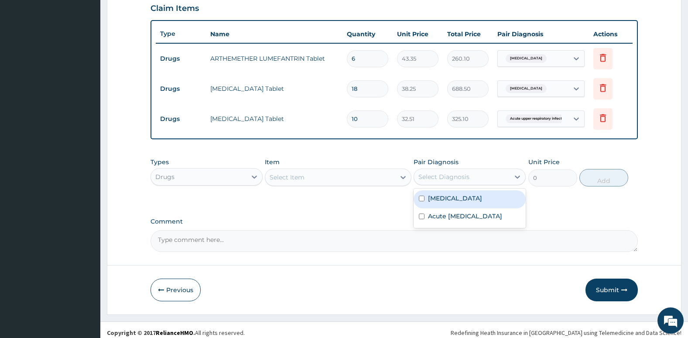
click at [482, 172] on div "Select Diagnosis" at bounding box center [462, 177] width 96 height 14
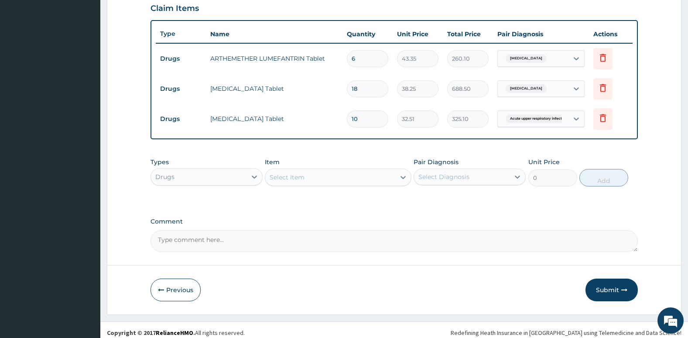
drag, startPoint x: 482, startPoint y: 172, endPoint x: 461, endPoint y: 168, distance: 20.9
click at [461, 168] on div "Select Diagnosis" at bounding box center [470, 176] width 112 height 17
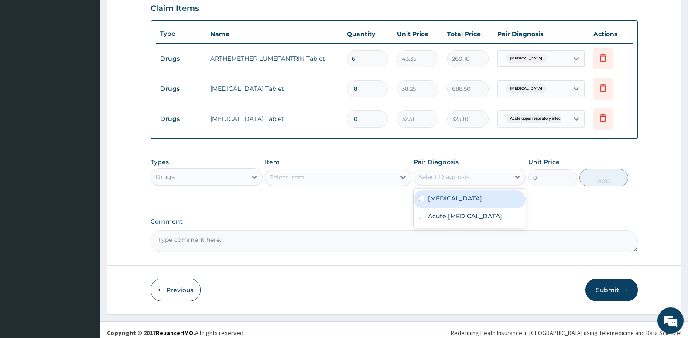
click at [461, 170] on div "Select Diagnosis" at bounding box center [462, 177] width 96 height 14
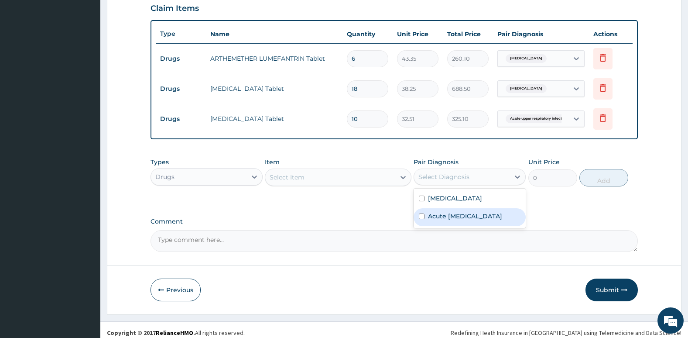
click at [422, 219] on input "checkbox" at bounding box center [422, 216] width 6 height 6
checkbox input "true"
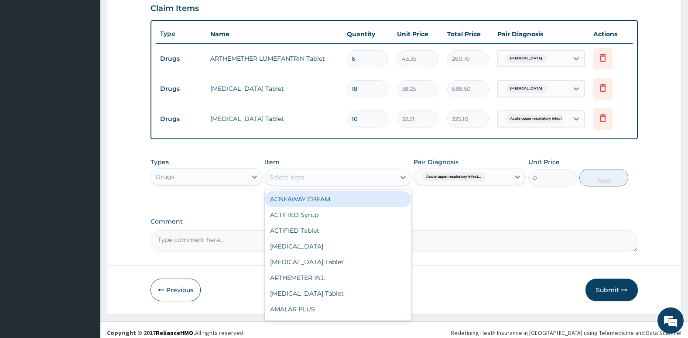
click at [364, 178] on div "Select Item" at bounding box center [330, 177] width 130 height 14
type input "fla"
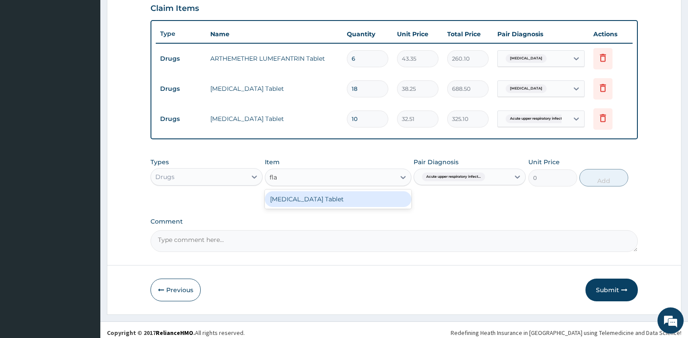
click at [359, 196] on div "[MEDICAL_DATA] Tablet" at bounding box center [338, 199] width 146 height 16
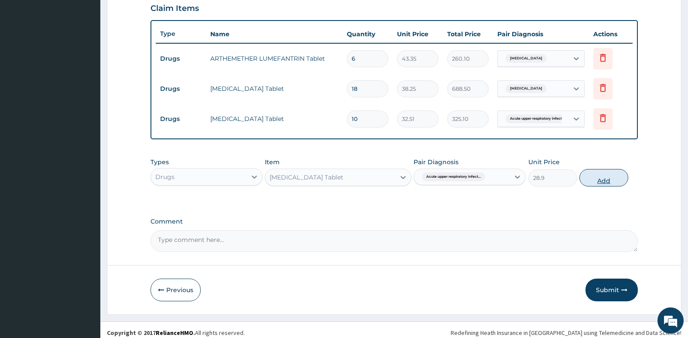
click at [604, 181] on button "Add" at bounding box center [604, 177] width 49 height 17
type input "0"
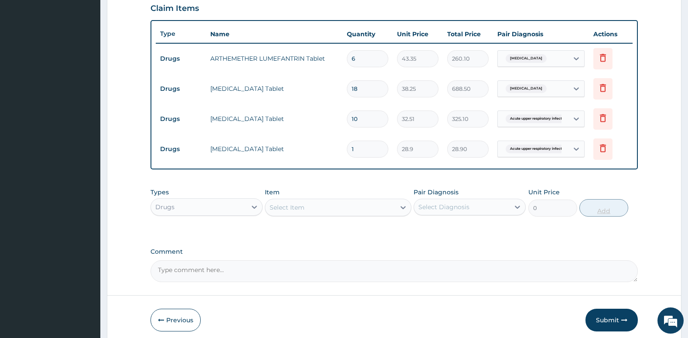
type input "15"
type input "433.50"
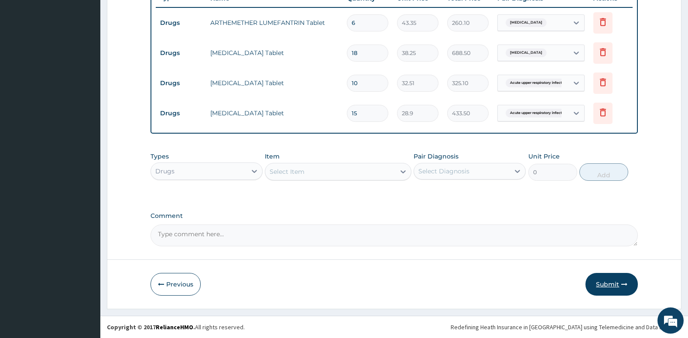
type input "15"
click at [604, 285] on button "Submit" at bounding box center [612, 284] width 52 height 23
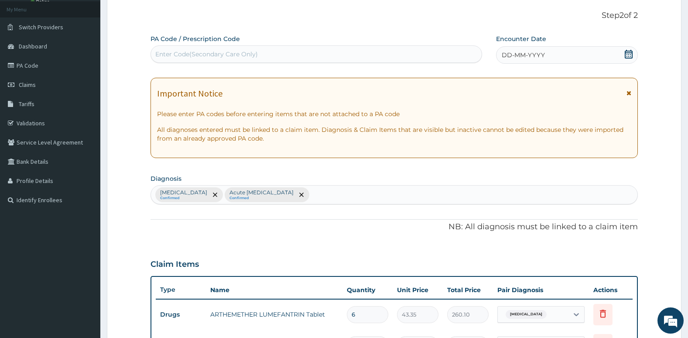
scroll to position [0, 0]
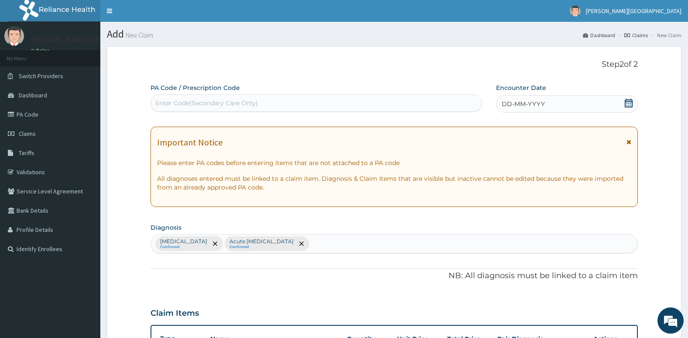
click at [631, 105] on icon at bounding box center [628, 103] width 9 height 9
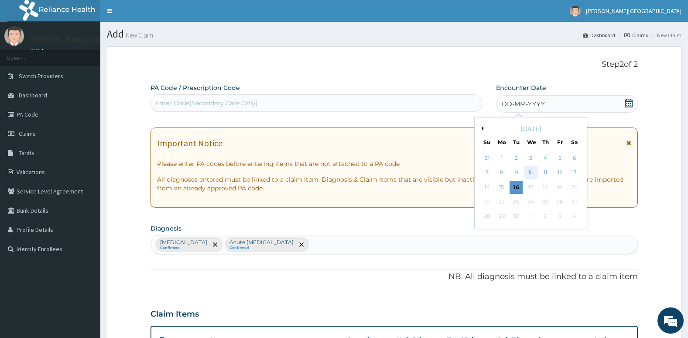
click at [533, 172] on div "10" at bounding box center [530, 172] width 13 height 13
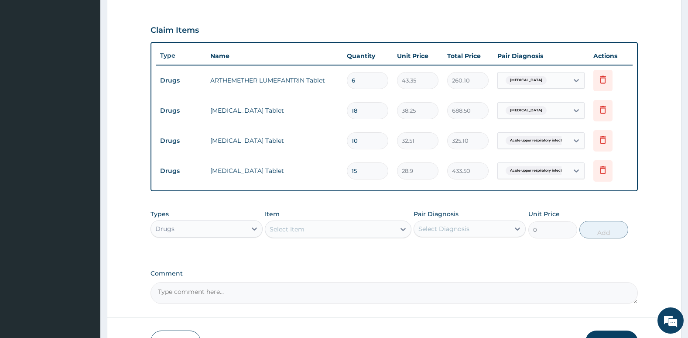
scroll to position [340, 0]
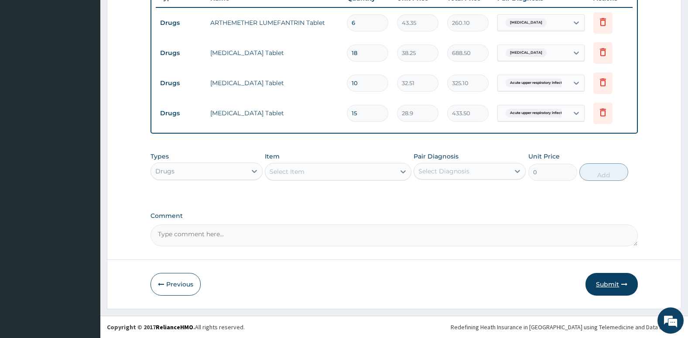
click at [603, 282] on button "Submit" at bounding box center [612, 284] width 52 height 23
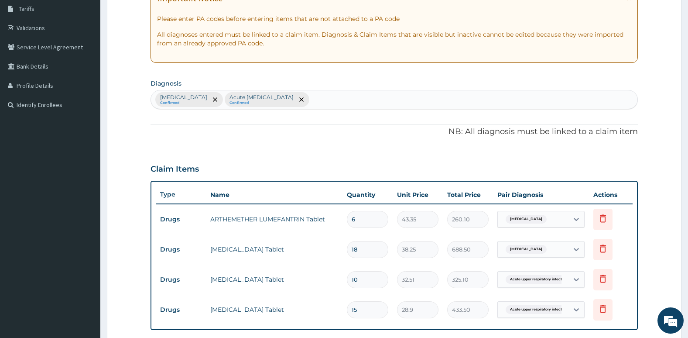
scroll to position [0, 0]
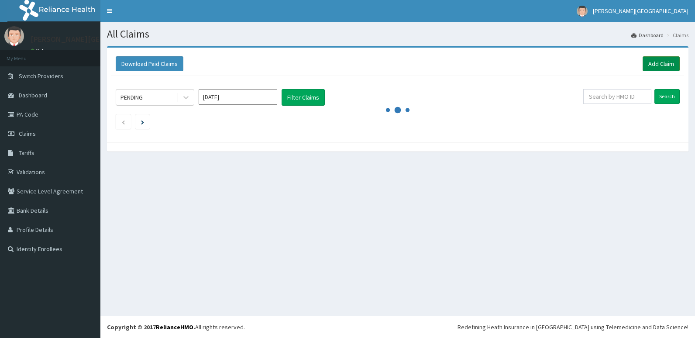
click at [660, 58] on link "Add Claim" at bounding box center [660, 63] width 37 height 15
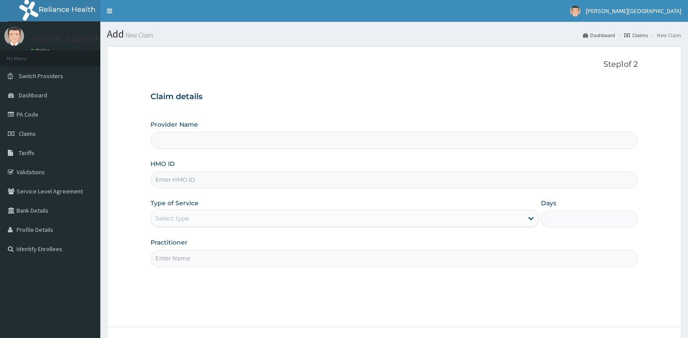
click at [444, 185] on input "HMO ID" at bounding box center [395, 179] width 488 height 17
type input "nbc/10079/"
type input "[PERSON_NAME][GEOGRAPHIC_DATA]"
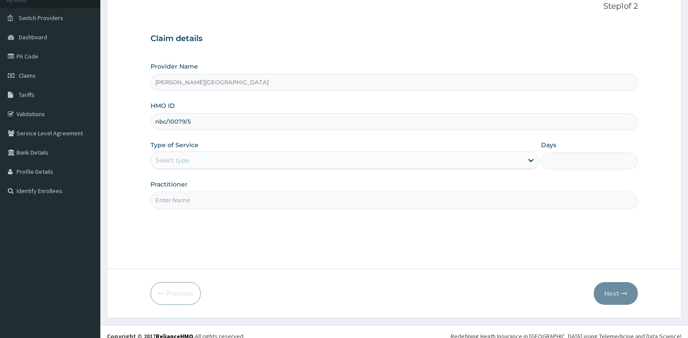
scroll to position [67, 0]
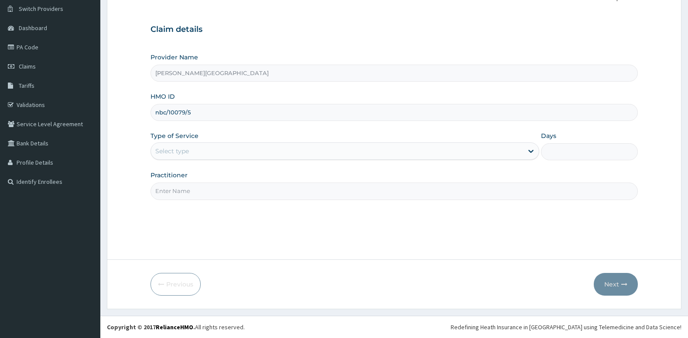
type input "nbc/10079/5"
click at [326, 149] on div "Select type" at bounding box center [337, 151] width 372 height 14
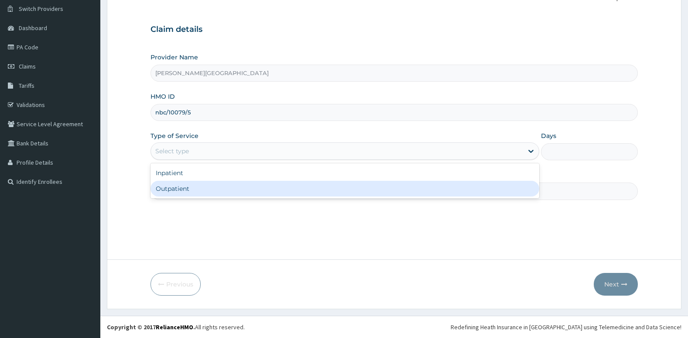
click at [319, 186] on div "Outpatient" at bounding box center [345, 189] width 389 height 16
type input "1"
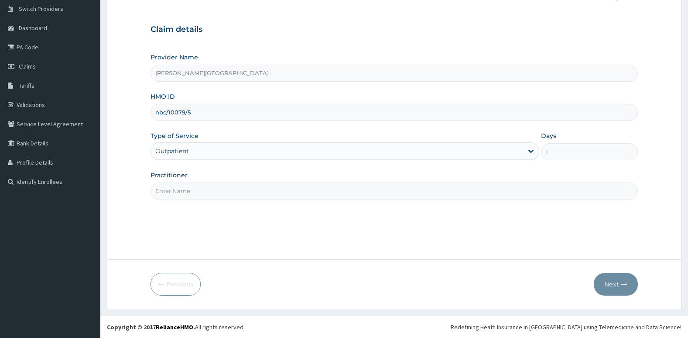
click at [227, 199] on input "Practitioner" at bounding box center [395, 190] width 488 height 17
type input "Dr. Oni"
click at [604, 285] on button "Next" at bounding box center [616, 284] width 44 height 23
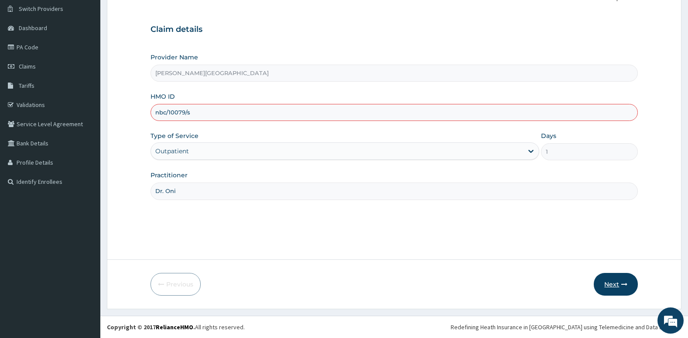
scroll to position [0, 0]
type input "nbc/10079/s"
click at [619, 282] on button "Next" at bounding box center [616, 284] width 44 height 23
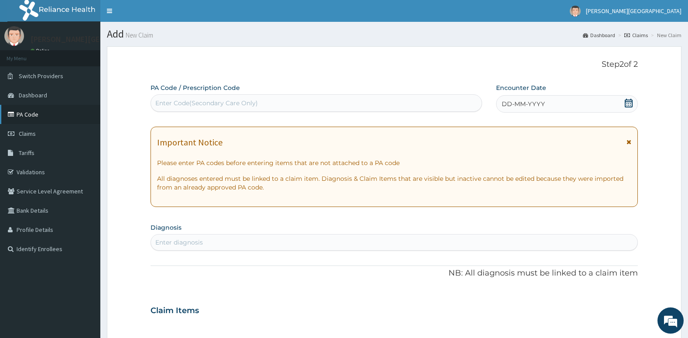
click at [21, 116] on link "PA Code" at bounding box center [50, 114] width 100 height 19
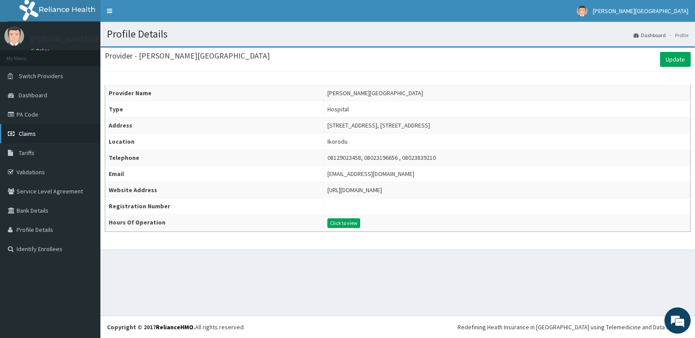
click at [27, 130] on span "Claims" at bounding box center [27, 134] width 17 height 8
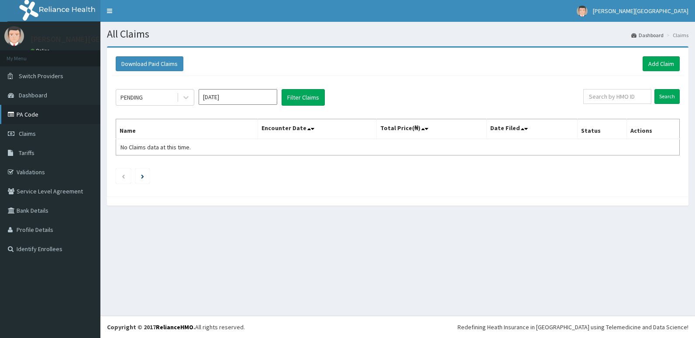
click at [45, 111] on link "PA Code" at bounding box center [50, 114] width 100 height 19
click at [655, 65] on link "Add Claim" at bounding box center [660, 63] width 37 height 15
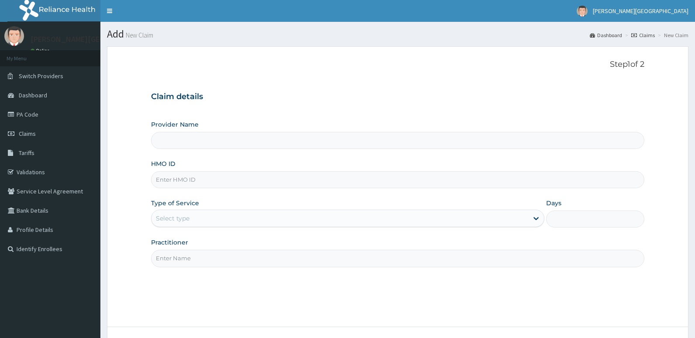
click at [409, 133] on input "Provider Name" at bounding box center [398, 140] width 494 height 17
click at [381, 180] on input "HMO ID" at bounding box center [398, 179] width 494 height 17
type input "nbc/10079/s"
type input "Dr. Oni"
type input "nbc/10079/e"
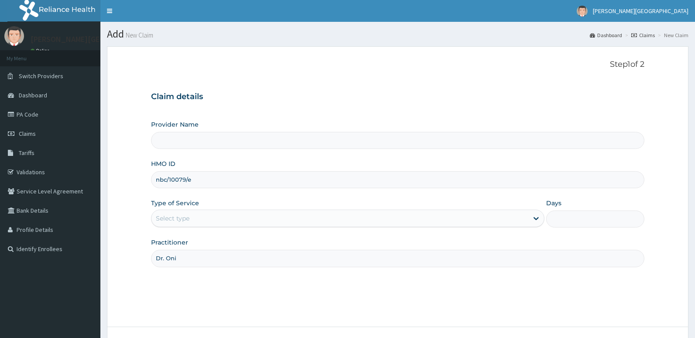
type input "Aruna Ogun Memorial Specialist Hospital"
type input "nbc/10079/e"
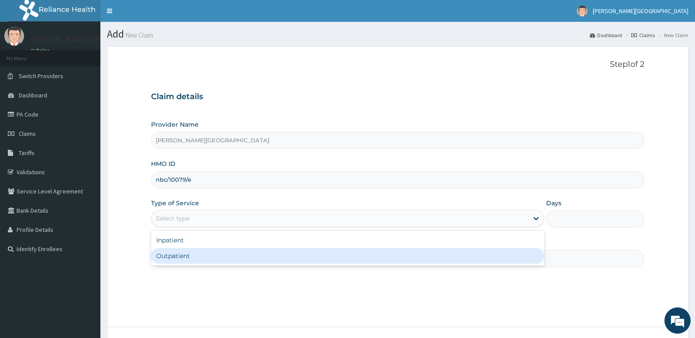
drag, startPoint x: 205, startPoint y: 215, endPoint x: 195, endPoint y: 264, distance: 50.4
click at [195, 227] on div "option Outpatient focused, 2 of 2. 2 results available. Use Up and Down to choo…" at bounding box center [347, 217] width 393 height 17
click at [195, 264] on div "Inpatient Outpatient" at bounding box center [347, 247] width 393 height 35
click at [196, 260] on div "Outpatient" at bounding box center [347, 256] width 393 height 16
type input "1"
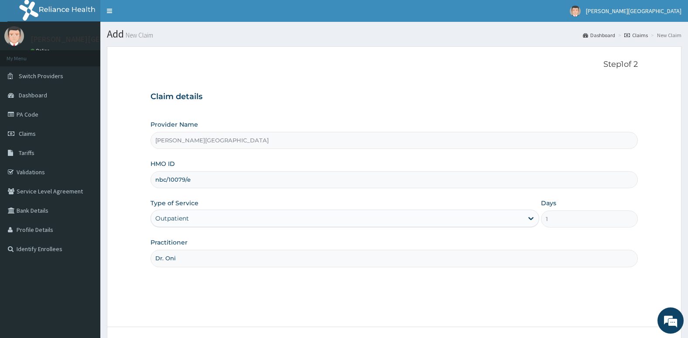
scroll to position [67, 0]
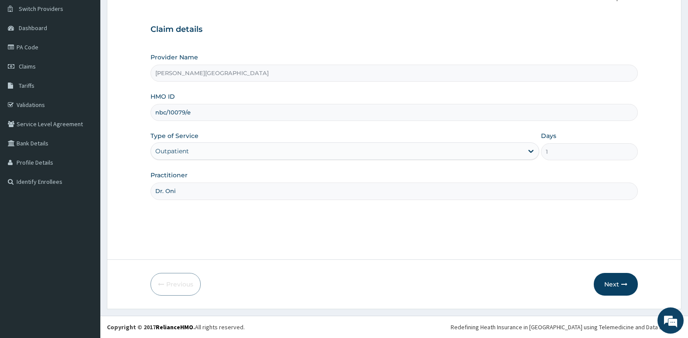
click at [647, 290] on form "Step 1 of 2 Claim details Provider Name Aruna Ogun Memorial Specialist Hospital…" at bounding box center [394, 144] width 575 height 330
click at [621, 288] on button "Next" at bounding box center [616, 284] width 44 height 23
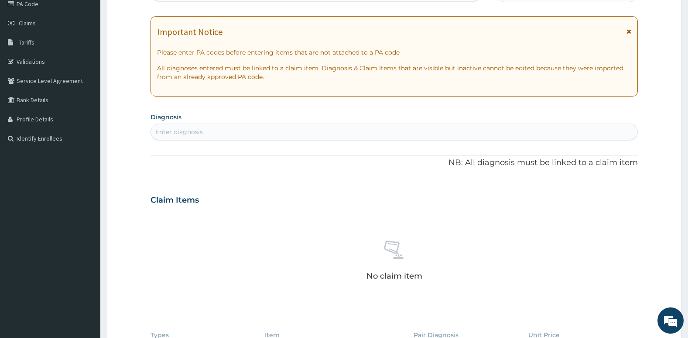
scroll to position [0, 0]
click at [440, 130] on div "Enter diagnosis" at bounding box center [394, 132] width 487 height 14
type input "plasmod"
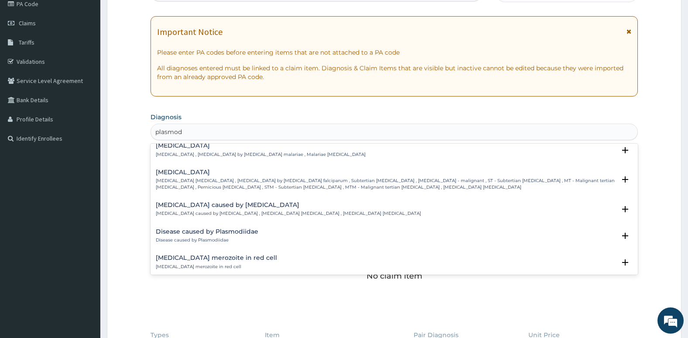
scroll to position [84, 0]
click at [329, 176] on h4 "Falciparum malaria" at bounding box center [386, 174] width 460 height 7
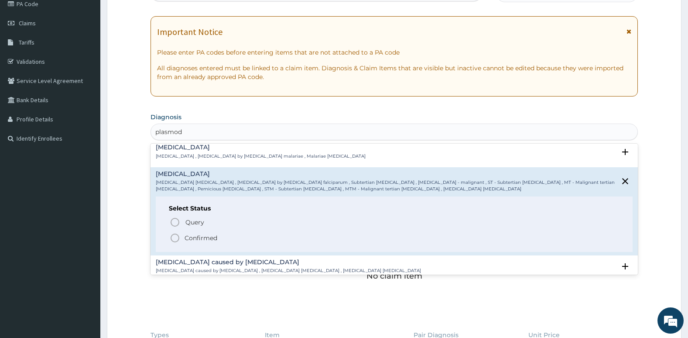
click at [176, 240] on icon "status option filled" at bounding box center [175, 238] width 10 height 10
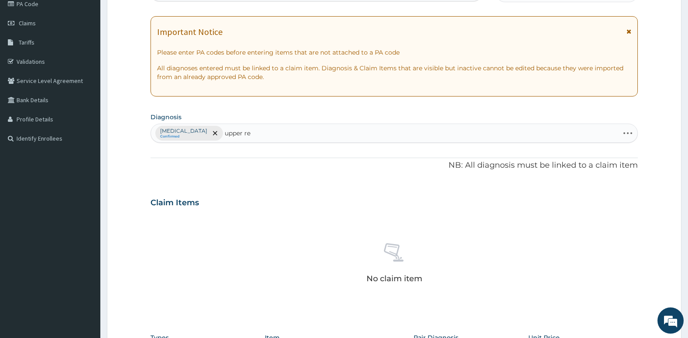
type input "upper res"
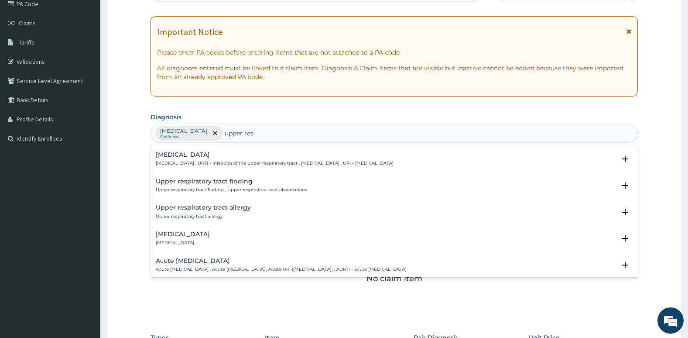
scroll to position [35, 0]
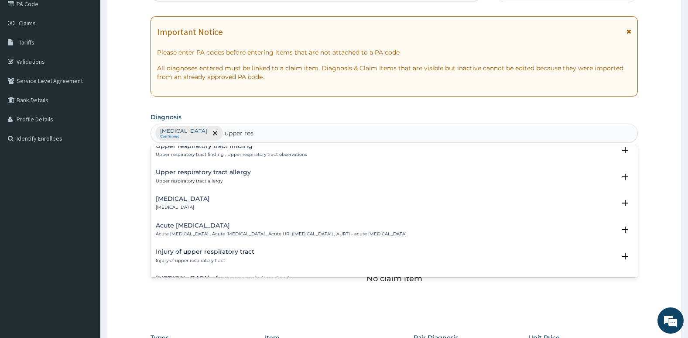
click at [241, 233] on p "Acute upper respiratory infection , Acute upper respiratory tract infection , A…" at bounding box center [281, 234] width 251 height 6
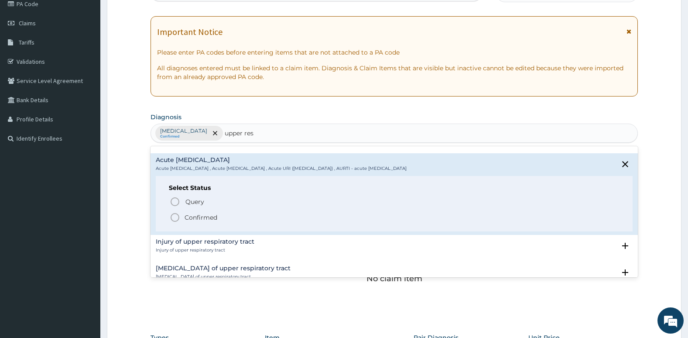
scroll to position [102, 0]
click at [175, 217] on icon "status option filled" at bounding box center [175, 216] width 10 height 10
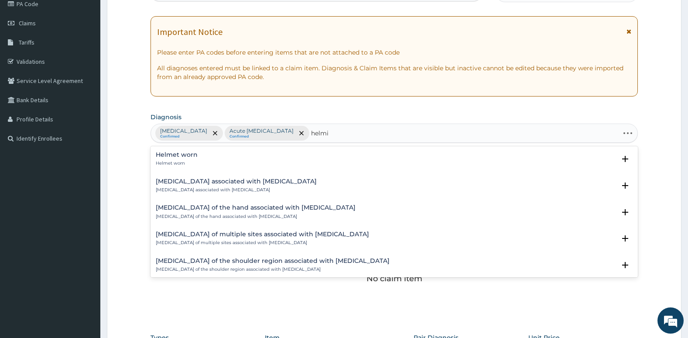
type input "helmin"
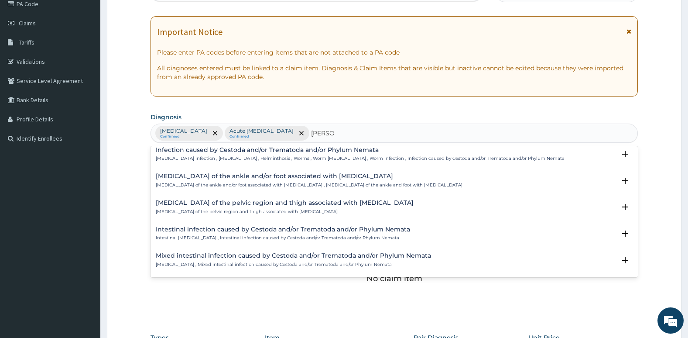
scroll to position [0, 0]
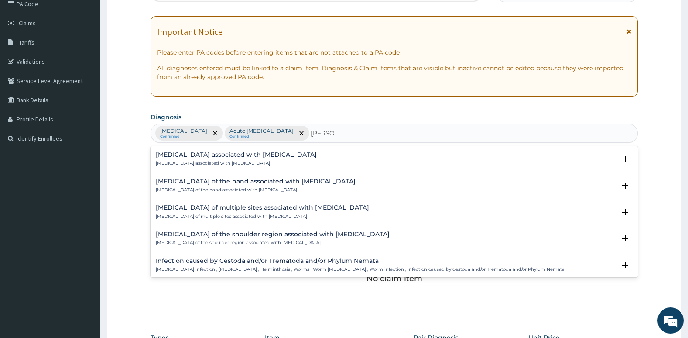
click at [202, 154] on h4 "Arthropathy associated with helminthiasis" at bounding box center [236, 154] width 161 height 7
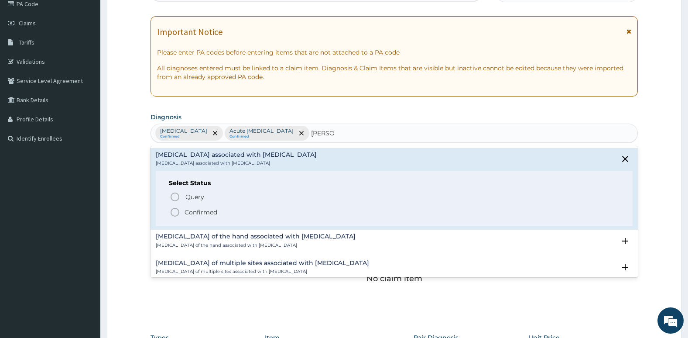
click at [175, 212] on icon "status option filled" at bounding box center [175, 212] width 10 height 10
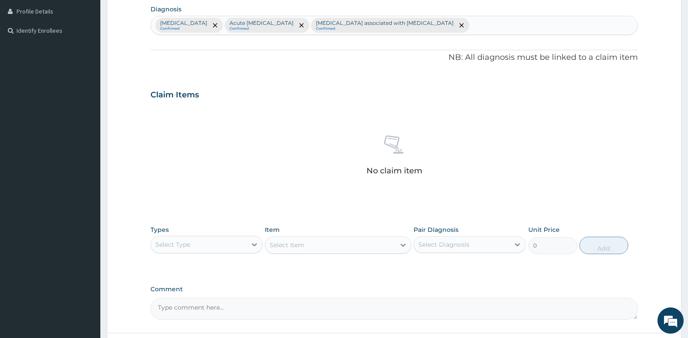
scroll to position [292, 0]
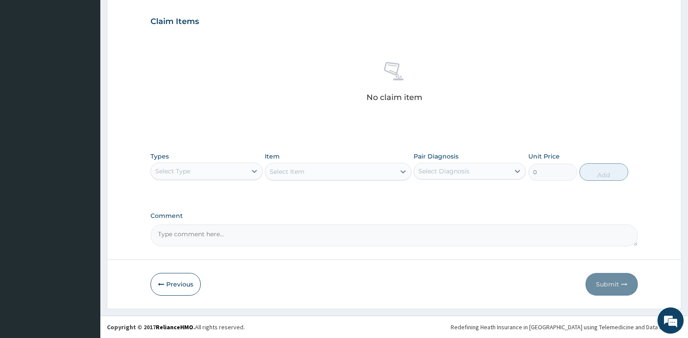
click at [198, 184] on div "Types Select Type Item Select Item Pair Diagnosis Select Diagnosis Unit Price 0…" at bounding box center [395, 167] width 488 height 38
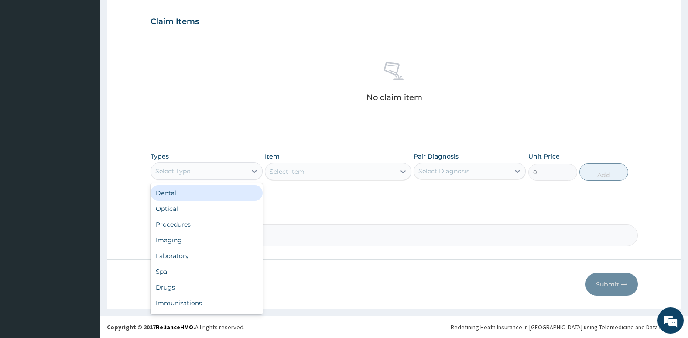
click at [199, 169] on div "Select Type" at bounding box center [199, 171] width 96 height 14
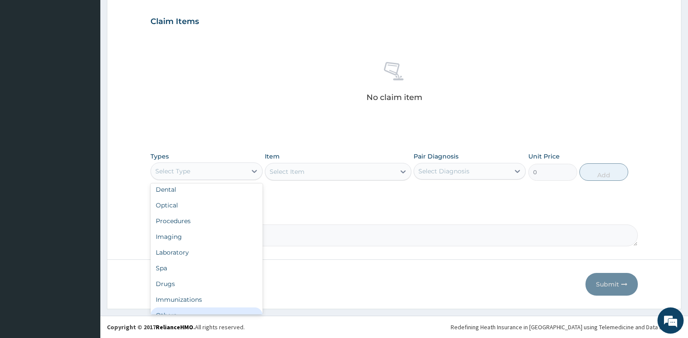
scroll to position [0, 0]
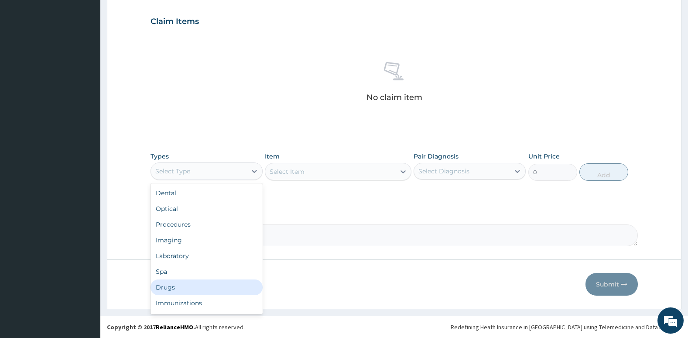
click at [188, 287] on div "Drugs" at bounding box center [207, 287] width 112 height 16
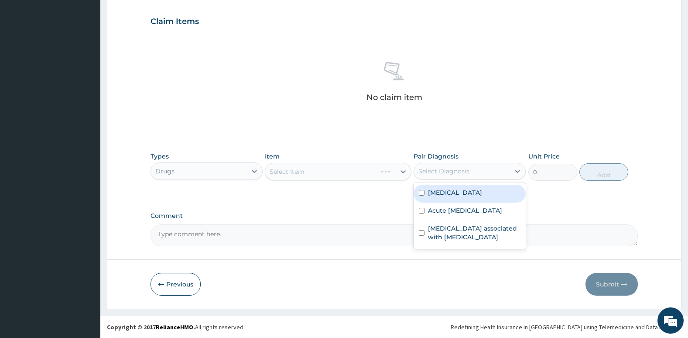
click at [468, 173] on div "Select Diagnosis" at bounding box center [444, 171] width 51 height 9
click at [435, 196] on label "Falciparum malaria" at bounding box center [455, 192] width 54 height 9
checkbox input "true"
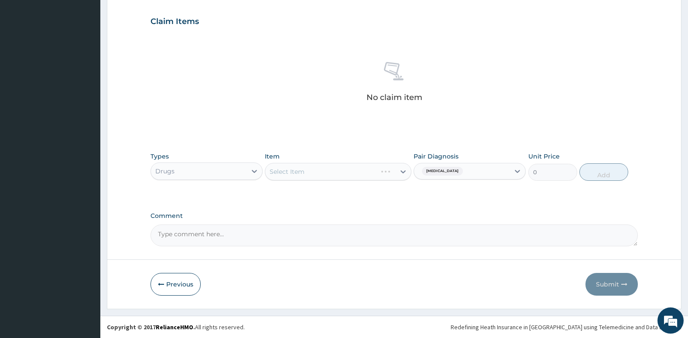
click at [347, 166] on div "Select Item" at bounding box center [338, 171] width 146 height 17
click at [347, 177] on div "Select Item" at bounding box center [338, 171] width 146 height 17
click at [346, 163] on div "Select Item" at bounding box center [338, 171] width 146 height 17
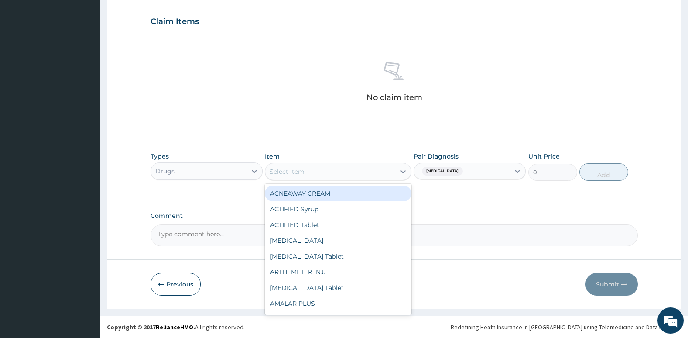
click at [365, 176] on div "Select Item" at bounding box center [330, 172] width 130 height 14
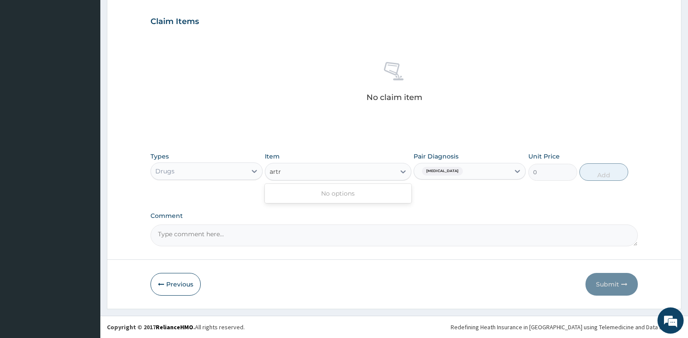
type input "art"
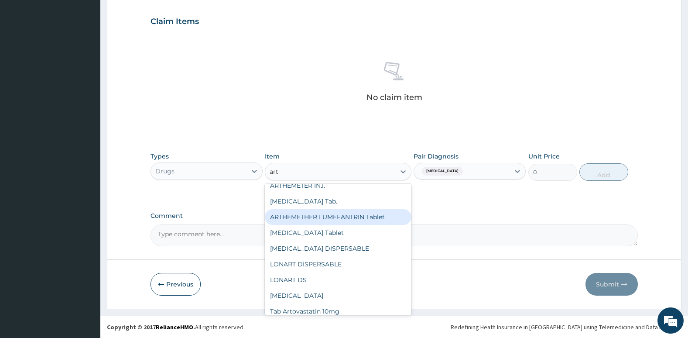
scroll to position [8, 0]
click at [360, 216] on div "ARTHEMETHER LUMEFANTRIN Tablet" at bounding box center [338, 217] width 146 height 16
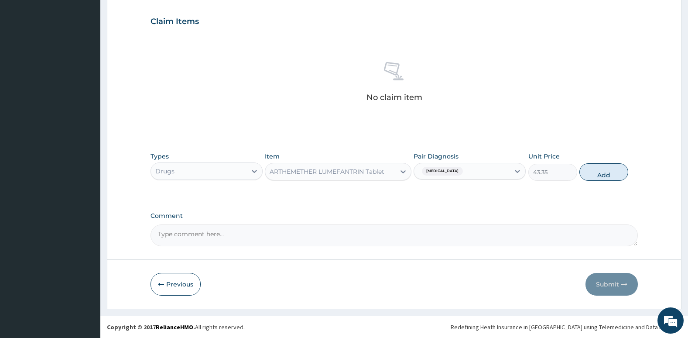
click at [604, 176] on button "Add" at bounding box center [604, 171] width 49 height 17
type input "0"
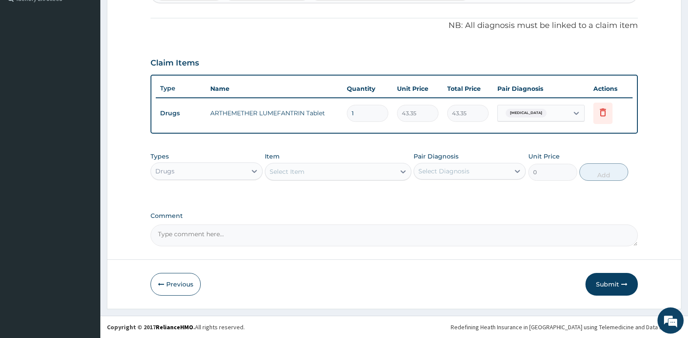
type input "0.00"
type input "6"
type input "260.10"
type input "6"
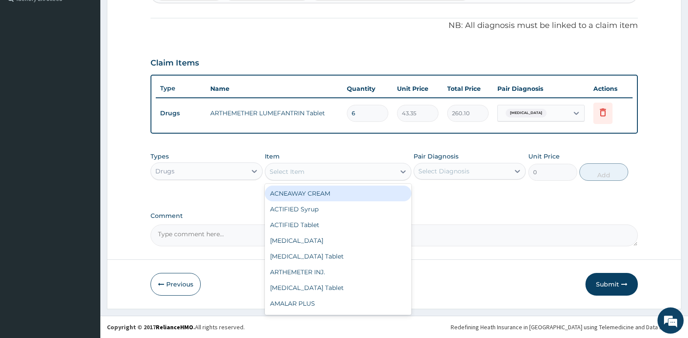
click at [294, 168] on div "Select Item" at bounding box center [287, 171] width 35 height 9
type input "para"
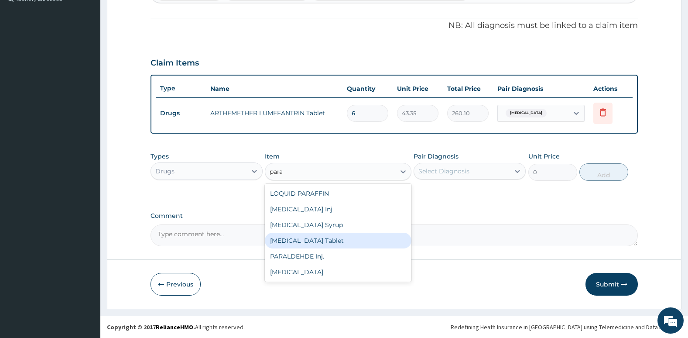
click at [272, 244] on div "PARACETAMOL Tablet" at bounding box center [338, 241] width 146 height 16
type input "38.25"
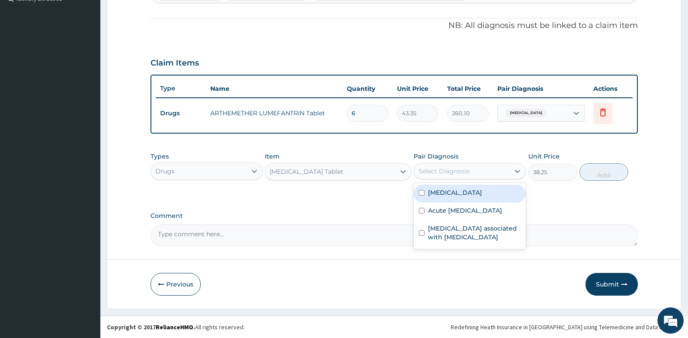
click at [457, 163] on div "Select Diagnosis" at bounding box center [470, 171] width 112 height 17
click at [418, 194] on div "Falciparum malaria" at bounding box center [470, 194] width 112 height 18
checkbox input "true"
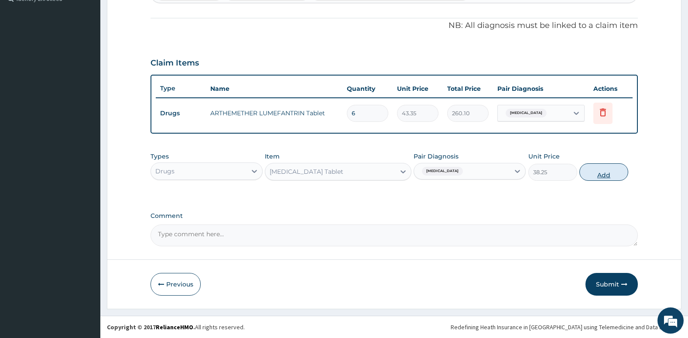
click at [604, 175] on button "Add" at bounding box center [604, 171] width 49 height 17
type input "0"
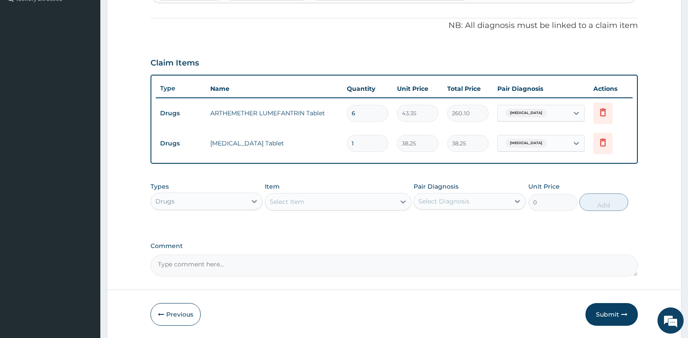
type input "18"
type input "688.50"
type input "18"
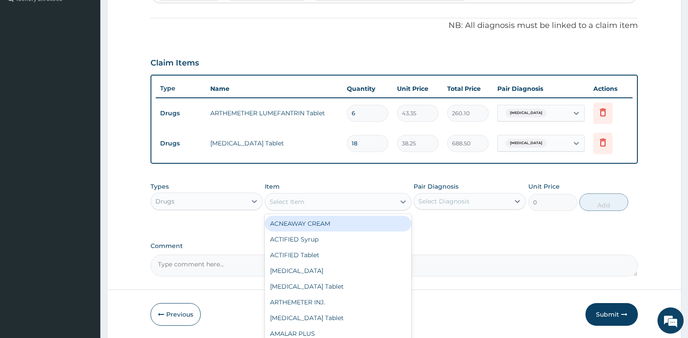
click at [321, 204] on div "Select Item" at bounding box center [330, 202] width 130 height 14
type input "ery"
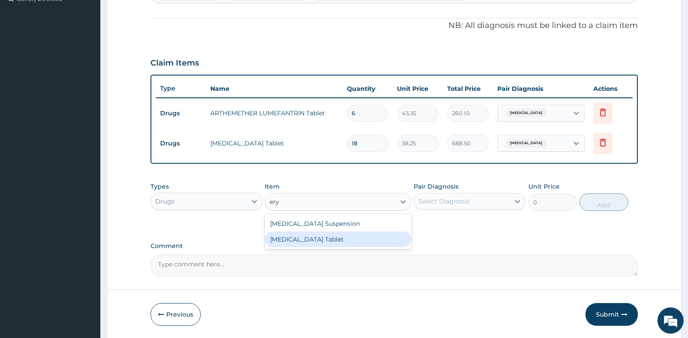
click at [326, 242] on div "ERYTHROMYCIN Tablet" at bounding box center [338, 239] width 146 height 16
type input "32.51"
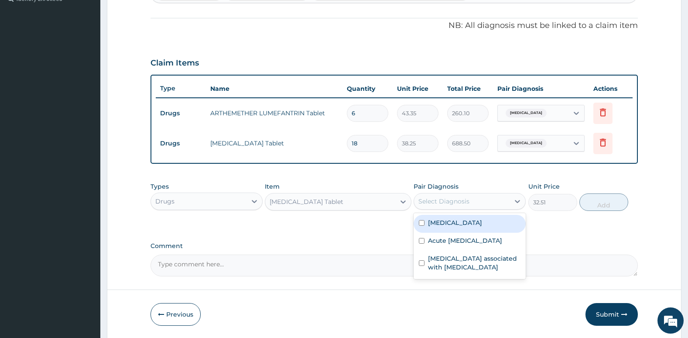
click at [454, 199] on div "Select Diagnosis" at bounding box center [444, 201] width 51 height 9
click at [421, 244] on input "checkbox" at bounding box center [422, 241] width 6 height 6
checkbox input "true"
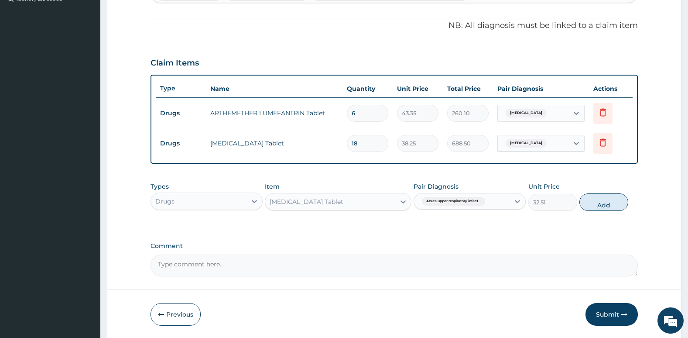
click at [606, 202] on button "Add" at bounding box center [604, 201] width 49 height 17
type input "0"
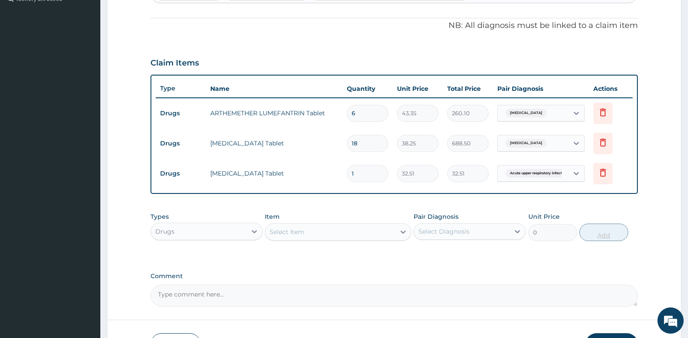
type input "10"
type input "325.10"
type input "10"
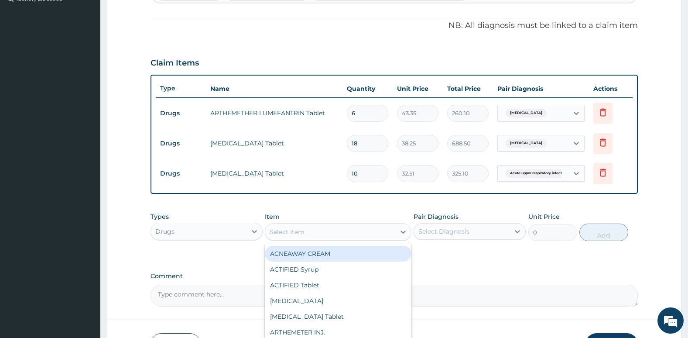
click at [355, 227] on div "Select Item" at bounding box center [330, 232] width 130 height 14
type input "fla"
click at [339, 252] on div "FLAGYL Tablet" at bounding box center [338, 254] width 146 height 16
type input "28.9"
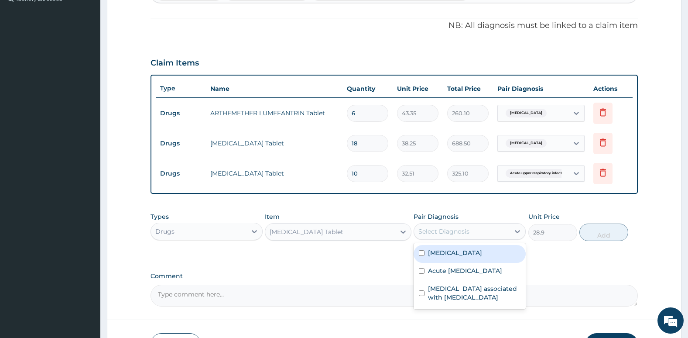
click at [425, 230] on div "Select Diagnosis" at bounding box center [444, 231] width 51 height 9
click at [439, 275] on label "Acute upper respiratory infection" at bounding box center [465, 270] width 74 height 9
checkbox input "true"
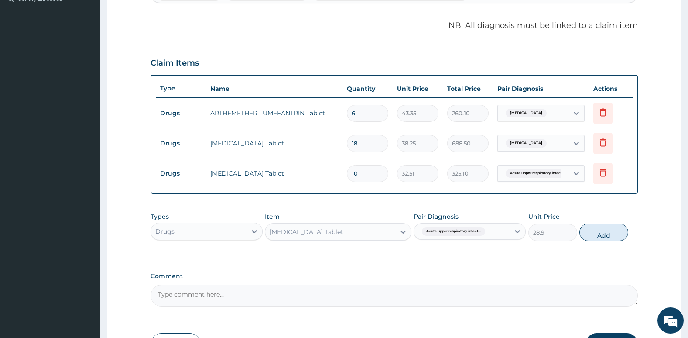
click at [600, 237] on button "Add" at bounding box center [604, 231] width 49 height 17
type input "0"
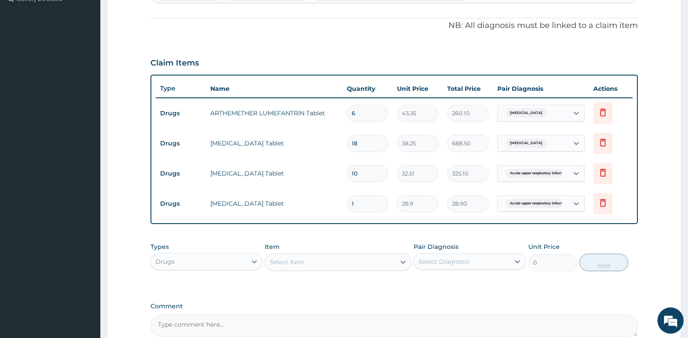
type input "15"
type input "433.50"
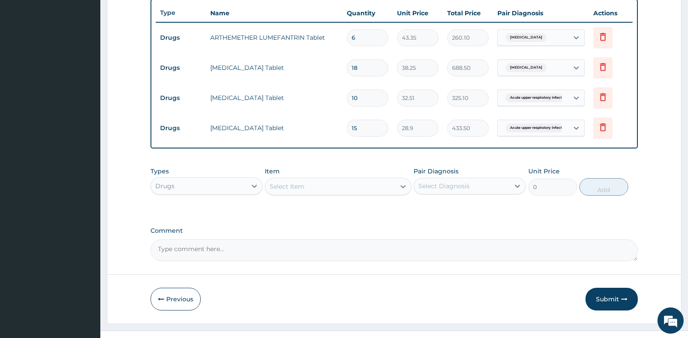
scroll to position [326, 0]
type input "15"
click at [333, 180] on div "Select Item" at bounding box center [330, 185] width 130 height 14
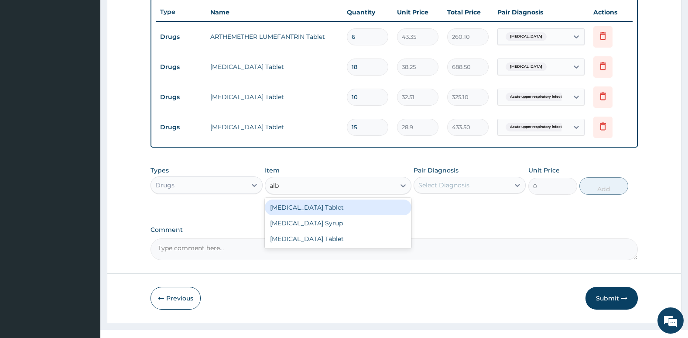
type input "albe"
click at [332, 206] on div "ALBENDAZOLE Tablet" at bounding box center [338, 207] width 146 height 16
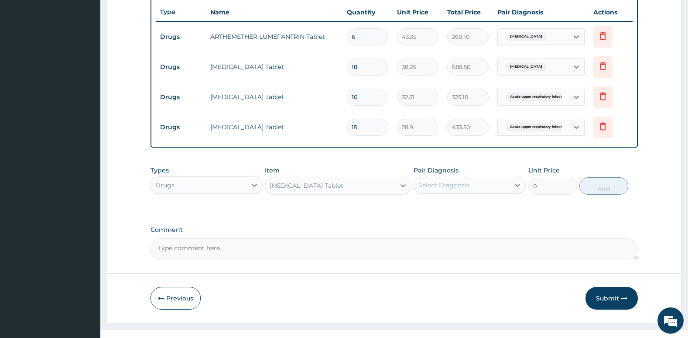
type input "180.63"
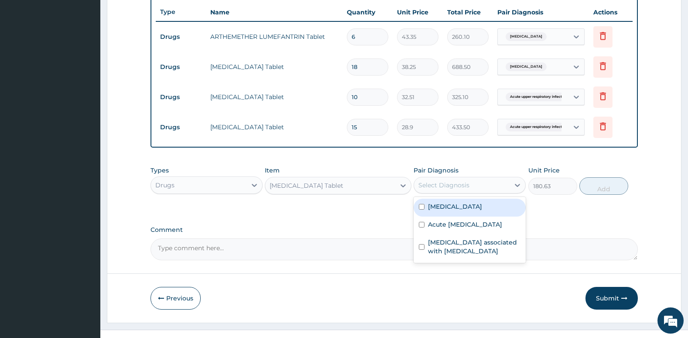
click at [440, 182] on div "Select Diagnosis" at bounding box center [444, 185] width 51 height 9
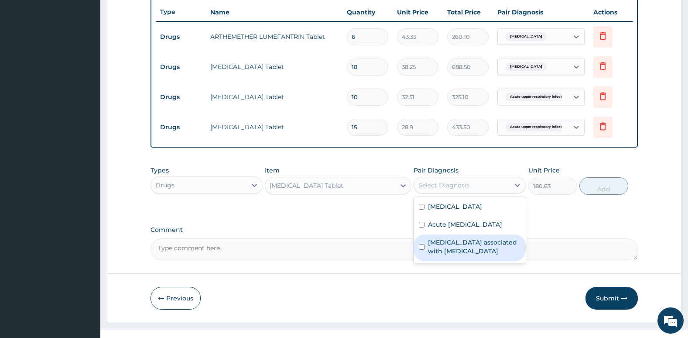
click at [425, 250] on div "Arthropathy associated with helminthiasis" at bounding box center [470, 247] width 112 height 27
checkbox input "true"
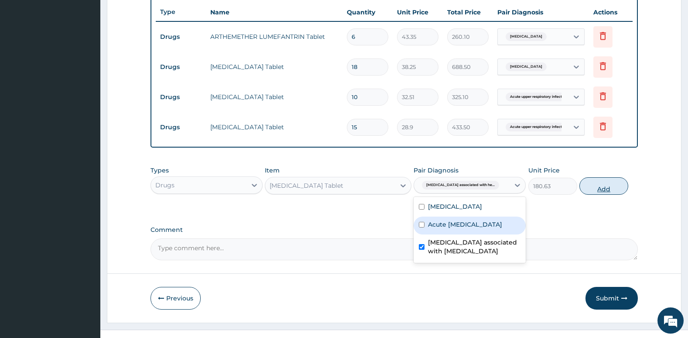
click at [601, 186] on button "Add" at bounding box center [604, 185] width 49 height 17
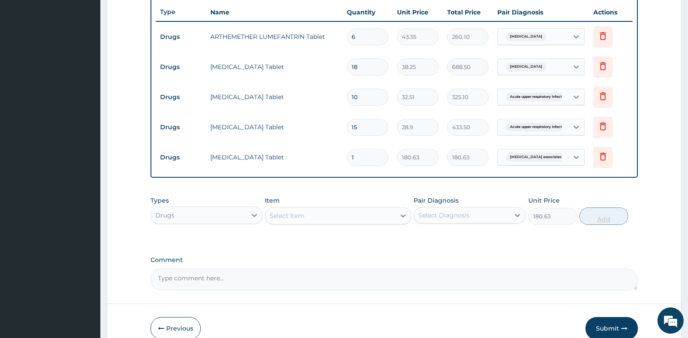
type input "0"
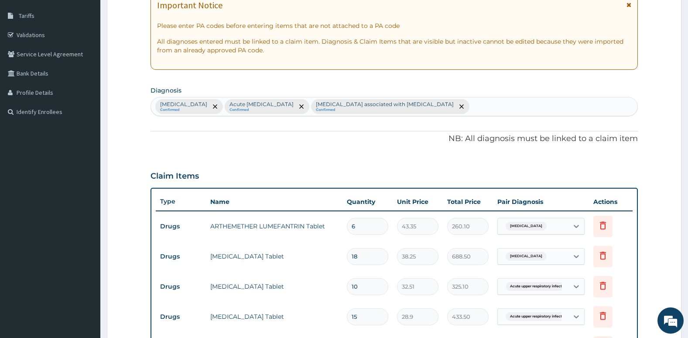
scroll to position [0, 0]
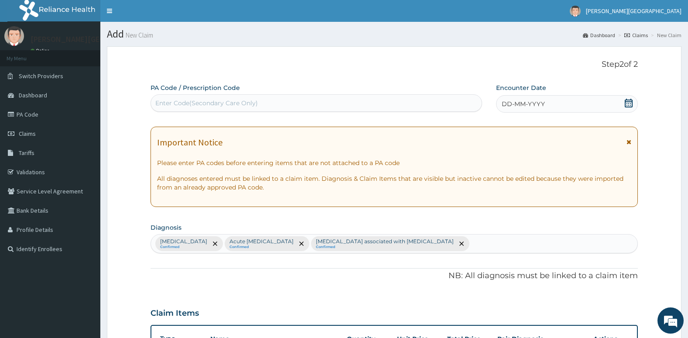
click at [630, 106] on icon at bounding box center [628, 103] width 9 height 9
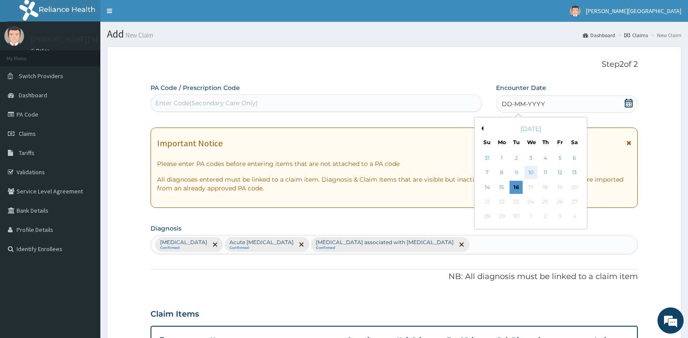
click at [532, 173] on div "10" at bounding box center [530, 172] width 13 height 13
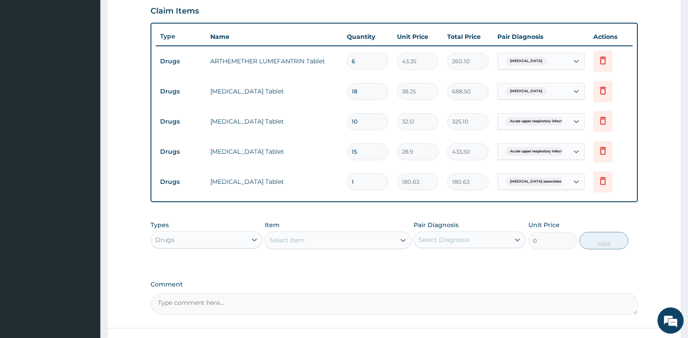
scroll to position [371, 0]
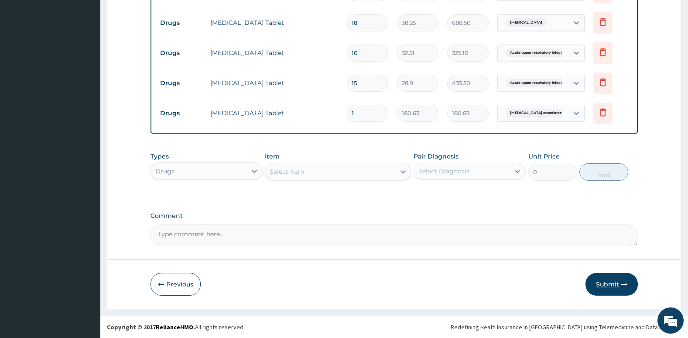
click at [609, 281] on button "Submit" at bounding box center [612, 284] width 52 height 23
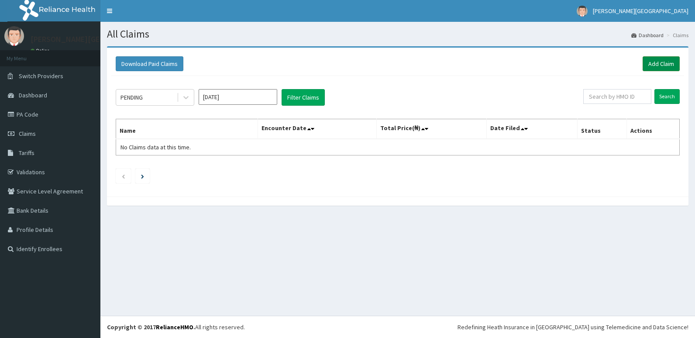
click at [663, 62] on link "Add Claim" at bounding box center [660, 63] width 37 height 15
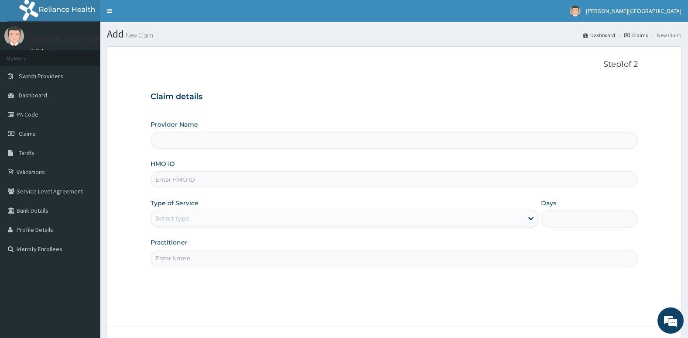
type input "Aruna Ogun Memorial Specialist Hospital"
click at [422, 187] on input "HMO ID" at bounding box center [395, 179] width 488 height 17
type input "mtx/100141/c"
click at [38, 106] on link "PA Code" at bounding box center [50, 114] width 100 height 19
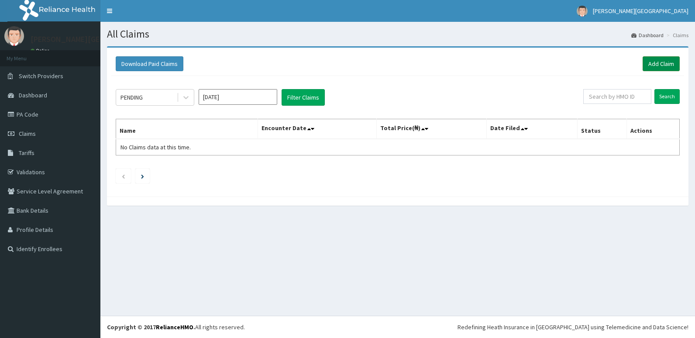
click at [669, 68] on link "Add Claim" at bounding box center [660, 63] width 37 height 15
click at [624, 102] on input "text" at bounding box center [617, 96] width 68 height 15
click at [655, 65] on link "Add Claim" at bounding box center [660, 63] width 37 height 15
click at [607, 98] on input "text" at bounding box center [617, 96] width 68 height 15
type input "mtx/10014/c"
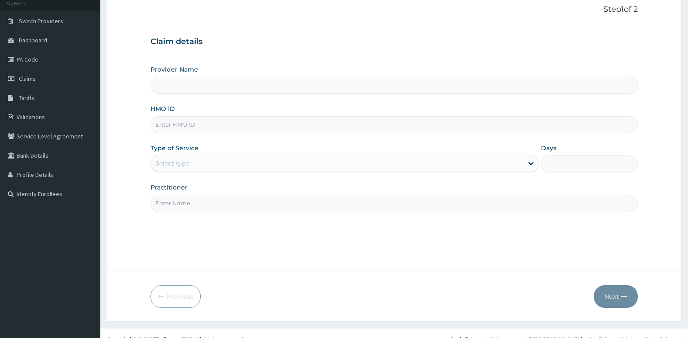
scroll to position [55, 0]
click at [351, 127] on input "HMO ID" at bounding box center [395, 124] width 488 height 17
type input "mtx/1"
type input "[PERSON_NAME][GEOGRAPHIC_DATA]"
type input "mtx/10014/c"
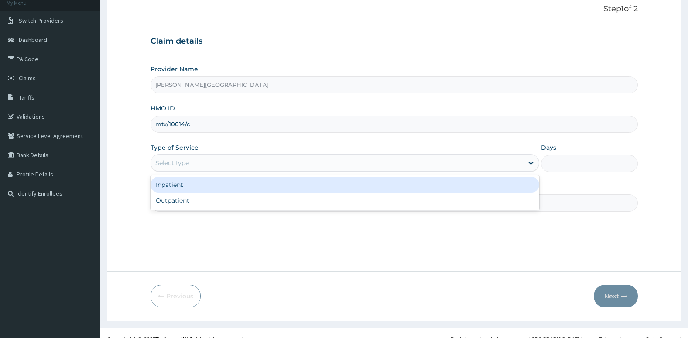
click at [286, 162] on div "Select type" at bounding box center [337, 163] width 372 height 14
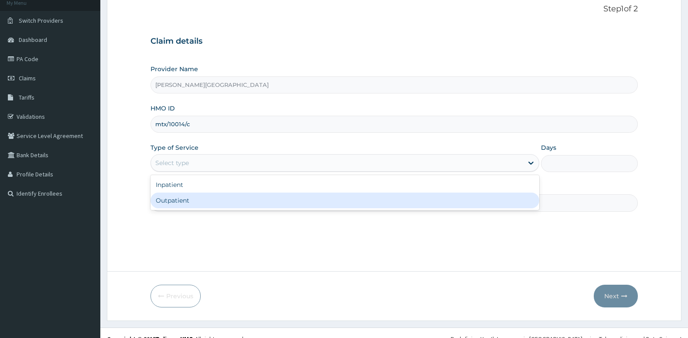
click at [281, 203] on div "Outpatient" at bounding box center [345, 200] width 389 height 16
type input "1"
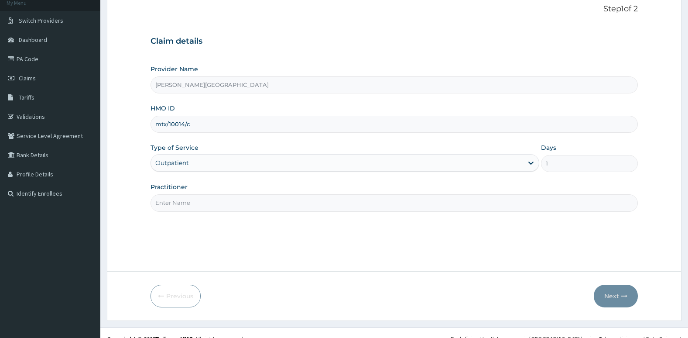
click at [265, 211] on input "Practitioner" at bounding box center [395, 202] width 488 height 17
type input "Dr. Oni"
click at [620, 292] on button "Next" at bounding box center [616, 296] width 44 height 23
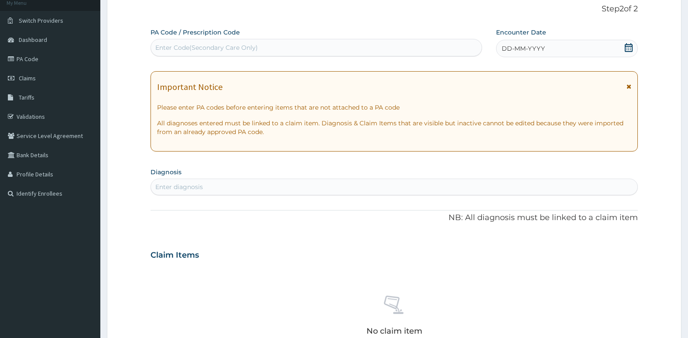
click at [418, 188] on div "Enter diagnosis" at bounding box center [394, 187] width 487 height 14
type input "p"
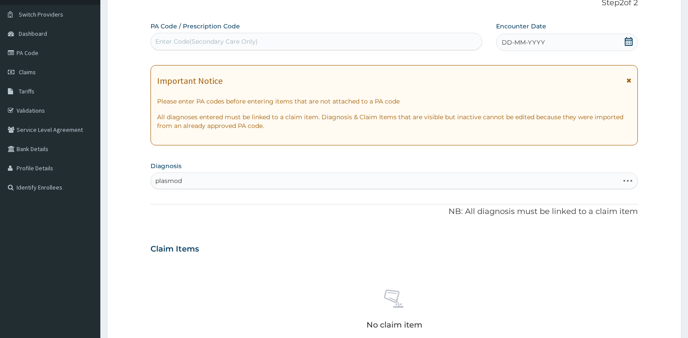
scroll to position [61, 0]
type input "plasmod"
click at [629, 40] on icon at bounding box center [628, 42] width 9 height 9
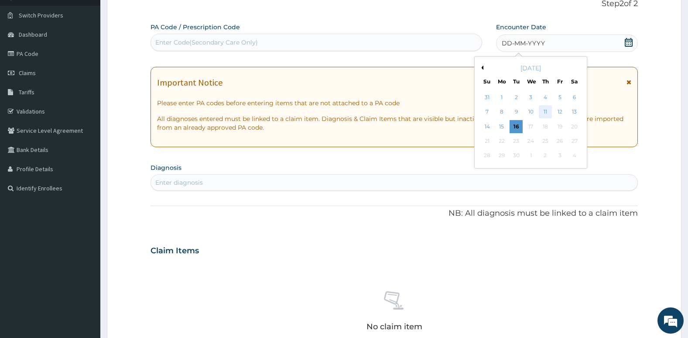
click at [543, 109] on div "11" at bounding box center [545, 112] width 13 height 13
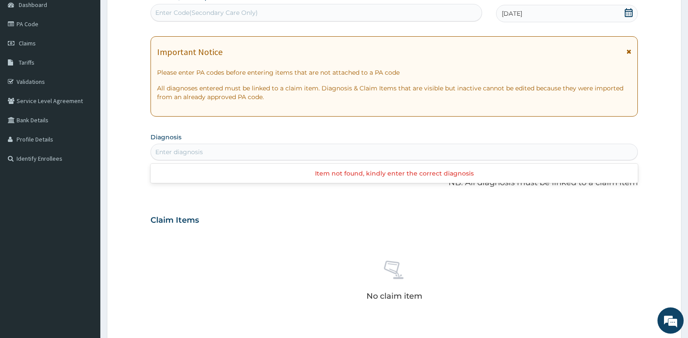
scroll to position [92, 0]
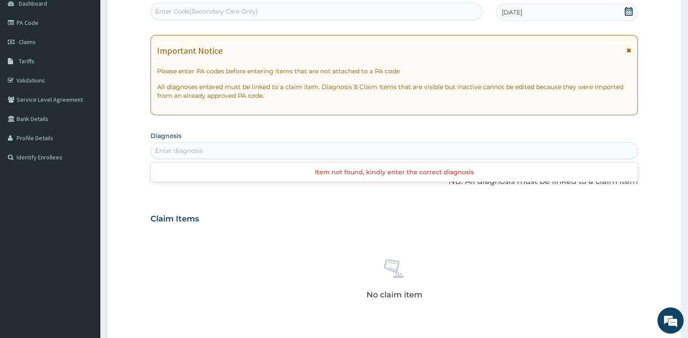
click at [327, 150] on div "Enter diagnosis" at bounding box center [394, 151] width 487 height 14
type input "p"
type input "upper resp"
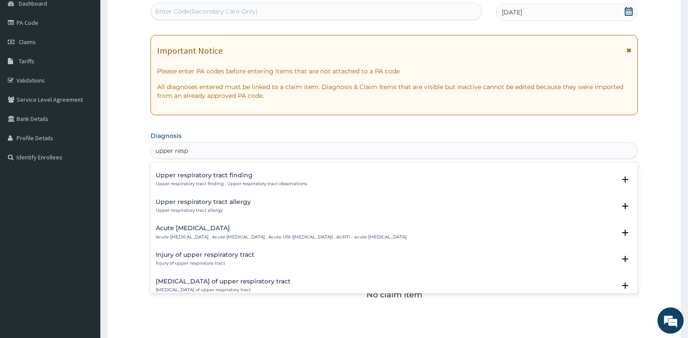
scroll to position [23, 0]
click at [302, 230] on h4 "Acute upper respiratory infection" at bounding box center [281, 227] width 251 height 7
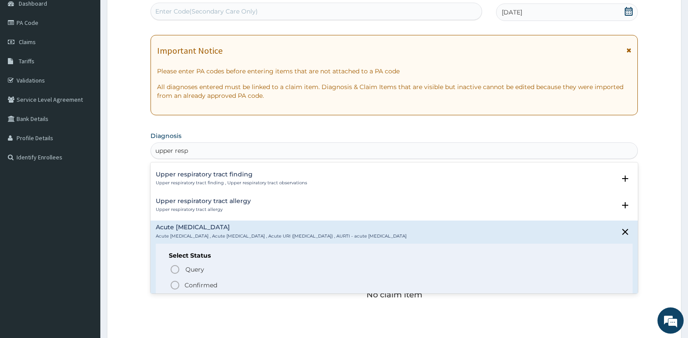
click at [176, 283] on icon "status option filled" at bounding box center [175, 285] width 10 height 10
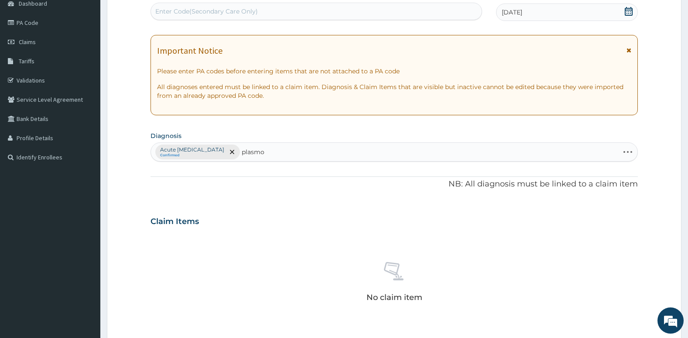
type input "plasmod"
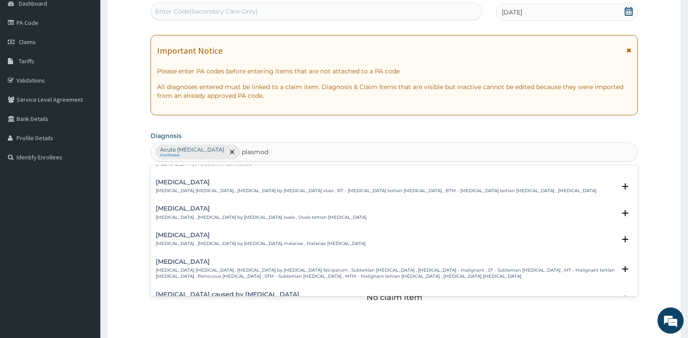
scroll to position [18, 0]
click at [183, 268] on p "Falciparum malaria , Malignant tertian malaria , Malaria by Plasmodium falcipar…" at bounding box center [386, 273] width 460 height 13
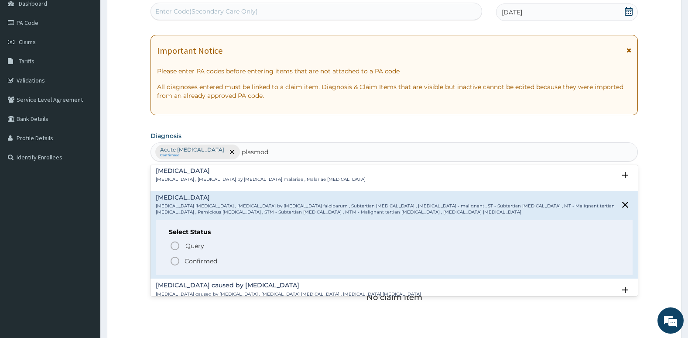
scroll to position [86, 0]
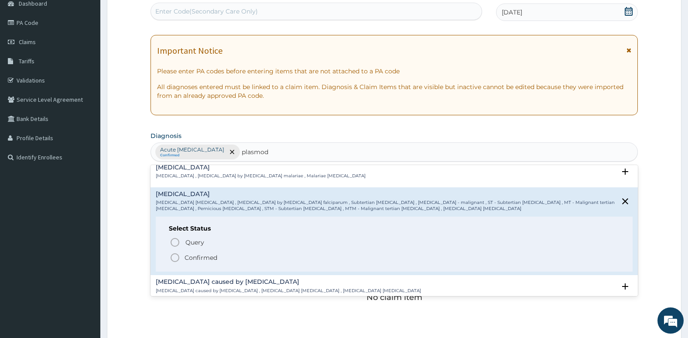
click at [175, 259] on icon "status option filled" at bounding box center [175, 257] width 10 height 10
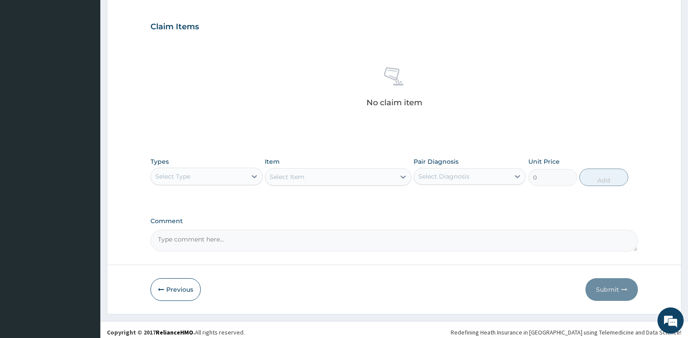
scroll to position [287, 0]
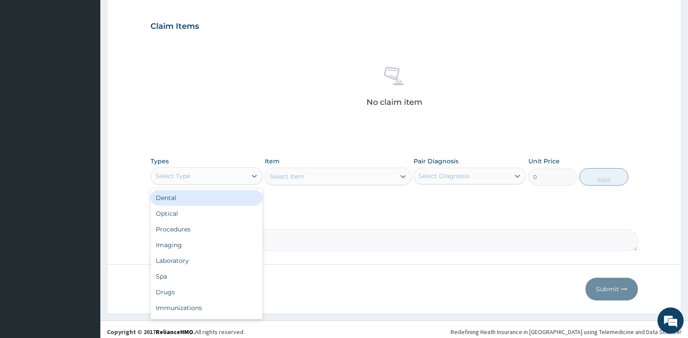
click at [207, 178] on div "Select Type" at bounding box center [199, 176] width 96 height 14
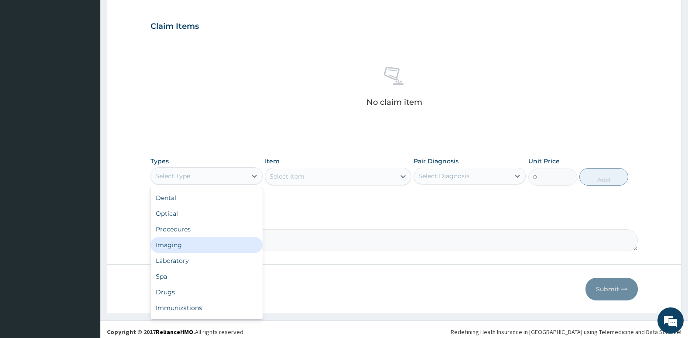
scroll to position [30, 0]
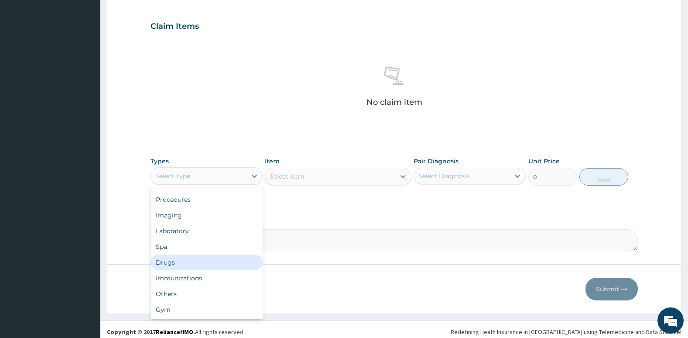
click at [204, 264] on div "Drugs" at bounding box center [207, 262] width 112 height 16
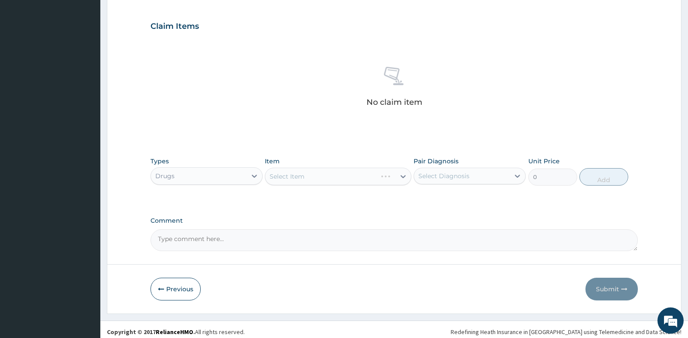
click at [460, 177] on div "Select Diagnosis" at bounding box center [444, 176] width 51 height 9
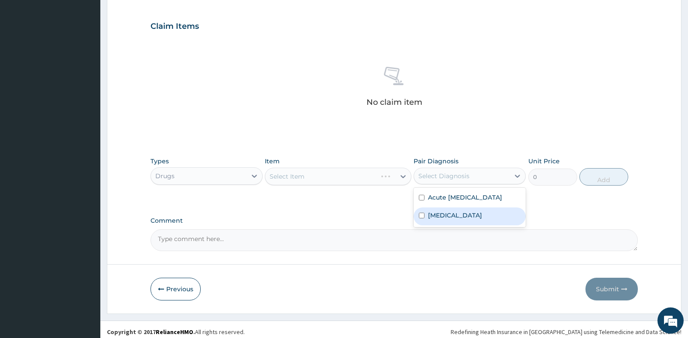
click at [435, 220] on label "Falciparum malaria" at bounding box center [455, 215] width 54 height 9
checkbox input "true"
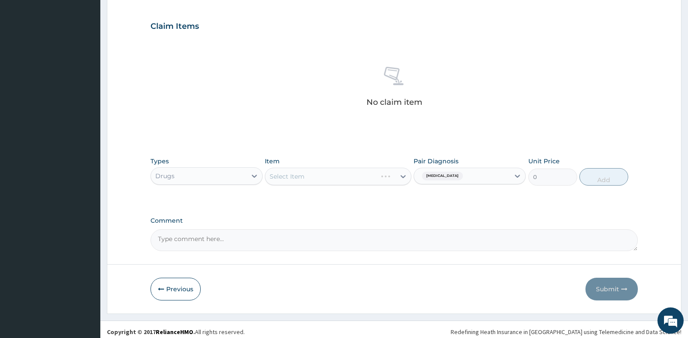
click at [348, 178] on div "Select Item" at bounding box center [338, 176] width 146 height 17
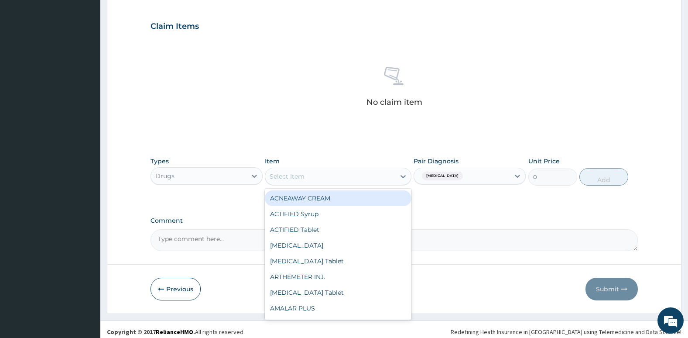
click at [330, 177] on div "Select Item" at bounding box center [330, 176] width 130 height 14
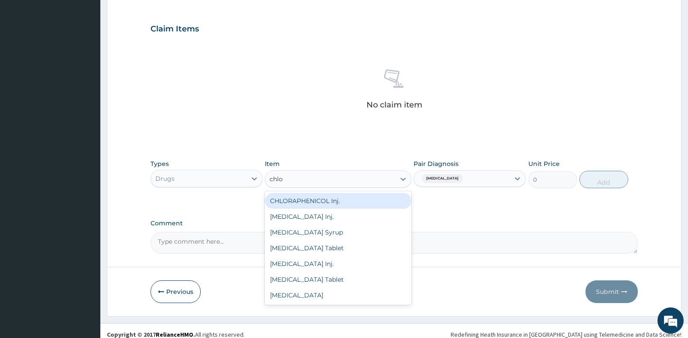
scroll to position [286, 0]
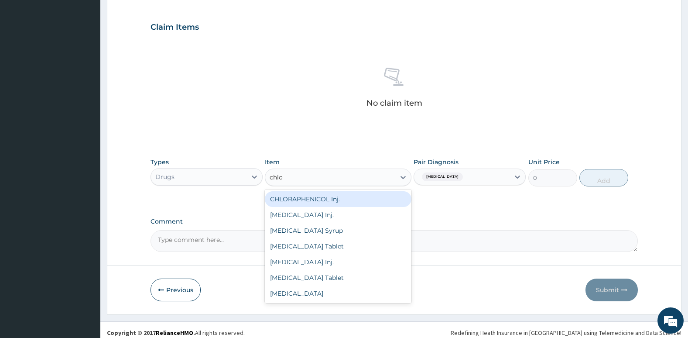
type input "chlo"
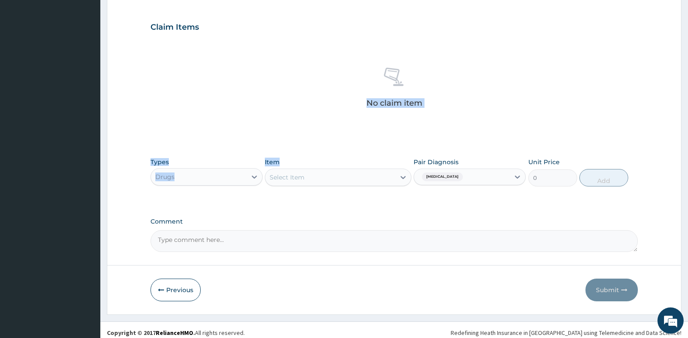
drag, startPoint x: 316, startPoint y: 133, endPoint x: 318, endPoint y: 168, distance: 35.0
click at [318, 168] on div "PA Code / Prescription Code Enter Code(Secondary Care Only) Encounter Date 11-0…" at bounding box center [395, 25] width 488 height 454
drag, startPoint x: 318, startPoint y: 168, endPoint x: 321, endPoint y: 178, distance: 10.8
click at [321, 178] on div "Item Select Item" at bounding box center [338, 172] width 146 height 29
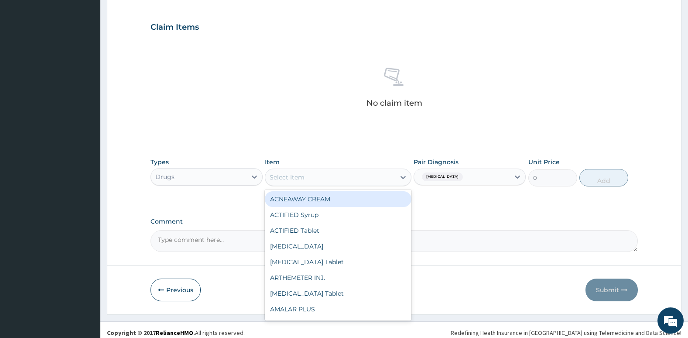
click at [321, 178] on div "Select Item" at bounding box center [330, 177] width 130 height 14
type input "art"
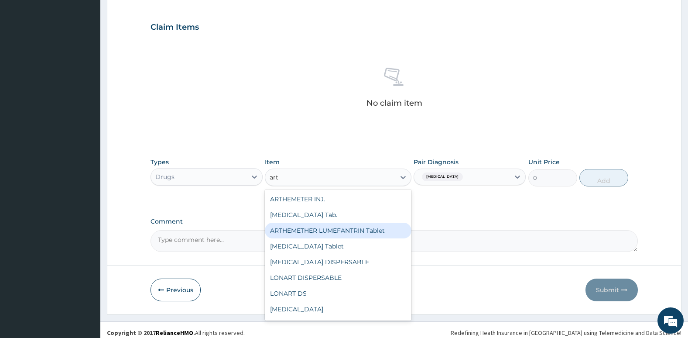
click at [319, 234] on div "ARTHEMETHER LUMEFANTRIN Tablet" at bounding box center [338, 231] width 146 height 16
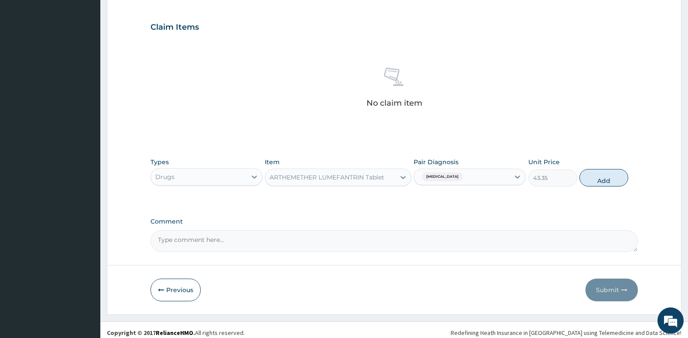
click at [602, 186] on div "Types Drugs Item ARTHEMETHER LUMEFANTRIN Tablet Pair Diagnosis Falciparum malar…" at bounding box center [395, 172] width 488 height 38
click at [603, 180] on button "Add" at bounding box center [604, 177] width 49 height 17
type input "0"
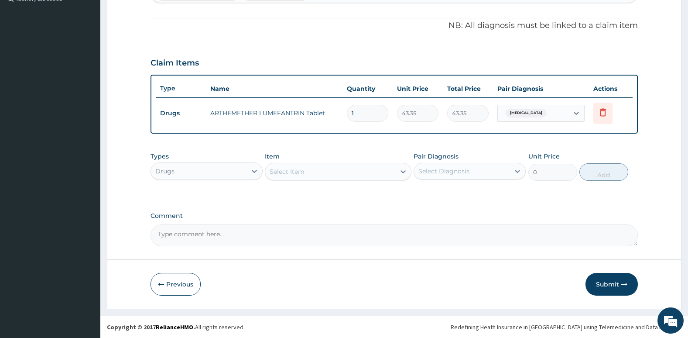
type input "0.00"
type input "6"
type input "260.10"
type input "6"
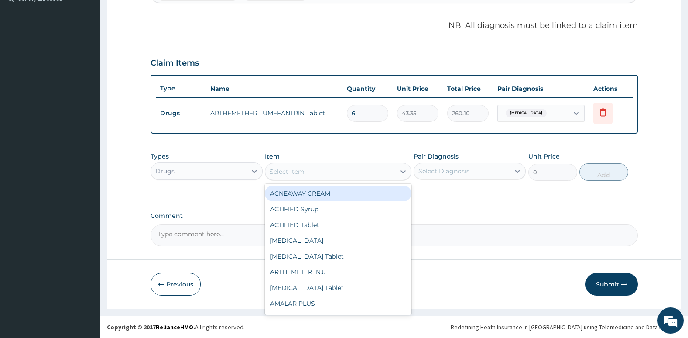
click at [365, 175] on div "Select Item" at bounding box center [330, 172] width 130 height 14
type input "para"
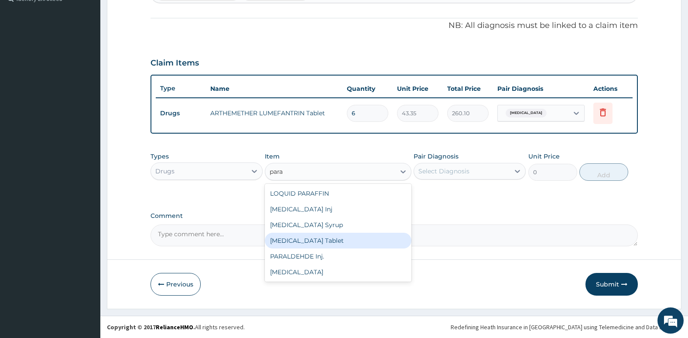
click at [351, 233] on div "PARACETAMOL Tablet" at bounding box center [338, 241] width 146 height 16
type input "38.25"
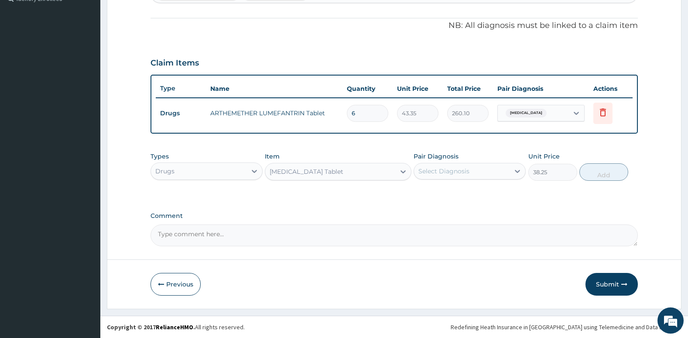
click at [425, 172] on div "Select Diagnosis" at bounding box center [444, 171] width 51 height 9
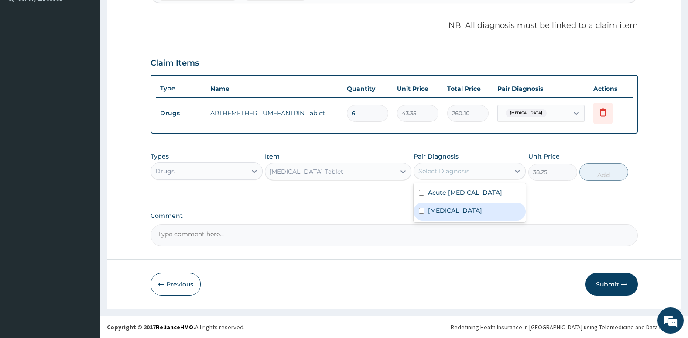
click at [422, 213] on input "checkbox" at bounding box center [422, 211] width 6 height 6
checkbox input "true"
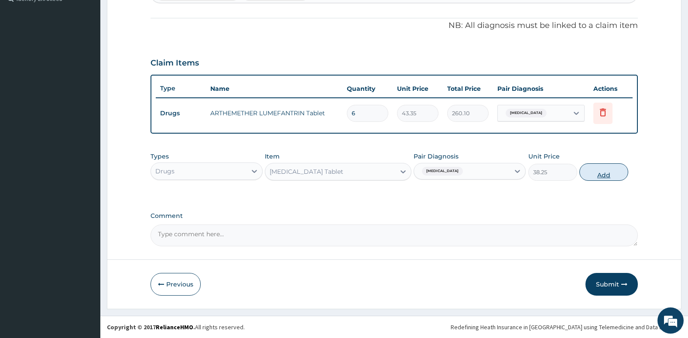
click at [603, 175] on button "Add" at bounding box center [604, 171] width 49 height 17
type input "0"
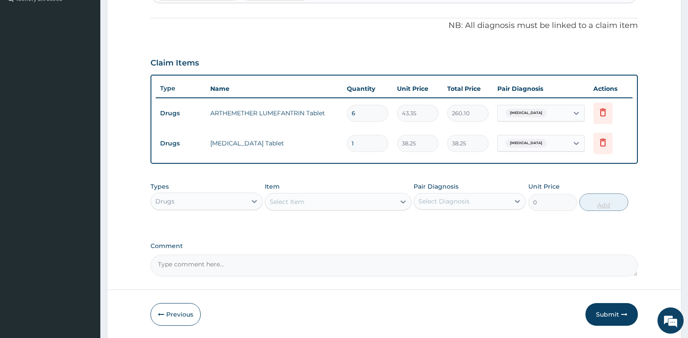
type input "0.00"
type input "9"
type input "344.25"
type input "9"
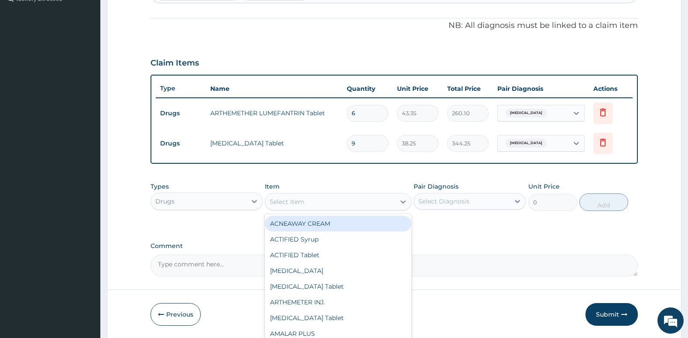
click at [381, 199] on div "Select Item" at bounding box center [330, 202] width 130 height 14
type input "pir"
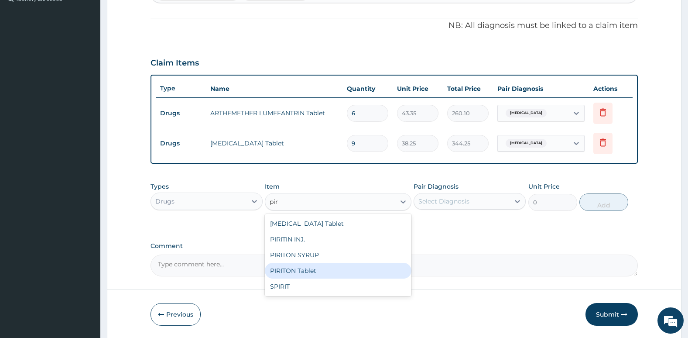
click at [328, 272] on div "PIRITON Tablet" at bounding box center [338, 271] width 146 height 16
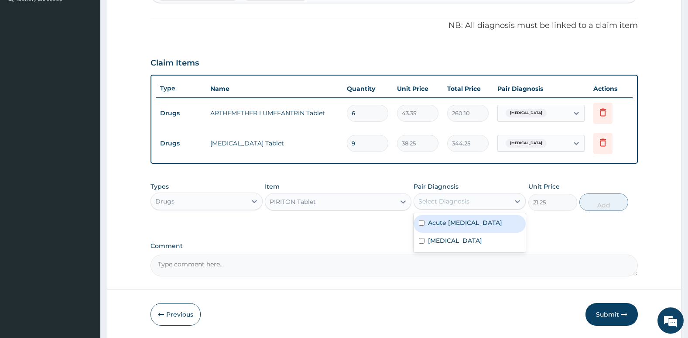
click at [437, 203] on div "Select Diagnosis" at bounding box center [444, 201] width 51 height 9
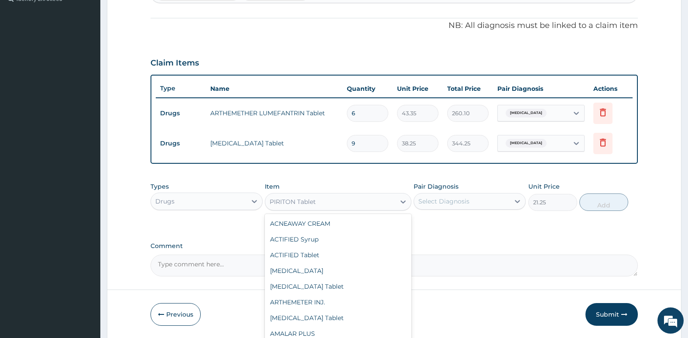
click at [357, 199] on div "PIRITON Tablet" at bounding box center [330, 202] width 130 height 14
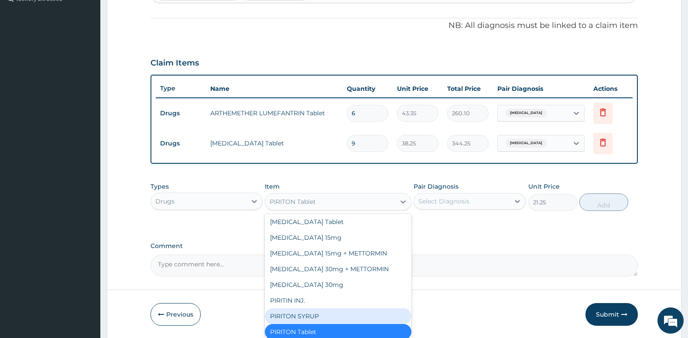
click at [321, 314] on div "PIRITON SYRUP" at bounding box center [338, 316] width 146 height 16
type input "637.5"
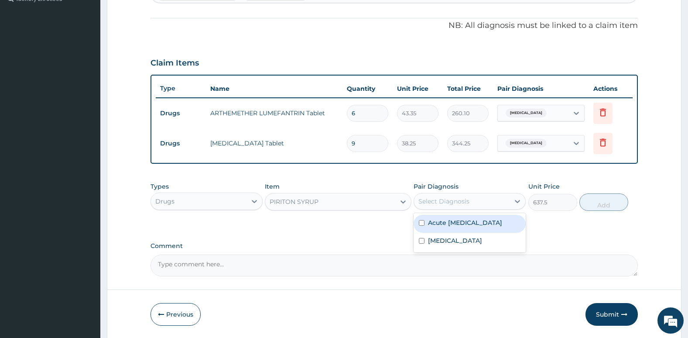
click at [458, 197] on div "Select Diagnosis" at bounding box center [444, 201] width 51 height 9
click at [426, 247] on div "Falciparum malaria" at bounding box center [470, 242] width 112 height 18
checkbox input "true"
click at [602, 203] on button "Add" at bounding box center [604, 201] width 49 height 17
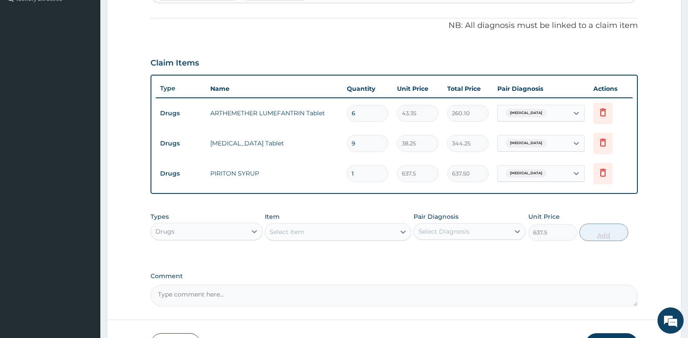
type input "0"
click at [604, 145] on icon at bounding box center [603, 142] width 10 height 10
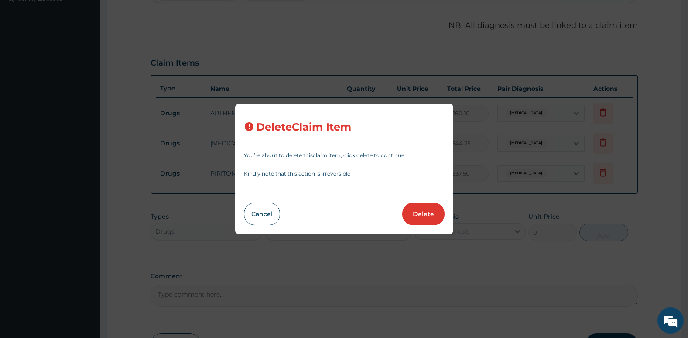
click at [422, 220] on button "Delete" at bounding box center [423, 213] width 42 height 23
type input "1"
type input "637.5"
type input "637.50"
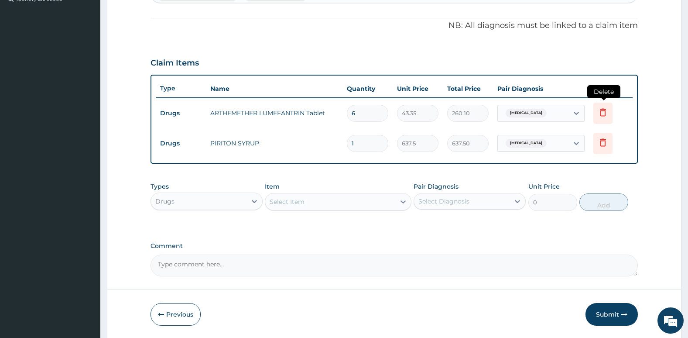
click at [602, 109] on icon at bounding box center [603, 112] width 10 height 10
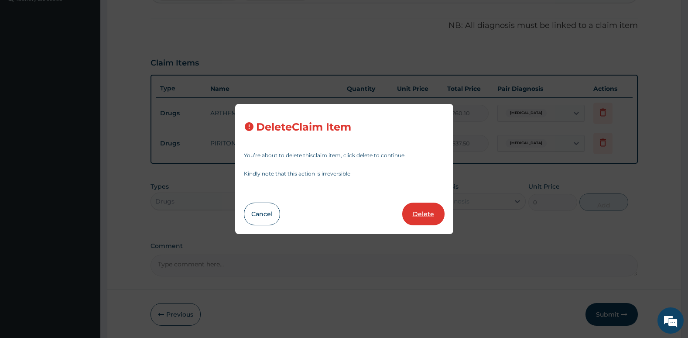
click at [432, 211] on button "Delete" at bounding box center [423, 213] width 42 height 23
type input "1"
type input "637.5"
type input "637.50"
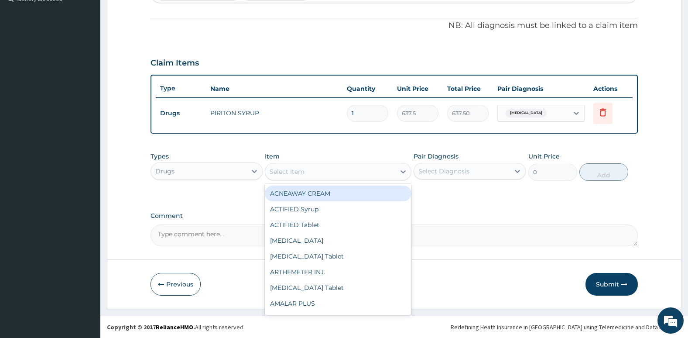
click at [344, 167] on div "Select Item" at bounding box center [330, 172] width 130 height 14
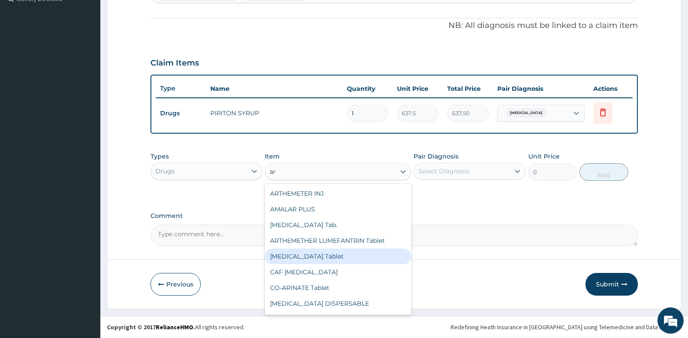
type input "a"
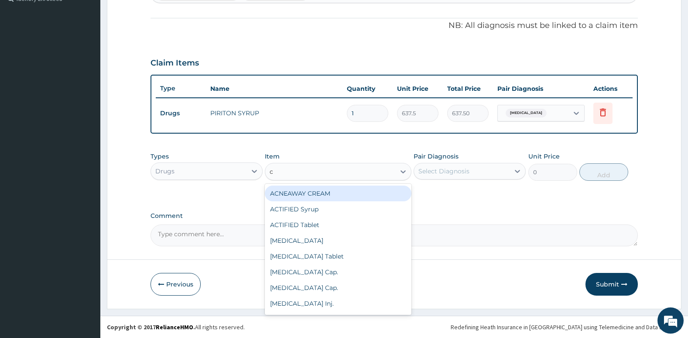
type input "ch"
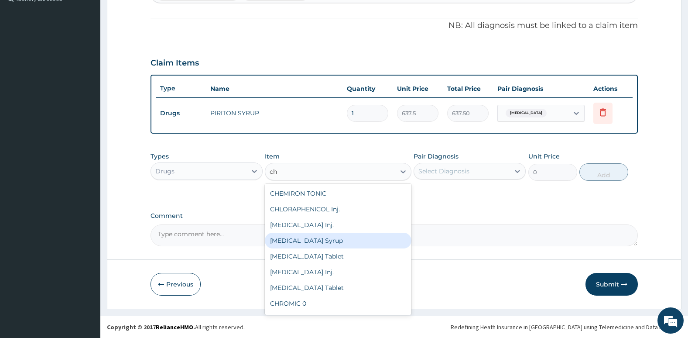
click at [321, 235] on div "CHLOROQUINE Syrup" at bounding box center [338, 241] width 146 height 16
type input "433.5"
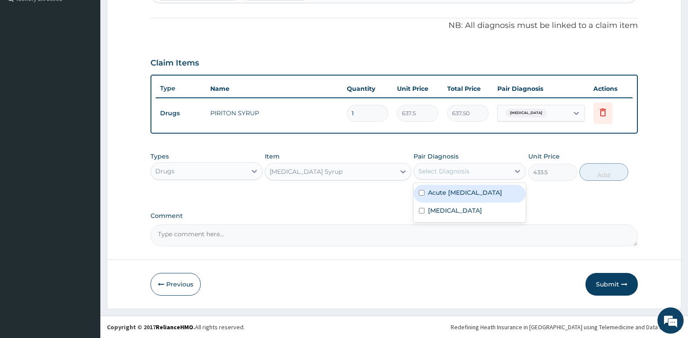
click at [466, 172] on div "Select Diagnosis" at bounding box center [444, 171] width 51 height 9
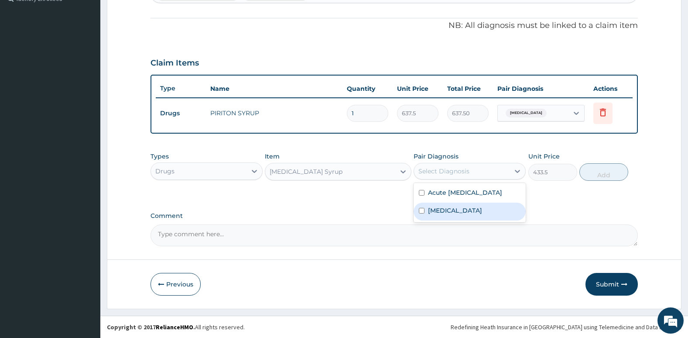
click at [436, 220] on div "Falciparum malaria" at bounding box center [470, 211] width 112 height 18
checkbox input "true"
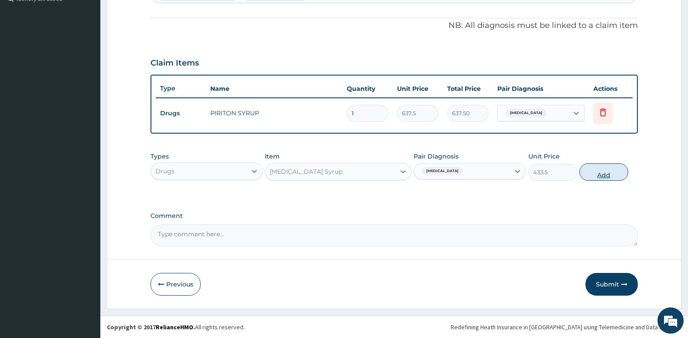
click at [600, 172] on button "Add" at bounding box center [604, 171] width 49 height 17
type input "0"
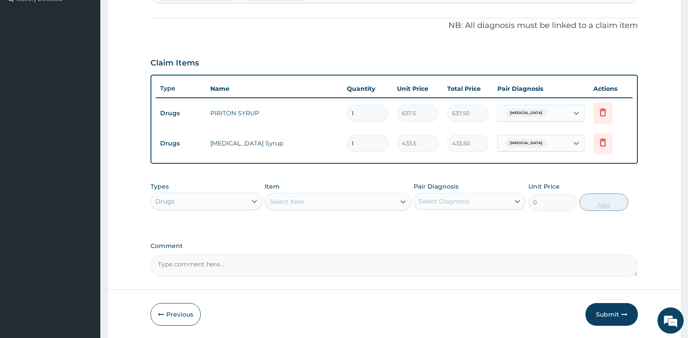
scroll to position [280, 0]
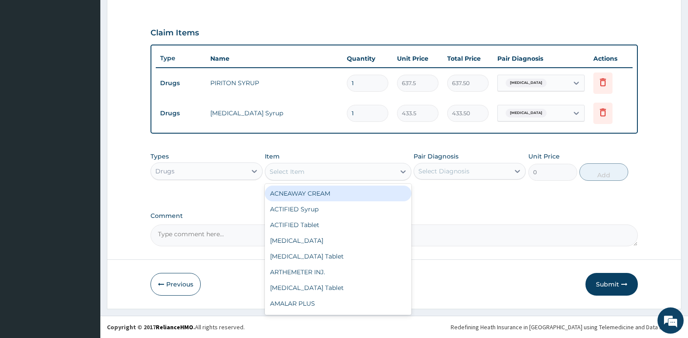
click at [307, 169] on div "Select Item" at bounding box center [330, 172] width 130 height 14
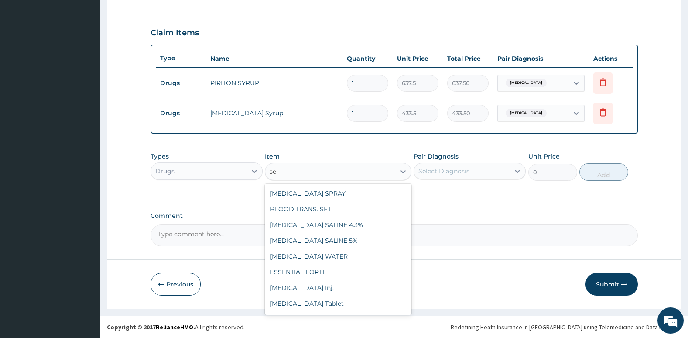
type input "s"
type input "co"
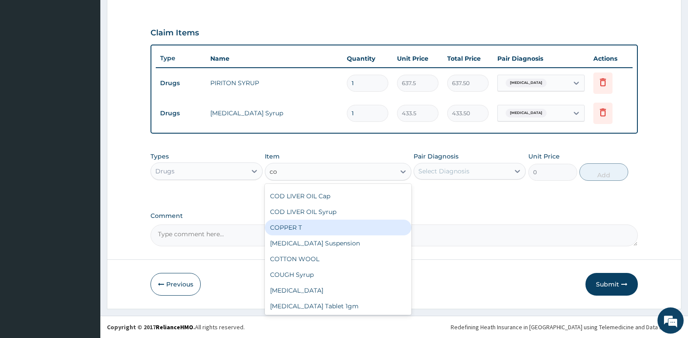
scroll to position [127, 0]
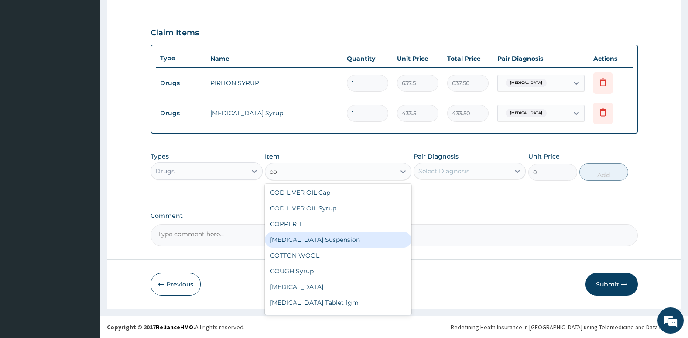
click at [302, 244] on div "COTRIM Suspension" at bounding box center [338, 240] width 146 height 16
type input "469.63"
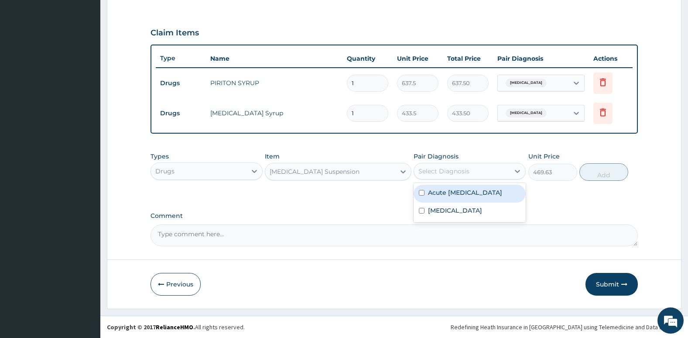
click at [501, 175] on div "Select Diagnosis" at bounding box center [462, 171] width 96 height 14
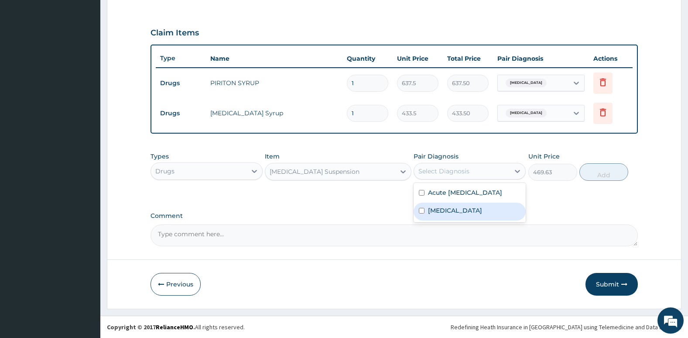
click at [482, 215] on label "Falciparum malaria" at bounding box center [455, 210] width 54 height 9
checkbox input "true"
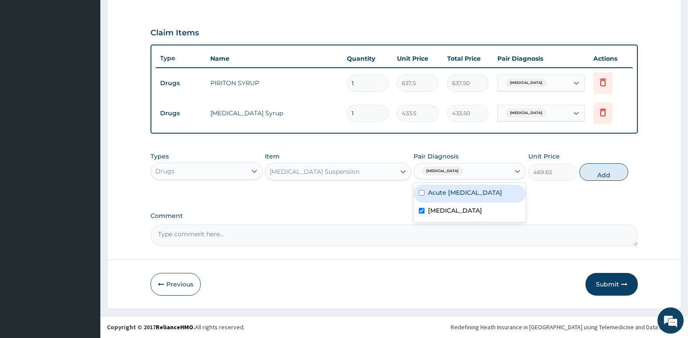
click at [458, 197] on label "Acute upper respiratory infection" at bounding box center [465, 192] width 74 height 9
checkbox input "true"
click at [419, 220] on div "Falciparum malaria" at bounding box center [470, 211] width 112 height 18
checkbox input "false"
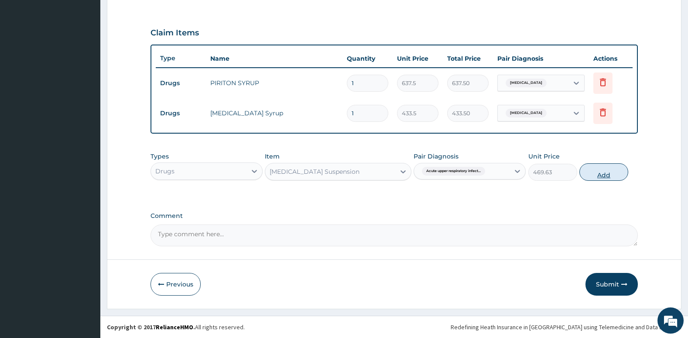
click at [601, 175] on button "Add" at bounding box center [604, 171] width 49 height 17
type input "0"
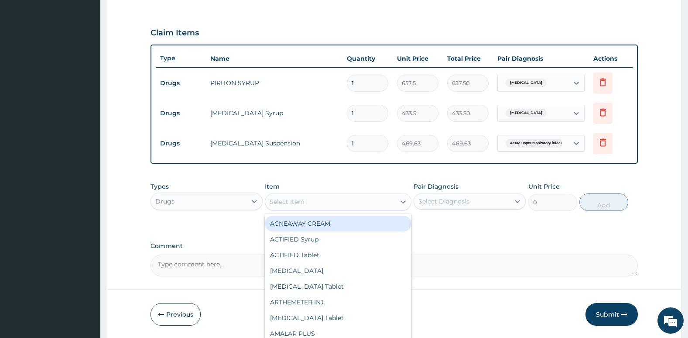
click at [289, 199] on div "Select Item" at bounding box center [287, 201] width 35 height 9
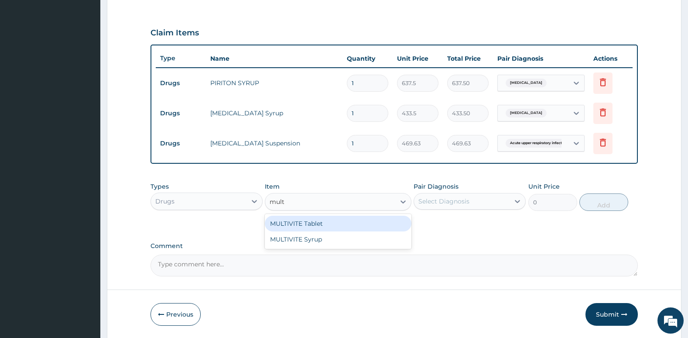
type input "multi"
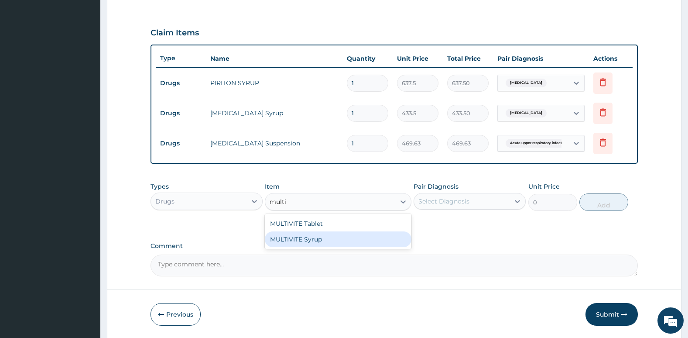
click at [287, 240] on div "MULTIVITE Syrup" at bounding box center [338, 239] width 146 height 16
type input "433.5"
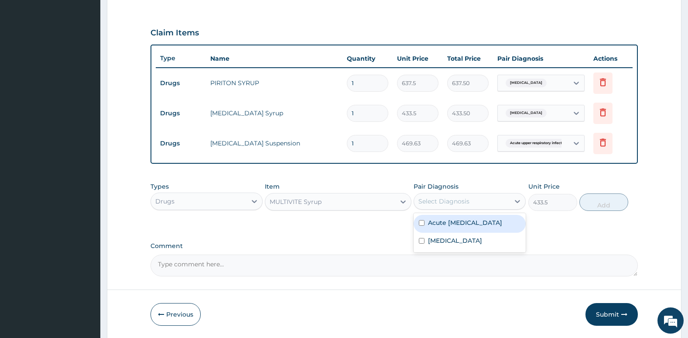
click at [446, 197] on div "Select Diagnosis" at bounding box center [444, 201] width 51 height 9
click at [422, 226] on input "checkbox" at bounding box center [422, 223] width 6 height 6
checkbox input "true"
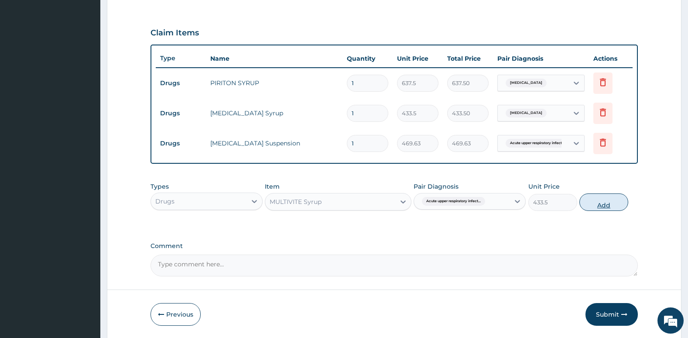
click at [601, 204] on button "Add" at bounding box center [604, 201] width 49 height 17
type input "0"
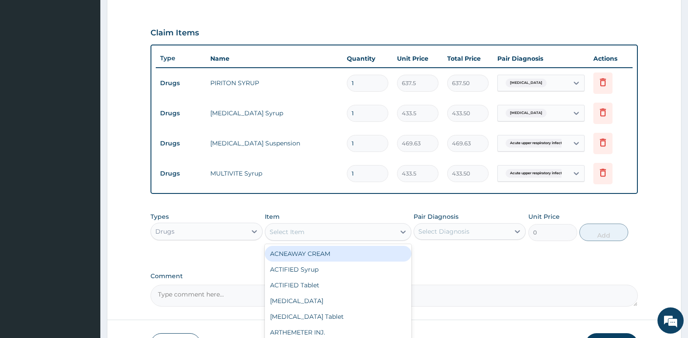
click at [351, 236] on div "Select Item" at bounding box center [330, 232] width 130 height 14
type input "para"
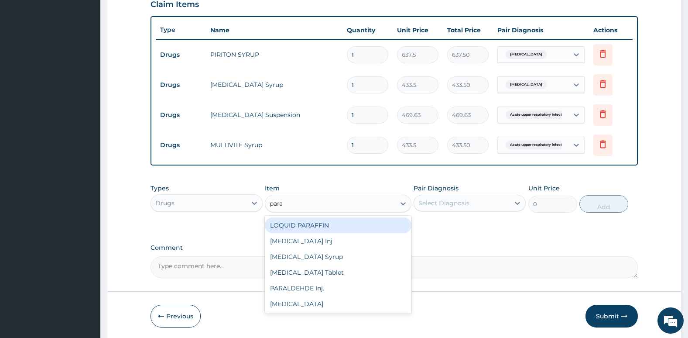
scroll to position [309, 0]
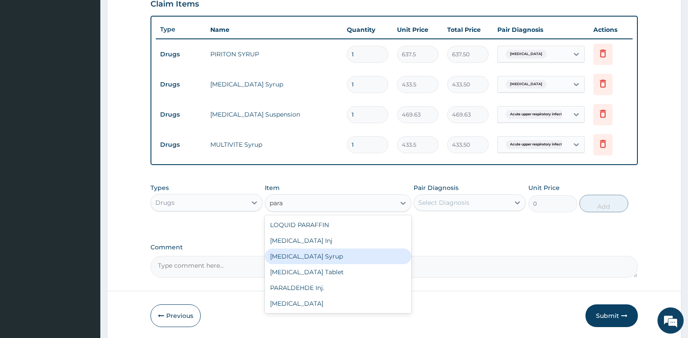
click at [346, 253] on div "PARACETAMOL Syrup" at bounding box center [338, 256] width 146 height 16
type input "382.5"
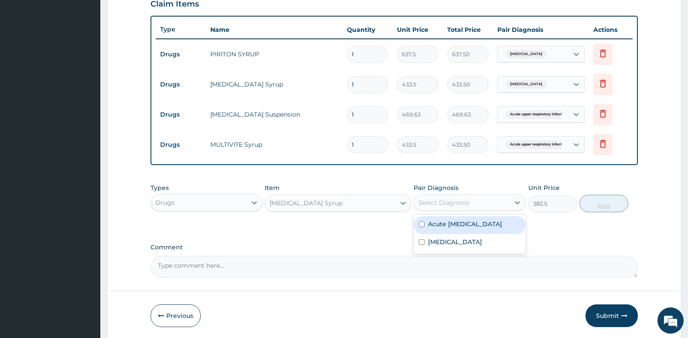
click at [467, 204] on div "Select Diagnosis" at bounding box center [444, 202] width 51 height 9
click at [422, 245] on input "checkbox" at bounding box center [422, 242] width 6 height 6
checkbox input "true"
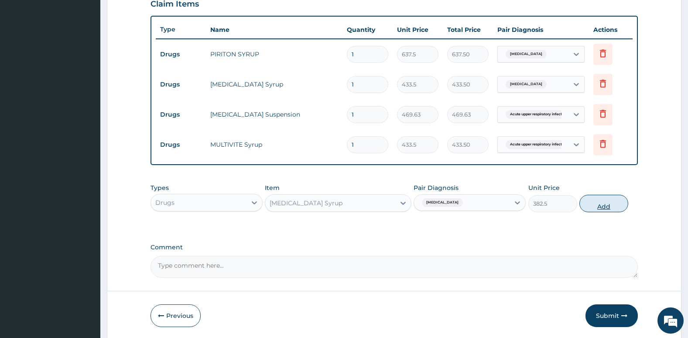
click at [605, 206] on button "Add" at bounding box center [604, 203] width 49 height 17
type input "0"
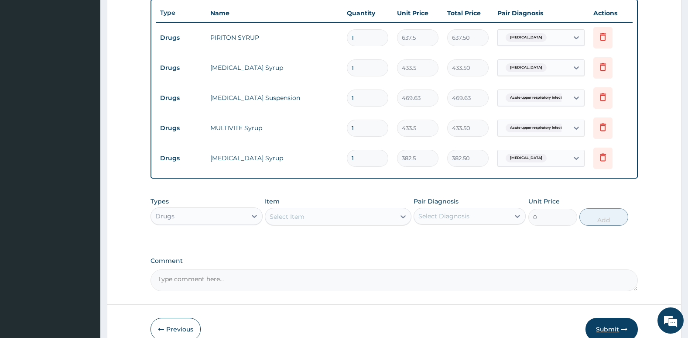
scroll to position [371, 0]
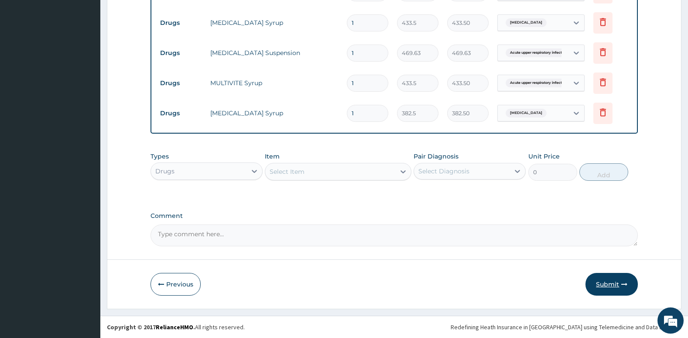
click at [615, 283] on button "Submit" at bounding box center [612, 284] width 52 height 23
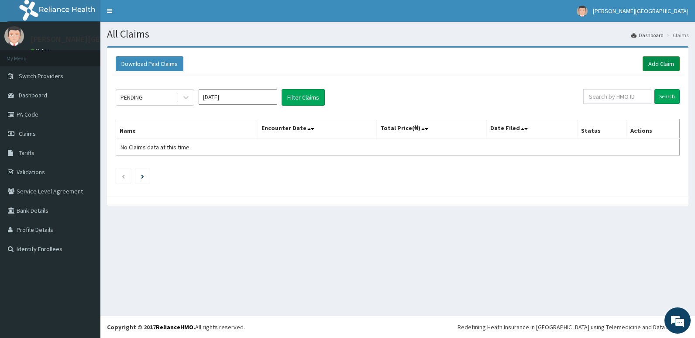
click at [659, 60] on link "Add Claim" at bounding box center [660, 63] width 37 height 15
